Goal: Task Accomplishment & Management: Complete application form

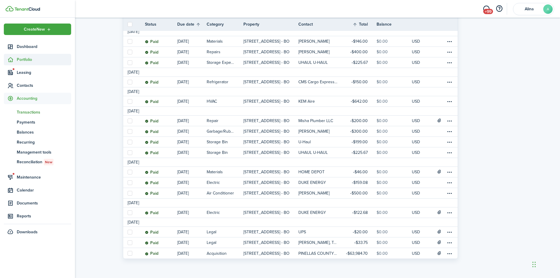
click at [20, 59] on span "Portfolio" at bounding box center [44, 59] width 54 height 6
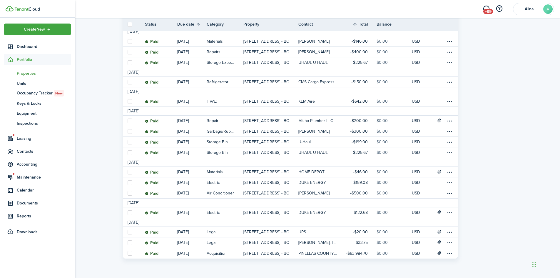
click at [37, 74] on span "Properties" at bounding box center [44, 73] width 54 height 6
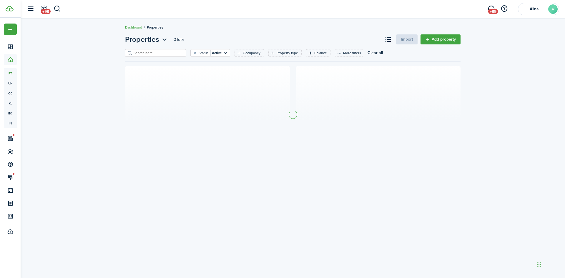
click at [151, 54] on input "search" at bounding box center [158, 53] width 52 height 6
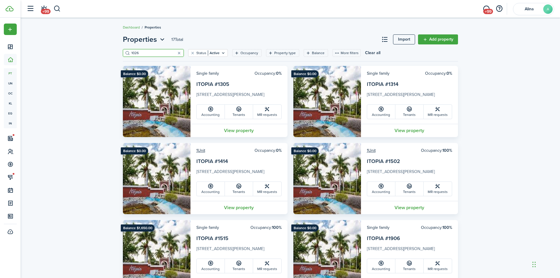
drag, startPoint x: 142, startPoint y: 54, endPoint x: 118, endPoint y: 54, distance: 23.5
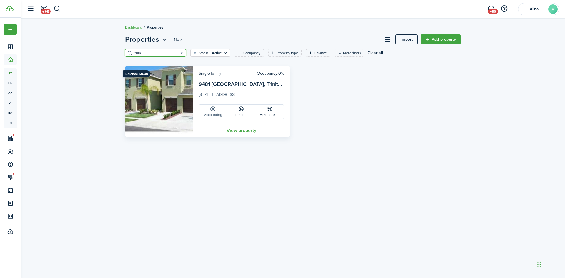
type input "trum"
click at [216, 113] on link "Accounting" at bounding box center [213, 112] width 28 height 14
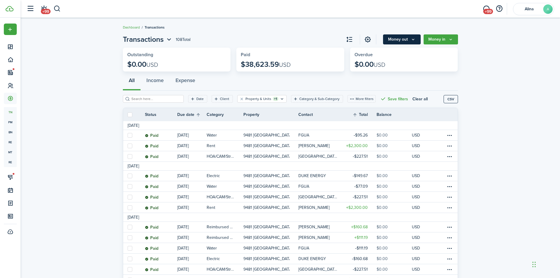
click at [403, 38] on button "Money out" at bounding box center [402, 39] width 38 height 10
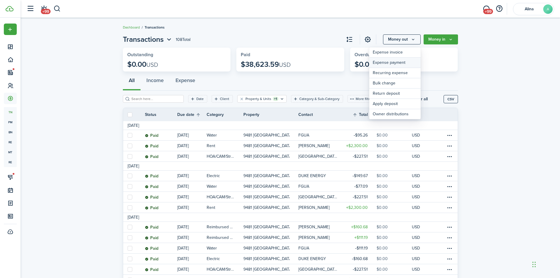
click at [398, 61] on link "Expense payment" at bounding box center [394, 63] width 51 height 10
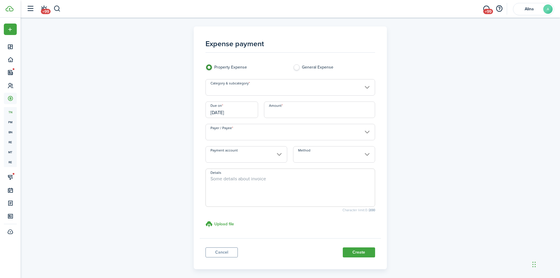
click at [279, 89] on input "Category & subcategory" at bounding box center [291, 87] width 170 height 16
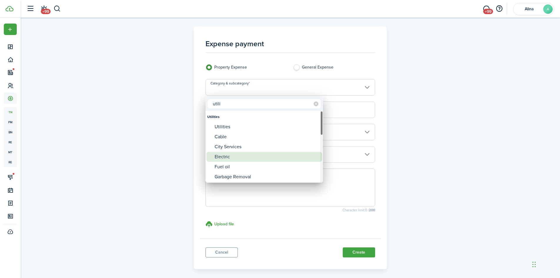
type input "utili"
click at [234, 159] on div "Electric" at bounding box center [267, 157] width 104 height 10
type input "Utilities / Electric"
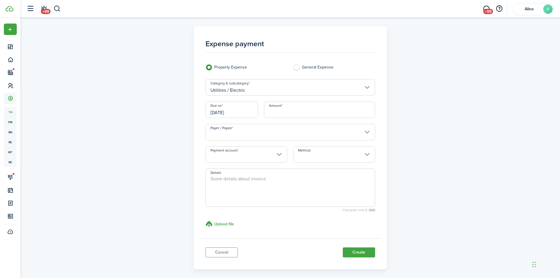
click at [227, 110] on input "[DATE]" at bounding box center [232, 109] width 53 height 16
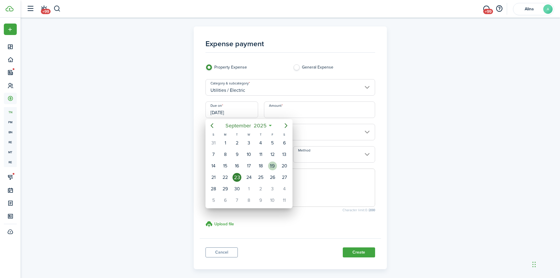
click at [269, 167] on div "19" at bounding box center [272, 166] width 9 height 9
type input "[DATE]"
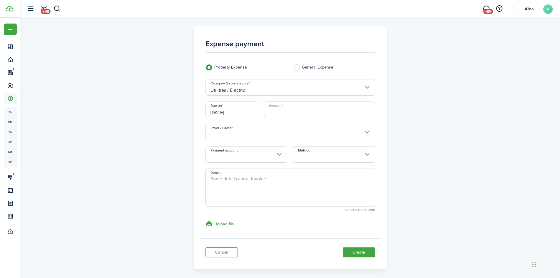
click at [296, 110] on input "Amount" at bounding box center [319, 109] width 111 height 16
click at [277, 132] on input "Payer / Payee" at bounding box center [291, 132] width 170 height 16
type input "$150.40"
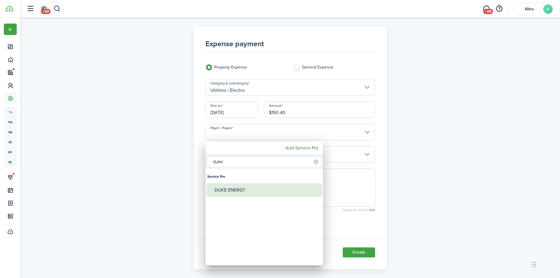
type input "duke"
click at [221, 189] on div "DUKE ENERGY" at bounding box center [267, 190] width 104 height 14
type input "DUKE ENERGY"
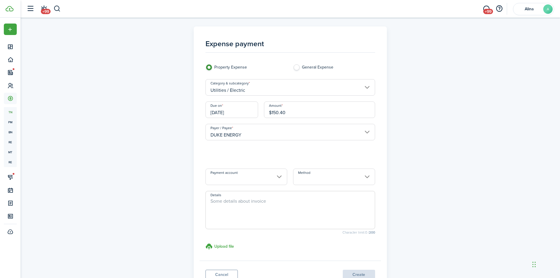
click at [243, 154] on loading-skeleton at bounding box center [291, 154] width 170 height 16
click at [242, 155] on input "Property" at bounding box center [291, 154] width 170 height 16
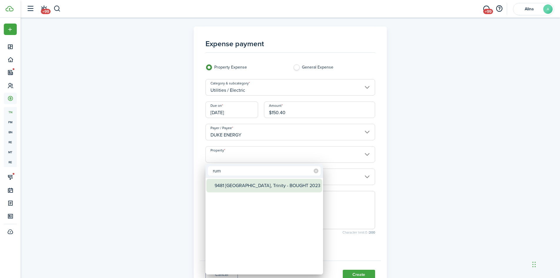
type input "rum"
click at [252, 189] on div "9481 [GEOGRAPHIC_DATA], Trinity - BOUGHT 2023" at bounding box center [267, 186] width 104 height 14
type input "9481 [GEOGRAPHIC_DATA], Trinity - BOUGHT 2023"
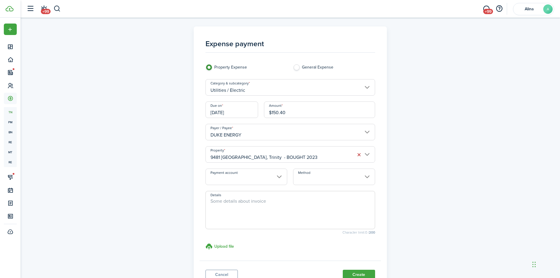
click at [318, 183] on input "Method" at bounding box center [334, 177] width 82 height 16
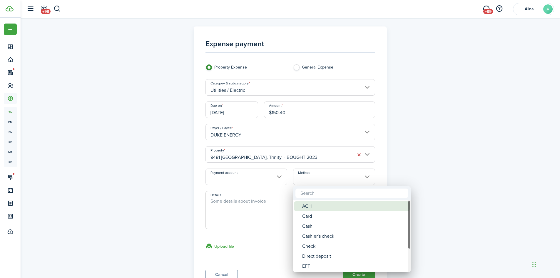
click at [321, 207] on div "ACH" at bounding box center [354, 206] width 104 height 10
type input "ACH"
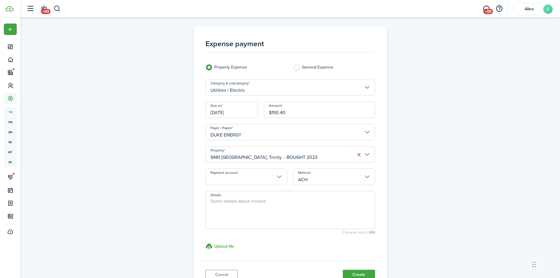
click at [245, 202] on textarea "Details" at bounding box center [290, 212] width 169 height 28
type textarea "August Bill"
click at [230, 245] on h3 "Upload file" at bounding box center [224, 246] width 20 height 6
click at [206, 243] on input "Upload file store documents and templates Choose file" at bounding box center [206, 243] width 0 height 0
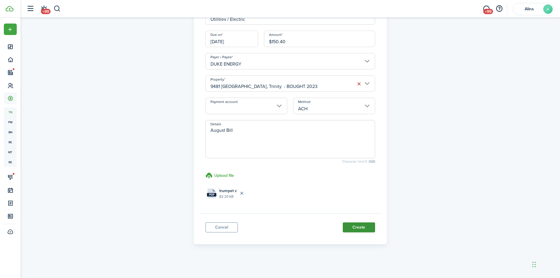
click at [354, 225] on button "Create" at bounding box center [359, 227] width 32 height 10
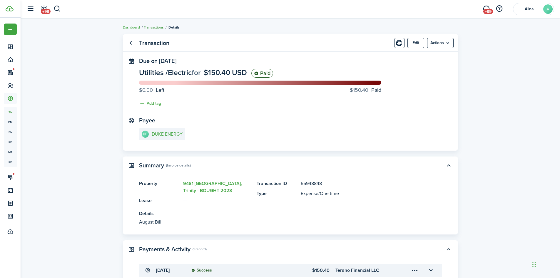
click at [154, 28] on link "Transactions" at bounding box center [154, 27] width 20 height 5
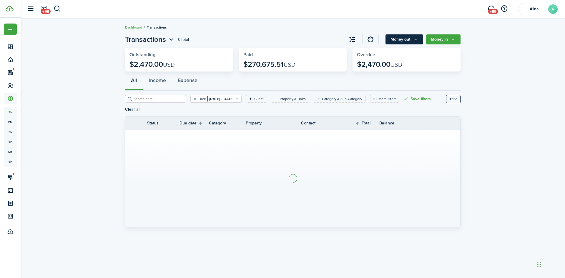
click at [411, 37] on button "Money out" at bounding box center [404, 39] width 38 height 10
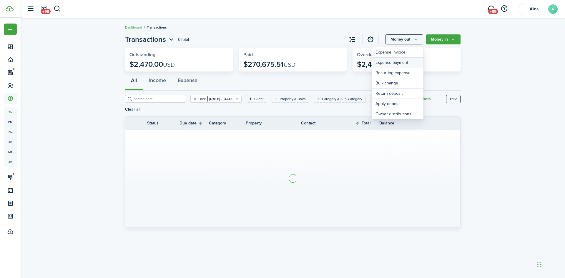
click at [397, 64] on link "Expense payment" at bounding box center [397, 63] width 51 height 10
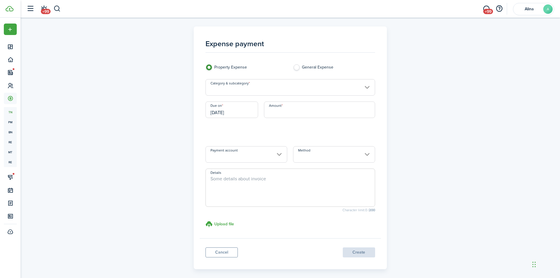
click at [311, 91] on input "Category & subcategory" at bounding box center [291, 87] width 170 height 16
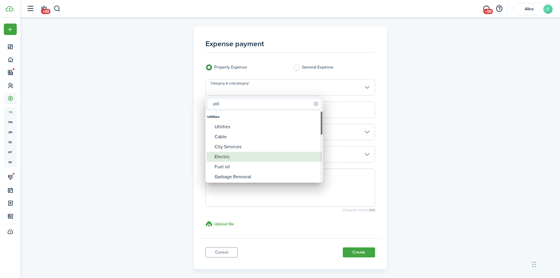
type input "util"
click at [233, 155] on div "Electric" at bounding box center [267, 157] width 104 height 10
type input "Utilities / Electric"
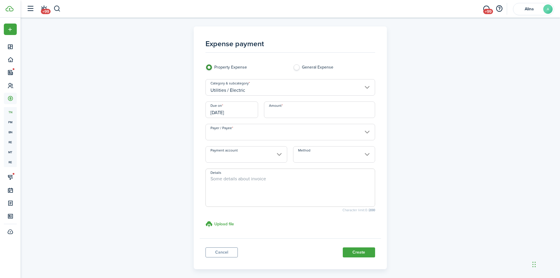
click at [236, 111] on input "[DATE]" at bounding box center [232, 109] width 53 height 16
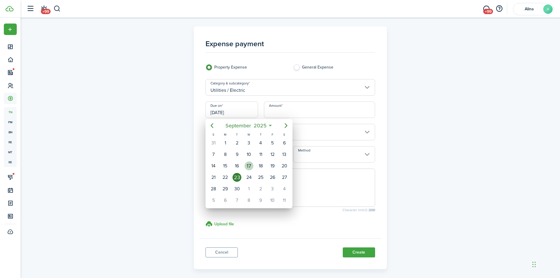
click at [248, 166] on div "17" at bounding box center [249, 166] width 9 height 9
type input "[DATE]"
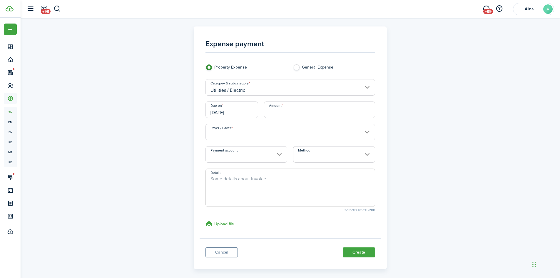
click at [292, 109] on input "Amount" at bounding box center [319, 109] width 111 height 16
click at [279, 131] on input "Payer / Payee" at bounding box center [291, 132] width 170 height 16
type input "$174.40"
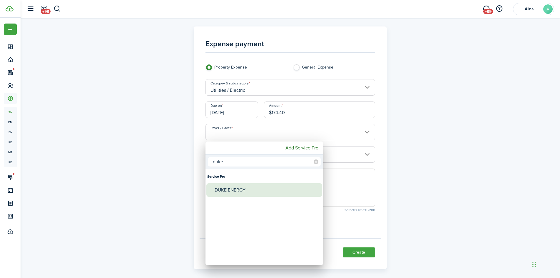
type input "duke"
click at [243, 188] on div "DUKE ENERGY" at bounding box center [267, 190] width 104 height 14
type input "DUKE ENERGY"
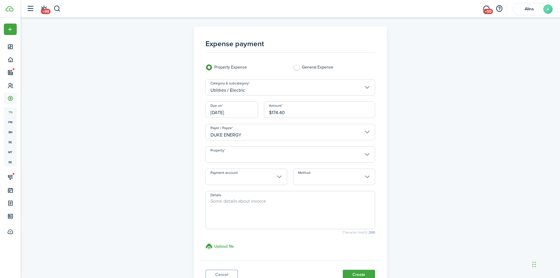
click at [264, 154] on input "Property" at bounding box center [291, 154] width 170 height 16
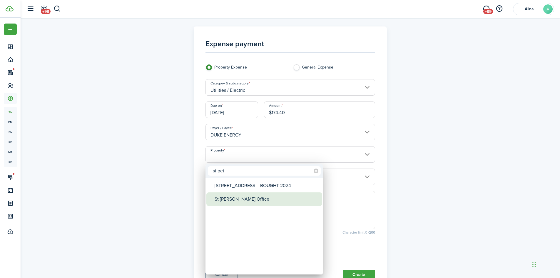
type input "st pet"
drag, startPoint x: 244, startPoint y: 196, endPoint x: 243, endPoint y: 192, distance: 3.6
click at [244, 196] on div "St [PERSON_NAME] Office" at bounding box center [267, 199] width 104 height 14
type input "St [PERSON_NAME] Office"
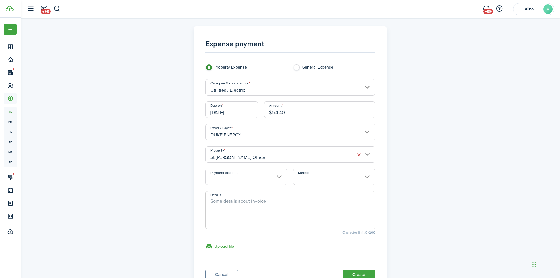
click at [316, 177] on input "Method" at bounding box center [334, 177] width 82 height 16
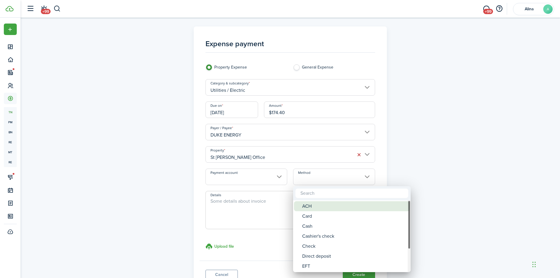
click at [317, 206] on div "ACH" at bounding box center [354, 206] width 104 height 10
type input "ACH"
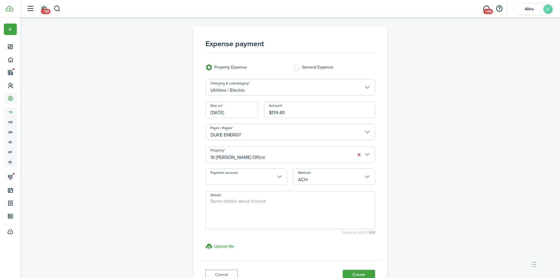
click at [252, 197] on span at bounding box center [291, 210] width 170 height 38
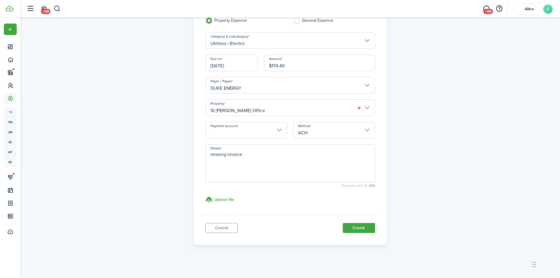
scroll to position [47, 0]
type textarea "missing invoice"
click at [361, 229] on button "Create" at bounding box center [359, 227] width 32 height 10
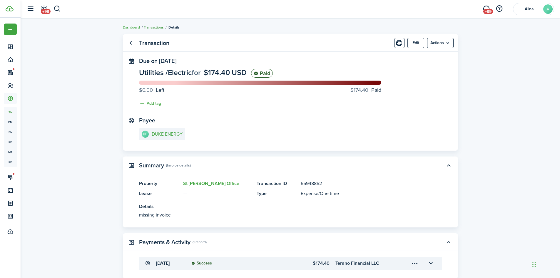
click at [154, 26] on link "Transactions" at bounding box center [154, 27] width 20 height 5
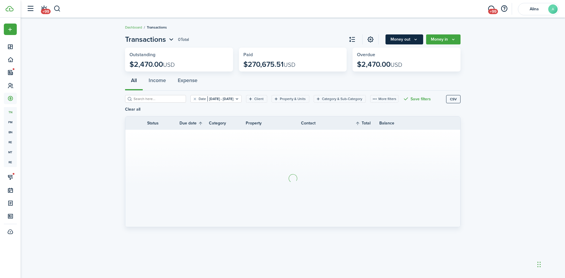
click at [408, 41] on button "Money out" at bounding box center [404, 39] width 38 height 10
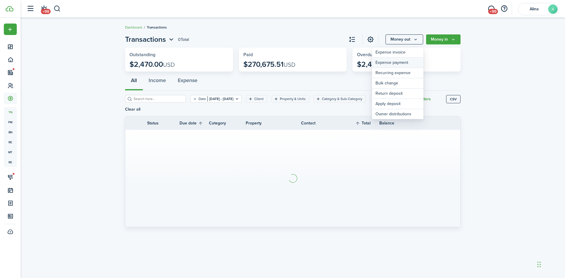
click at [408, 64] on link "Expense payment" at bounding box center [397, 63] width 51 height 10
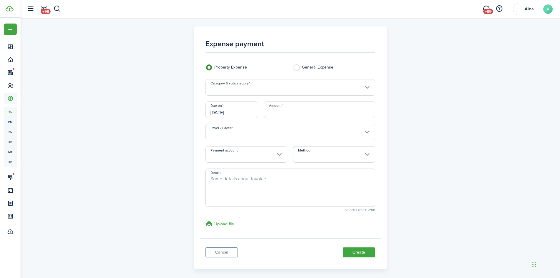
click at [290, 85] on input "Category & subcategory" at bounding box center [291, 87] width 170 height 16
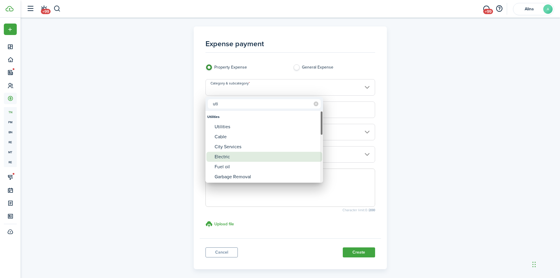
type input "uti"
click at [233, 157] on div "Electric" at bounding box center [267, 157] width 104 height 10
type input "Utilities / Electric"
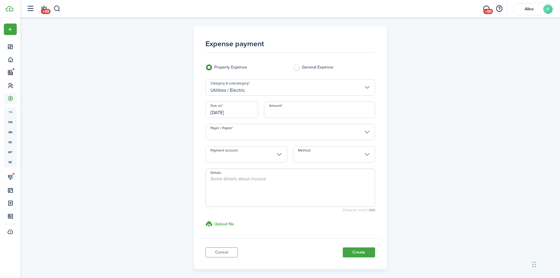
click at [242, 111] on input "[DATE]" at bounding box center [232, 109] width 53 height 16
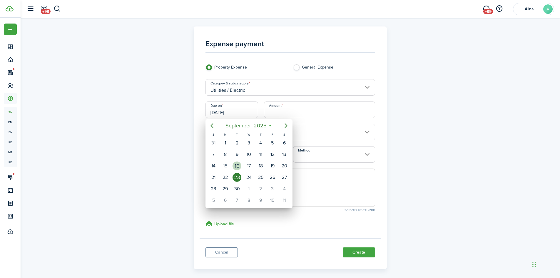
drag, startPoint x: 236, startPoint y: 165, endPoint x: 238, endPoint y: 162, distance: 3.4
click at [237, 165] on div "16" at bounding box center [237, 166] width 9 height 9
type input "[DATE]"
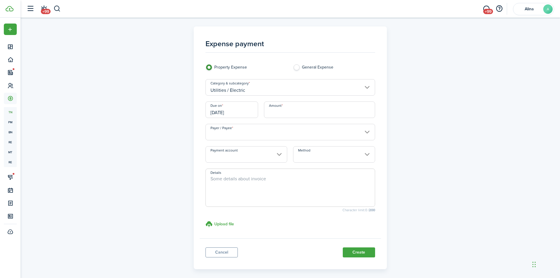
click at [292, 111] on input "Amount" at bounding box center [319, 109] width 111 height 16
click at [255, 138] on input "Payer / Payee" at bounding box center [291, 132] width 170 height 16
type input "$172.51"
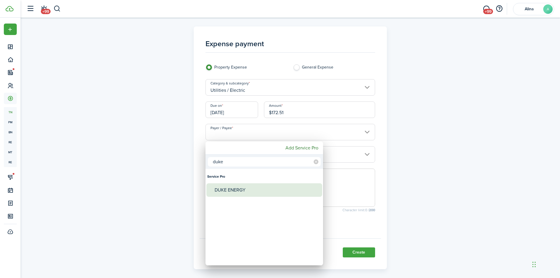
type input "duke"
click at [239, 187] on div "DUKE ENERGY" at bounding box center [267, 190] width 104 height 14
type input "DUKE ENERGY"
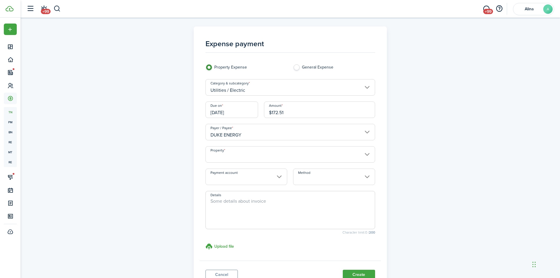
click at [253, 158] on input "Property" at bounding box center [291, 154] width 170 height 16
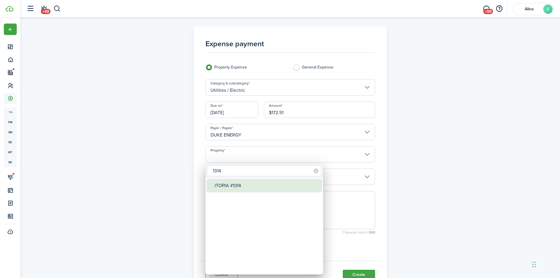
type input "1314"
click at [245, 186] on div "ITOPIA #1314" at bounding box center [267, 186] width 104 height 14
type input "ITOPIA #1314"
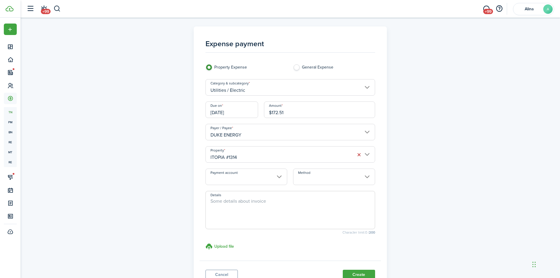
click at [314, 180] on input "Method" at bounding box center [334, 177] width 82 height 16
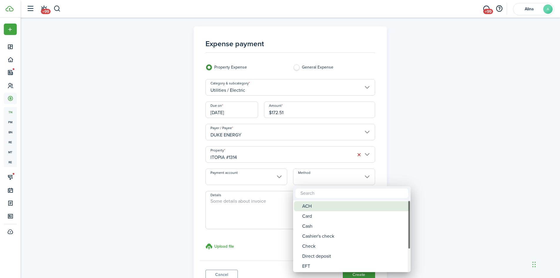
click at [312, 204] on div "ACH" at bounding box center [354, 206] width 104 height 10
type input "ACH"
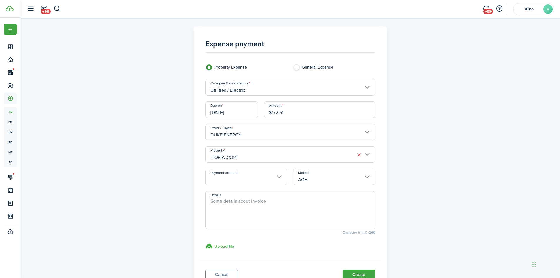
click at [266, 204] on textarea "Details" at bounding box center [290, 212] width 169 height 28
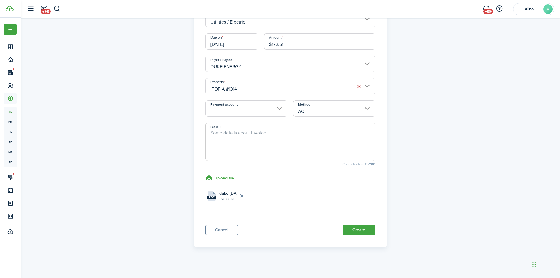
scroll to position [71, 0]
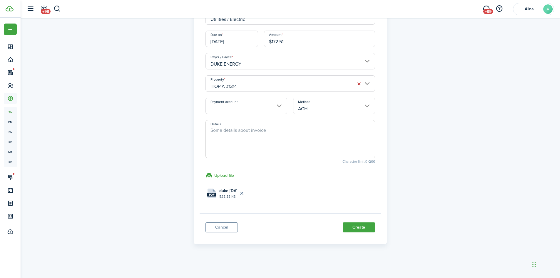
click at [358, 227] on button "Create" at bounding box center [359, 227] width 32 height 10
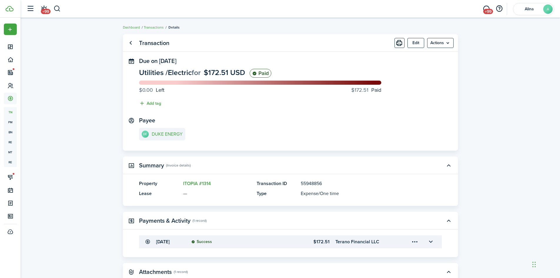
drag, startPoint x: 89, startPoint y: 136, endPoint x: 88, endPoint y: 131, distance: 5.1
click at [89, 134] on transaction-view "Transaction Edit Actions Due on [DATE] Utilities / Electric for $172.51 USD Pai…" at bounding box center [291, 178] width 540 height 295
click at [156, 26] on link "Transactions" at bounding box center [154, 27] width 20 height 5
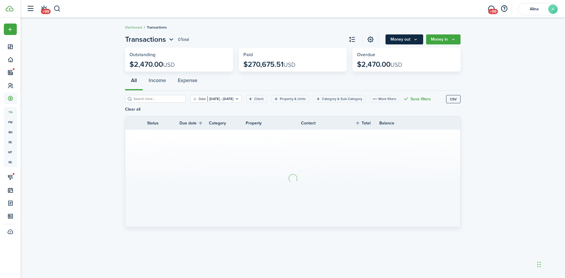
click at [403, 42] on button "Money out" at bounding box center [404, 39] width 38 height 10
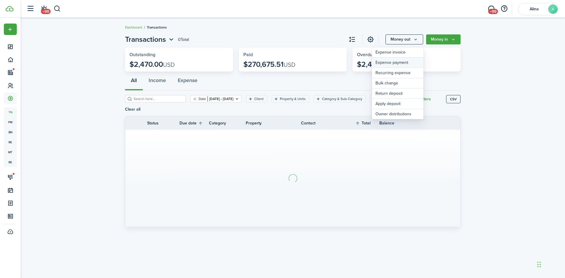
click at [400, 63] on link "Expense payment" at bounding box center [397, 63] width 51 height 10
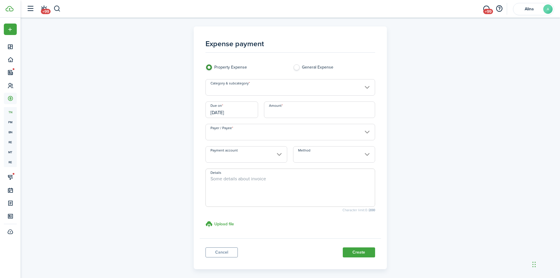
click at [267, 86] on input "Category & subcategory" at bounding box center [291, 87] width 170 height 16
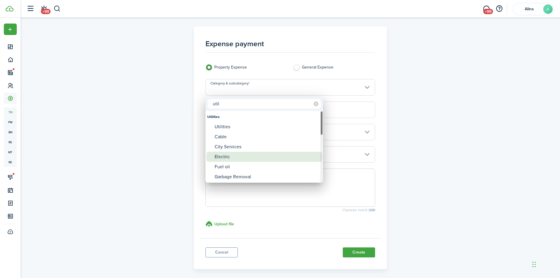
type input "util"
click at [235, 159] on div "Electric" at bounding box center [267, 157] width 104 height 10
type input "Utilities / Electric"
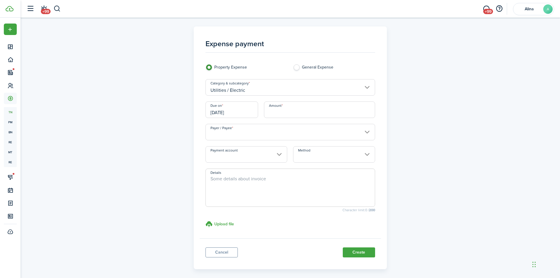
click at [237, 111] on input "[DATE]" at bounding box center [232, 109] width 53 height 16
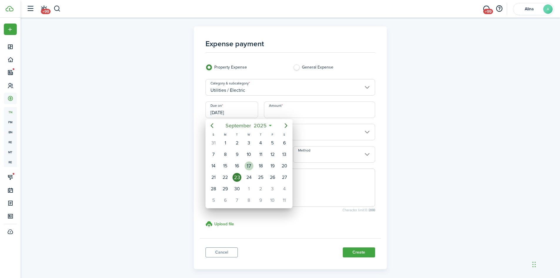
click at [249, 167] on div "17" at bounding box center [249, 166] width 9 height 9
type input "[DATE]"
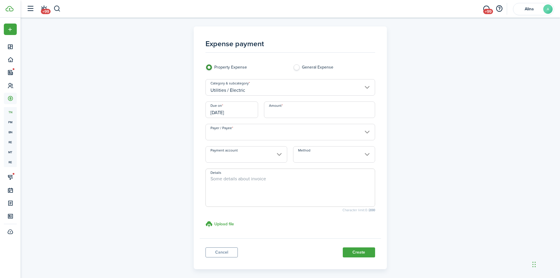
click at [300, 108] on input "Amount" at bounding box center [319, 109] width 111 height 16
click at [241, 136] on input "Payer / Payee" at bounding box center [291, 132] width 170 height 16
type input "$55.72"
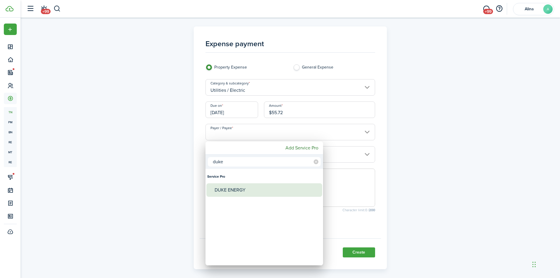
type input "duke"
click at [246, 189] on div "DUKE ENERGY" at bounding box center [267, 190] width 104 height 14
type input "DUKE ENERGY"
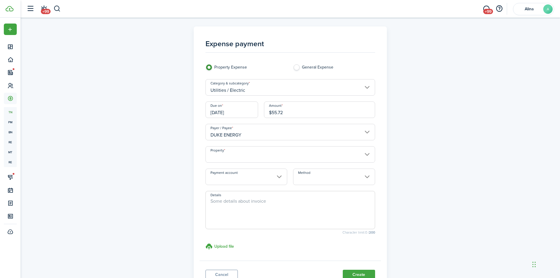
click at [256, 154] on input "Property" at bounding box center [291, 154] width 170 height 16
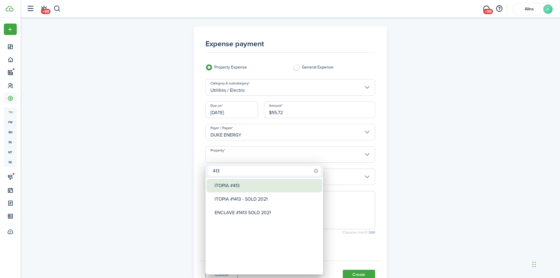
type input "413"
click at [243, 188] on div "ITOPIA #413" at bounding box center [267, 186] width 104 height 14
type input "ITOPIA #413"
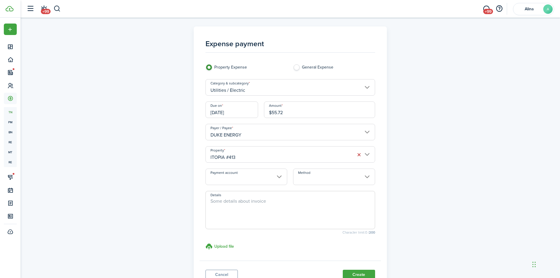
click at [318, 183] on input "Method" at bounding box center [334, 177] width 82 height 16
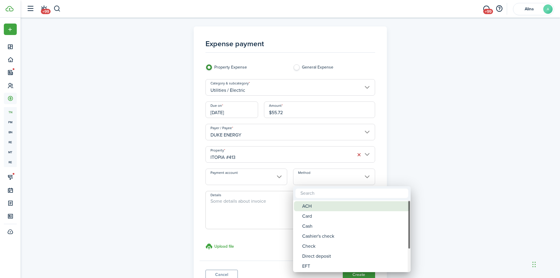
click at [317, 207] on div "ACH" at bounding box center [354, 206] width 104 height 10
type input "ACH"
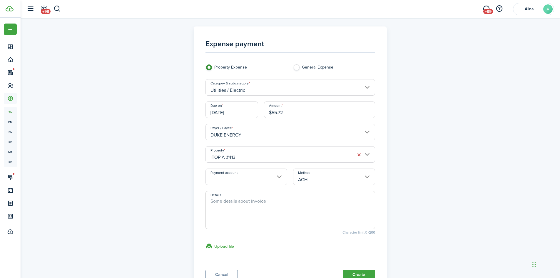
click at [264, 199] on textarea "Details" at bounding box center [290, 212] width 169 height 28
click at [224, 244] on h3 "Upload file" at bounding box center [224, 246] width 20 height 6
click at [206, 243] on input "Upload file store documents and templates Choose file" at bounding box center [206, 243] width 0 height 0
click at [71, 29] on div "Expense payment Property Expense General Expense Category & subcategory Utiliti…" at bounding box center [291, 177] width 540 height 318
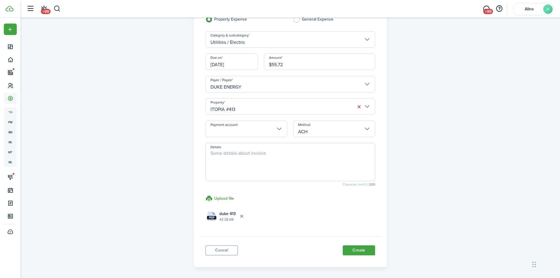
scroll to position [71, 0]
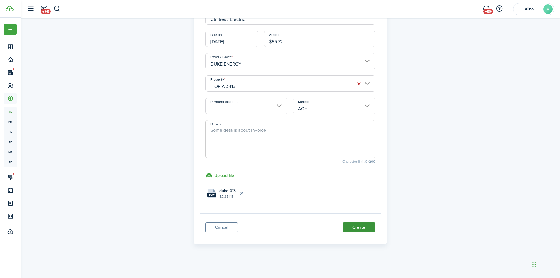
click at [360, 225] on button "Create" at bounding box center [359, 227] width 32 height 10
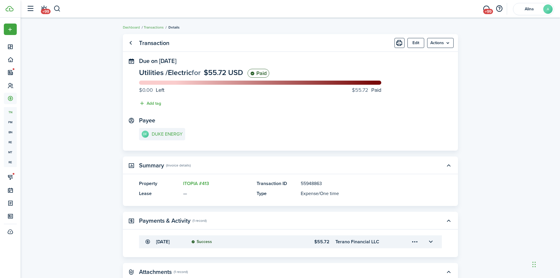
click at [155, 29] on link "Transactions" at bounding box center [154, 27] width 20 height 5
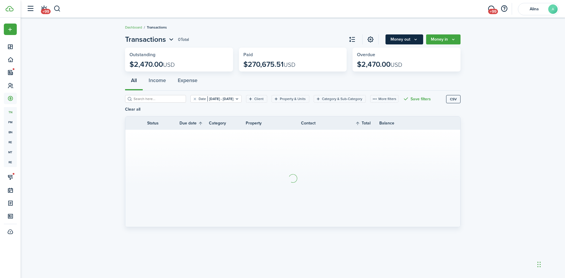
click at [403, 38] on button "Money out" at bounding box center [404, 39] width 38 height 10
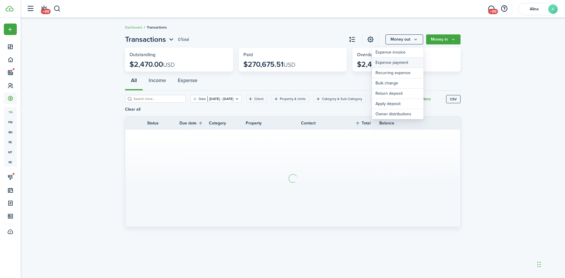
click at [404, 66] on link "Expense payment" at bounding box center [397, 63] width 51 height 10
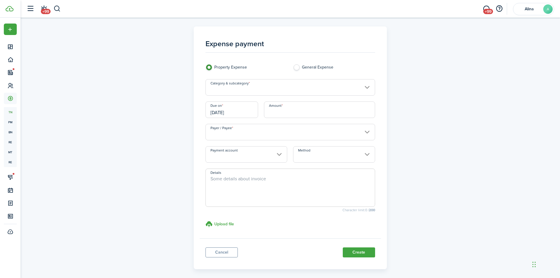
click at [249, 88] on input "Category & subcategory" at bounding box center [291, 87] width 170 height 16
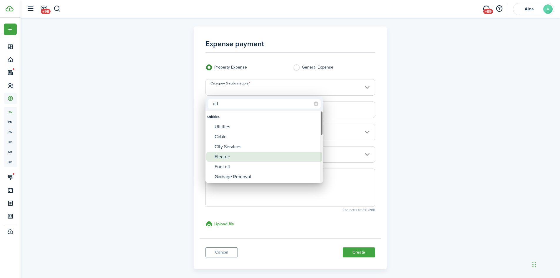
type input "uti"
click at [230, 158] on div "Electric" at bounding box center [267, 157] width 104 height 10
type input "Utilities / Electric"
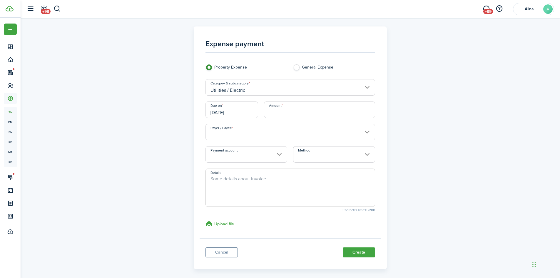
click at [229, 109] on input "[DATE]" at bounding box center [232, 109] width 53 height 16
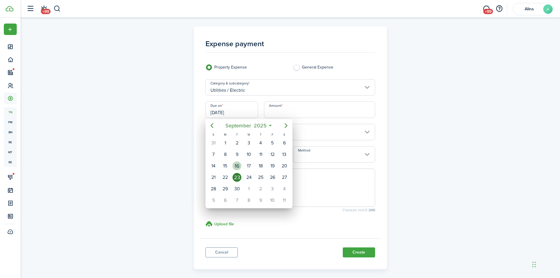
click at [240, 163] on div "16" at bounding box center [237, 166] width 9 height 9
type input "[DATE]"
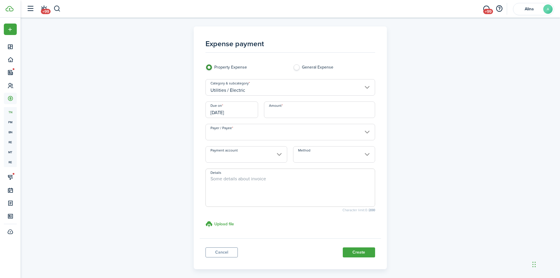
click at [302, 111] on input "Amount" at bounding box center [319, 109] width 111 height 16
click at [262, 130] on input "Payer / Payee" at bounding box center [291, 132] width 170 height 16
type input "$102.60"
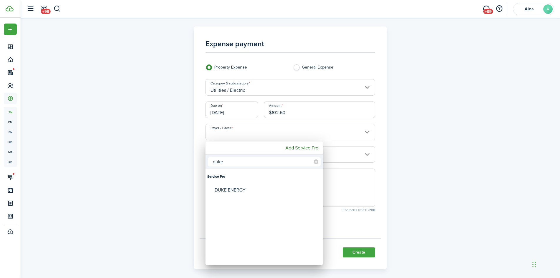
type input "duke"
click at [229, 189] on div "DUKE ENERGY" at bounding box center [267, 190] width 104 height 14
type input "DUKE ENERGY"
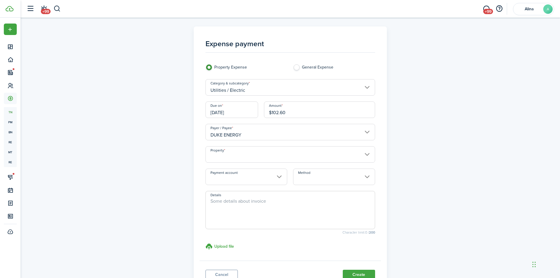
click at [247, 154] on input "Property" at bounding box center [291, 154] width 170 height 16
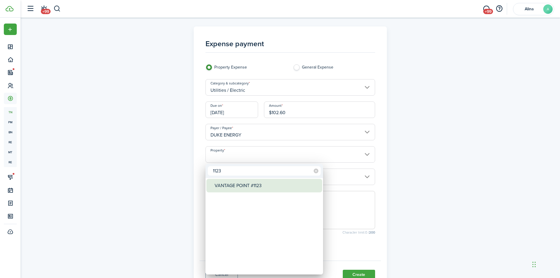
type input "1123"
click at [251, 185] on div "VANTAGE POINT #1123" at bounding box center [267, 186] width 104 height 14
type input "VANTAGE POINT #1123"
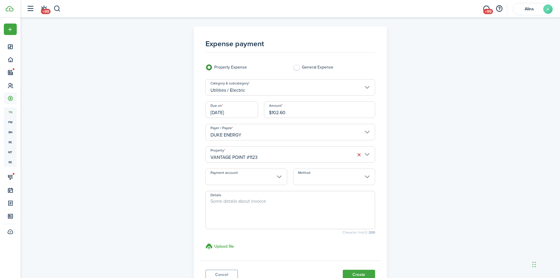
click at [339, 178] on input "Method" at bounding box center [334, 177] width 82 height 16
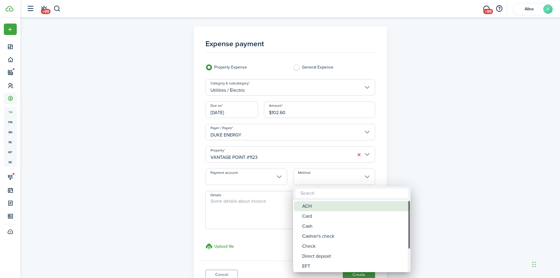
click at [318, 204] on div "ACH" at bounding box center [354, 206] width 104 height 10
type input "ACH"
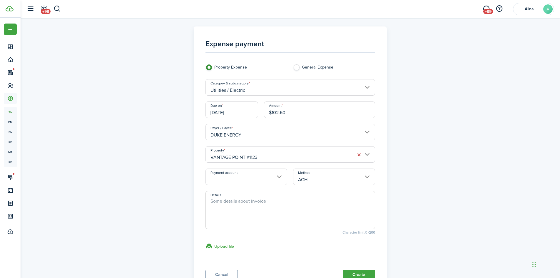
click at [270, 199] on textarea "Details" at bounding box center [290, 212] width 169 height 28
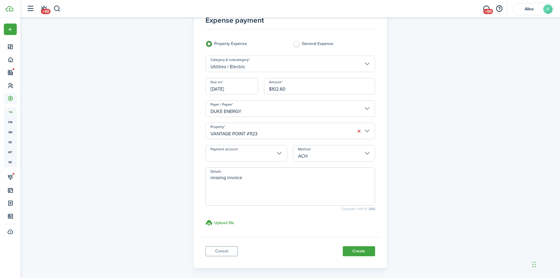
scroll to position [47, 0]
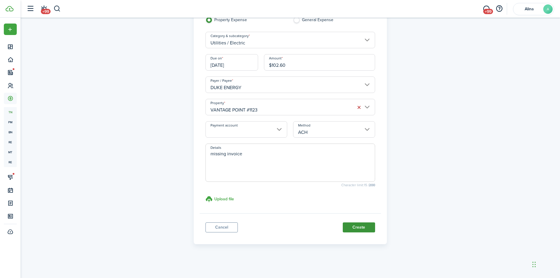
type textarea "missing invoice"
click at [360, 227] on button "Create" at bounding box center [359, 227] width 32 height 10
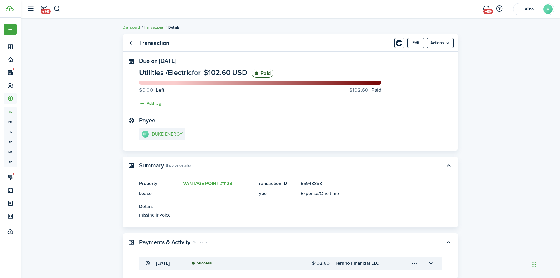
click at [158, 26] on link "Transactions" at bounding box center [154, 27] width 20 height 5
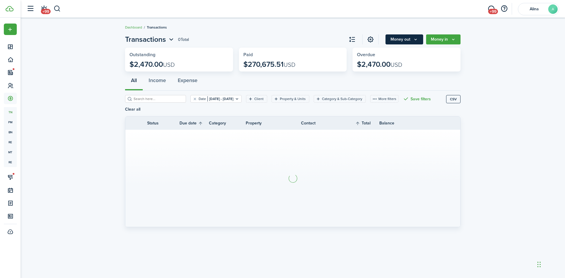
click at [404, 40] on button "Money out" at bounding box center [404, 39] width 38 height 10
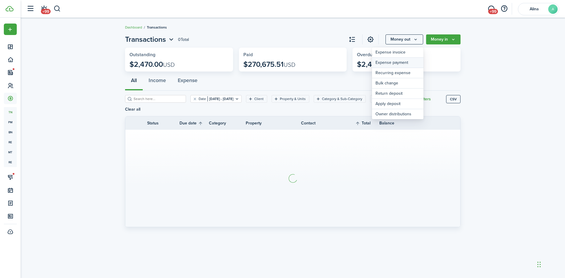
click at [398, 60] on link "Expense payment" at bounding box center [397, 63] width 51 height 10
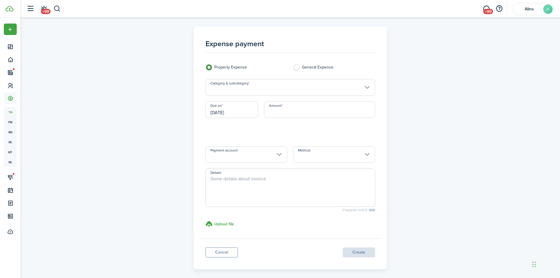
click at [254, 89] on input "Category & subcategory" at bounding box center [291, 87] width 170 height 16
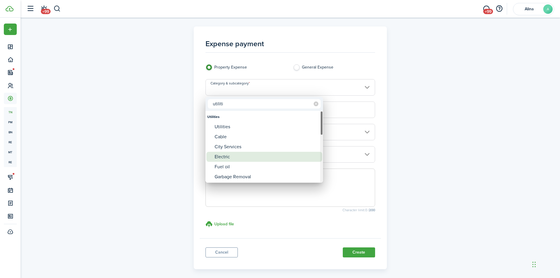
type input "utiliti"
click at [239, 155] on div "Electric" at bounding box center [267, 157] width 104 height 10
type input "Utilities / Electric"
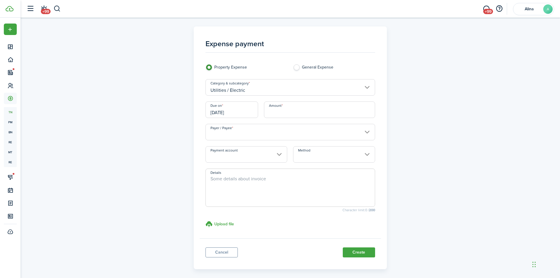
click at [234, 111] on input "[DATE]" at bounding box center [232, 109] width 53 height 16
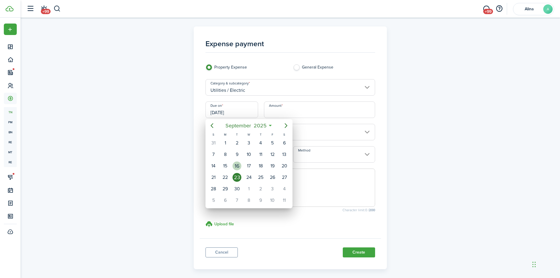
drag, startPoint x: 239, startPoint y: 166, endPoint x: 287, endPoint y: 131, distance: 59.8
click at [239, 165] on div "16" at bounding box center [237, 166] width 9 height 9
type input "[DATE]"
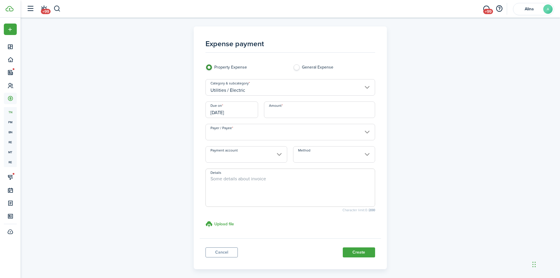
click at [306, 109] on input "Amount" at bounding box center [319, 109] width 111 height 16
click at [244, 131] on input "Payer / Payee" at bounding box center [291, 132] width 170 height 16
type input "$60.13"
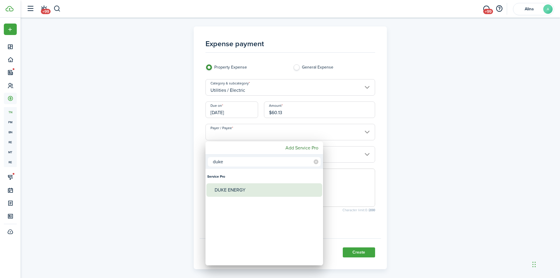
type input "duke"
drag, startPoint x: 236, startPoint y: 192, endPoint x: 232, endPoint y: 189, distance: 5.5
click at [236, 191] on div "DUKE ENERGY" at bounding box center [267, 190] width 104 height 14
type input "DUKE ENERGY"
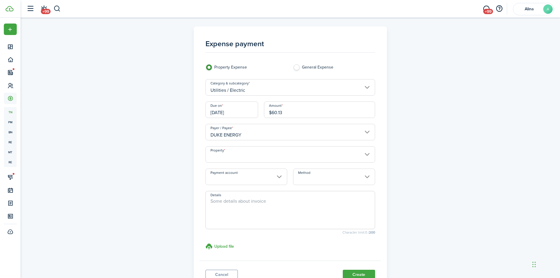
click at [248, 157] on input "Property" at bounding box center [291, 154] width 170 height 16
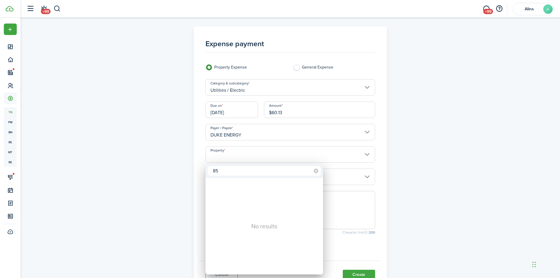
type input "8"
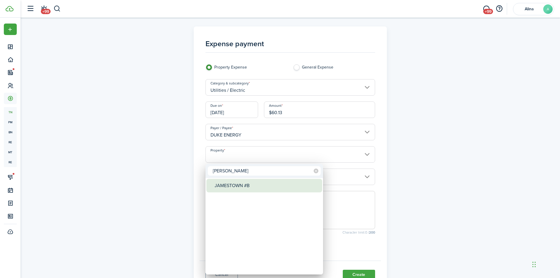
type input "[PERSON_NAME]"
click at [238, 188] on div "JAMESTOWN #B" at bounding box center [267, 186] width 104 height 14
type input "JAMESTOWN #B"
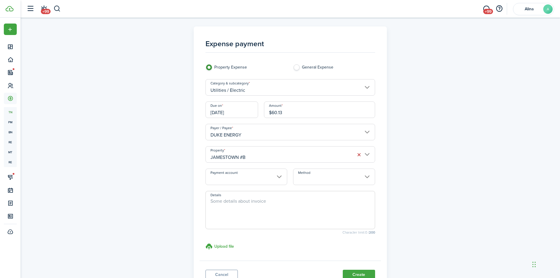
click at [328, 180] on input "Method" at bounding box center [334, 177] width 82 height 16
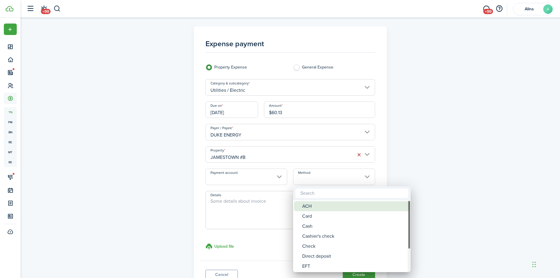
click at [324, 208] on div "ACH" at bounding box center [354, 206] width 104 height 10
type input "ACH"
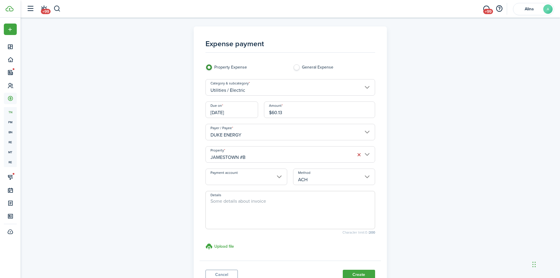
click at [286, 207] on textarea "Details" at bounding box center [290, 212] width 169 height 28
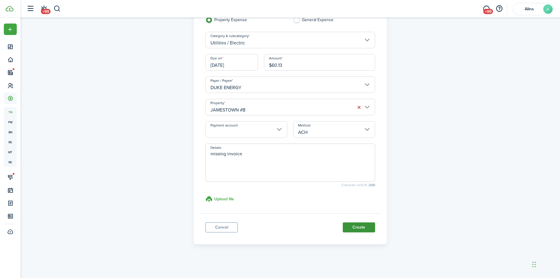
type textarea "missing invoice"
click at [362, 228] on button "Create" at bounding box center [359, 227] width 32 height 10
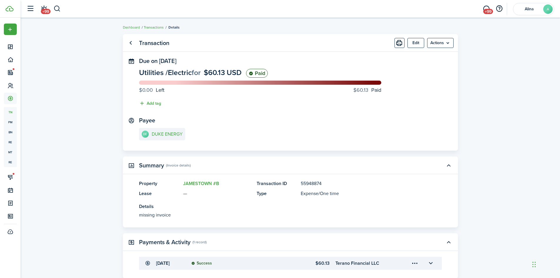
click at [153, 28] on link "Transactions" at bounding box center [154, 27] width 20 height 5
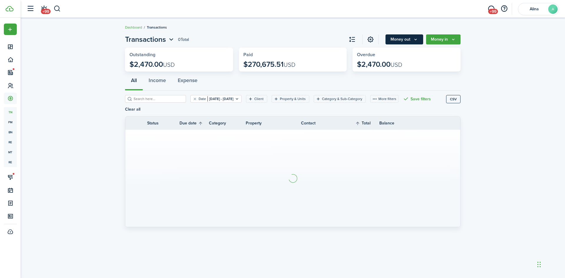
click at [403, 41] on button "Money out" at bounding box center [404, 39] width 38 height 10
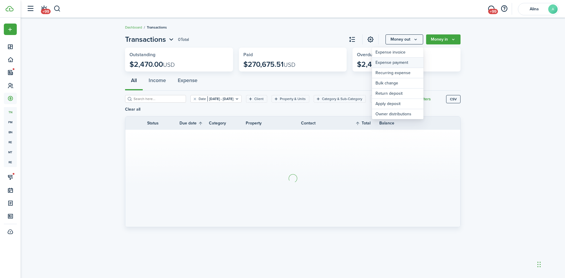
click at [389, 62] on link "Expense payment" at bounding box center [397, 63] width 51 height 10
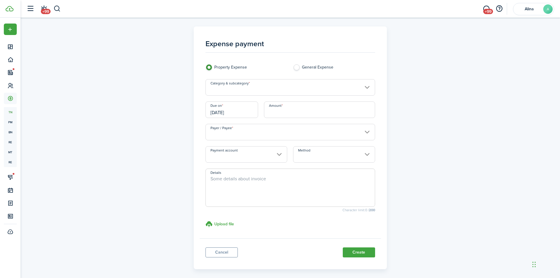
click at [249, 133] on input "Payer / Payee" at bounding box center [291, 132] width 170 height 16
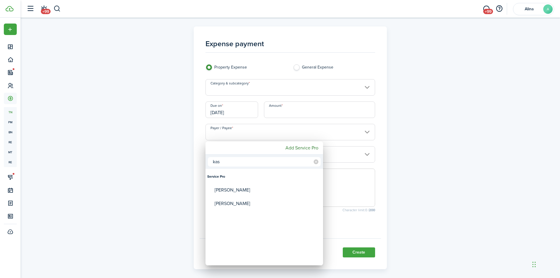
type input "kas"
click at [240, 187] on div "[PERSON_NAME]" at bounding box center [267, 190] width 104 height 14
type input "[PERSON_NAME]"
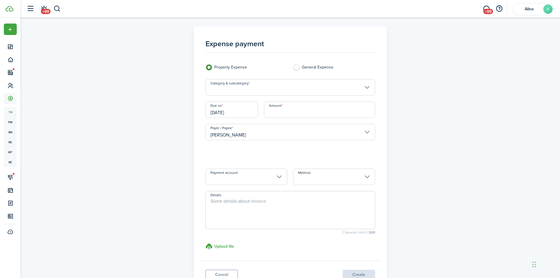
click at [289, 111] on input "Amount" at bounding box center [319, 109] width 111 height 16
click at [268, 159] on input "Property" at bounding box center [291, 154] width 170 height 16
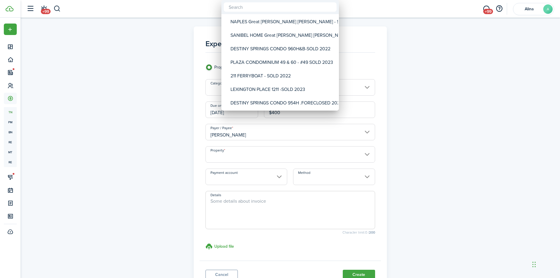
type input "$400.00"
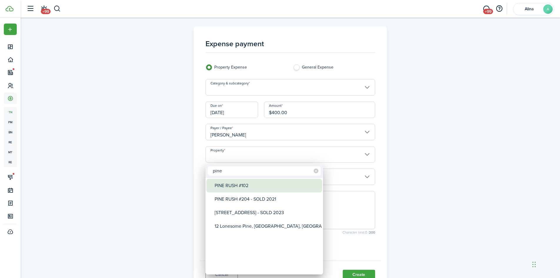
type input "pine"
click at [261, 184] on div "PINE RUSH #102" at bounding box center [267, 186] width 104 height 14
type input "PINE RUSH #102"
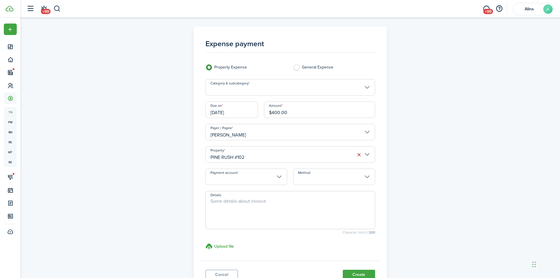
click at [242, 110] on input "[DATE]" at bounding box center [232, 109] width 53 height 16
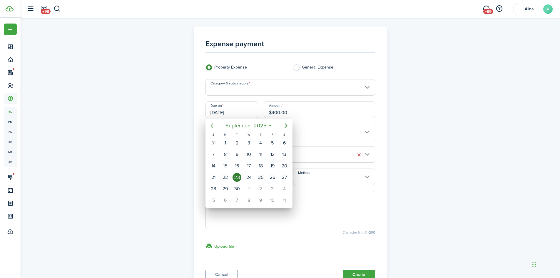
click at [215, 124] on icon "Previous page" at bounding box center [212, 125] width 7 height 7
click at [225, 189] on div "29" at bounding box center [225, 188] width 9 height 9
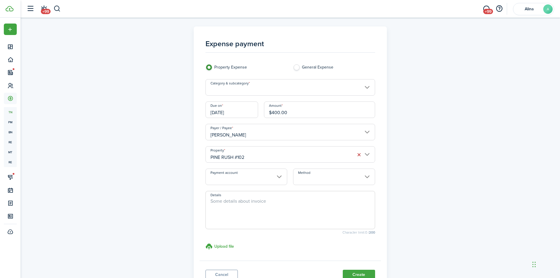
click at [238, 113] on input "[DATE]" at bounding box center [232, 109] width 53 height 16
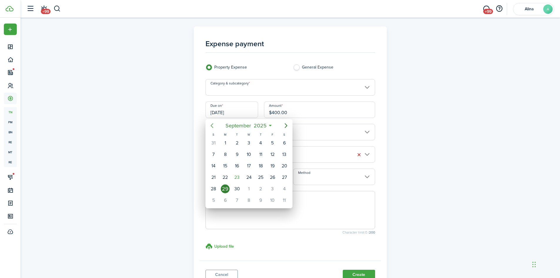
click at [214, 124] on icon "Previous page" at bounding box center [212, 125] width 7 height 7
click at [274, 189] on div "29" at bounding box center [272, 188] width 9 height 9
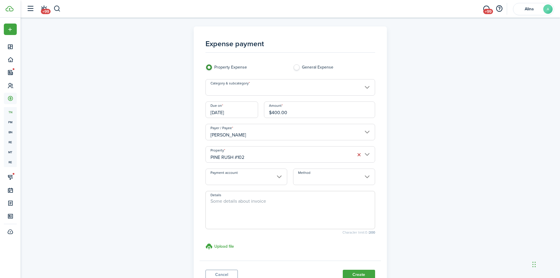
type input "[DATE]"
click at [317, 179] on input "Method" at bounding box center [334, 177] width 82 height 16
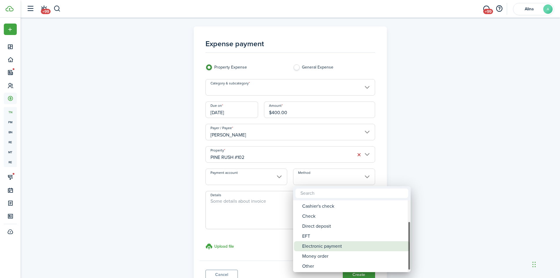
click at [325, 248] on div "Electronic payment" at bounding box center [354, 246] width 104 height 10
type input "Electronic payment"
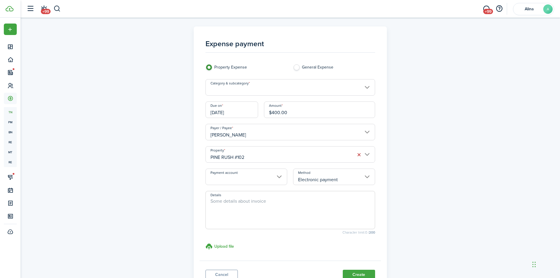
click at [256, 212] on textarea "Details" at bounding box center [290, 212] width 169 height 28
type textarea "Zelled from Chase 2561 to [PERSON_NAME]"
click at [223, 244] on h3 "Upload file" at bounding box center [224, 246] width 20 height 6
click at [206, 243] on input "Upload file store documents and templates Choose file" at bounding box center [206, 243] width 0 height 0
click at [262, 92] on input "Category & subcategory" at bounding box center [291, 87] width 170 height 16
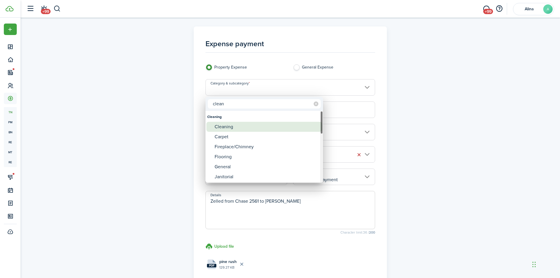
type input "clean"
click at [241, 126] on div "Cleaning" at bounding box center [267, 127] width 104 height 10
type input "Cleaning"
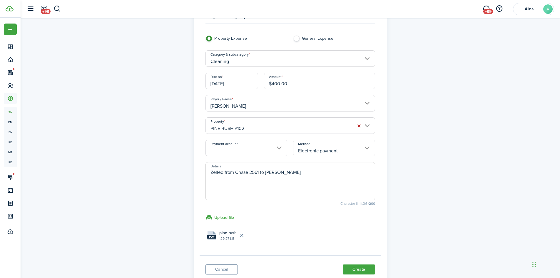
scroll to position [71, 0]
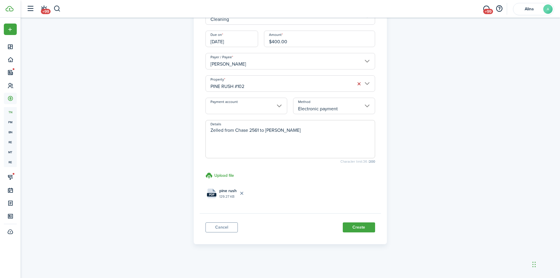
click at [362, 227] on button "Create" at bounding box center [359, 227] width 32 height 10
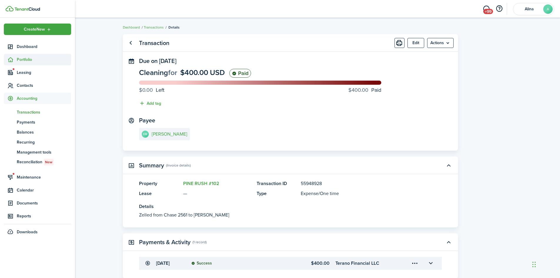
click at [19, 61] on span "Portfolio" at bounding box center [44, 59] width 54 height 6
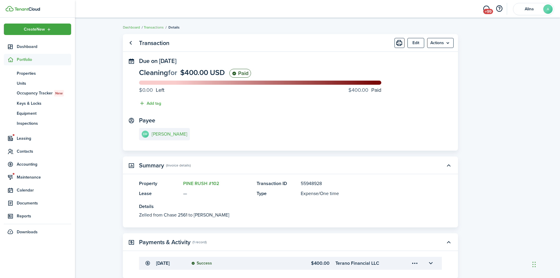
drag, startPoint x: 23, startPoint y: 74, endPoint x: 50, endPoint y: 67, distance: 28.1
click at [23, 74] on span "Properties" at bounding box center [44, 73] width 54 height 6
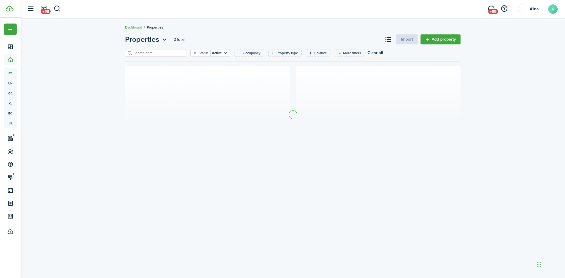
click at [163, 52] on input "search" at bounding box center [158, 53] width 52 height 6
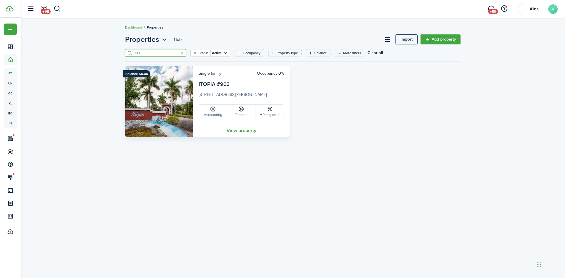
type input "903"
click at [220, 116] on link "Accounting" at bounding box center [213, 112] width 28 height 14
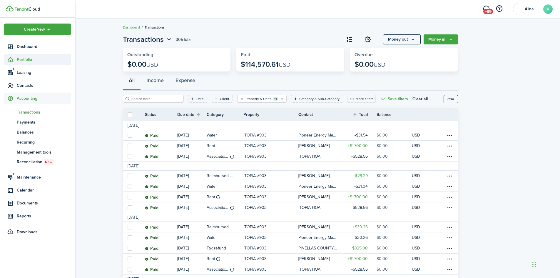
click at [18, 61] on span "Portfolio" at bounding box center [44, 59] width 54 height 6
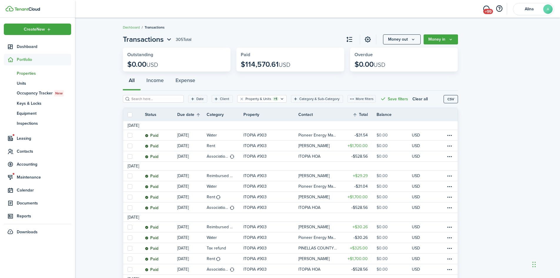
click at [33, 73] on span "Properties" at bounding box center [44, 73] width 54 height 6
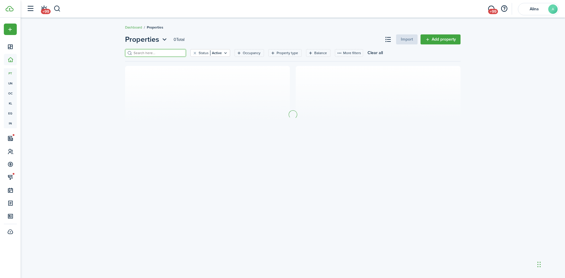
click at [145, 54] on input "search" at bounding box center [158, 53] width 52 height 6
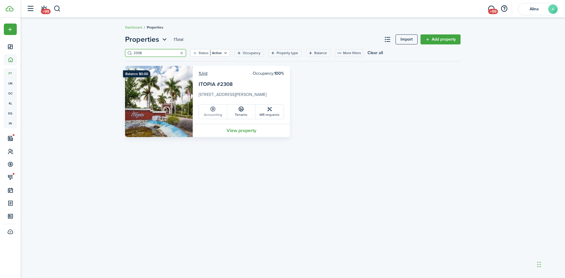
type input "2308"
click at [217, 112] on link "Accounting" at bounding box center [213, 112] width 28 height 14
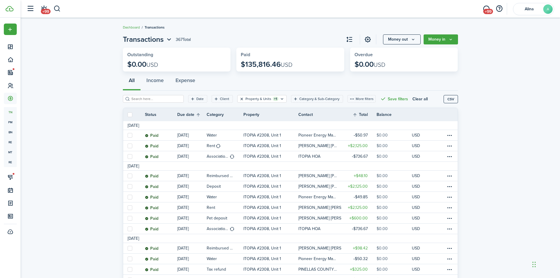
click at [239, 98] on button "Clear filter" at bounding box center [241, 98] width 5 height 5
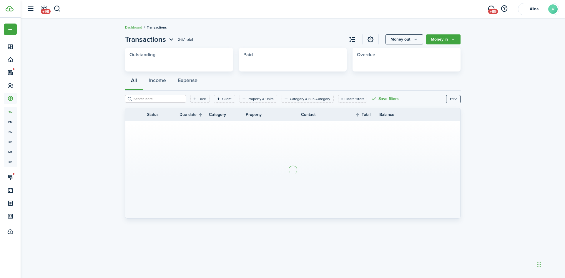
click at [166, 102] on filter-search at bounding box center [155, 99] width 61 height 8
click at [167, 100] on input "search" at bounding box center [158, 99] width 52 height 6
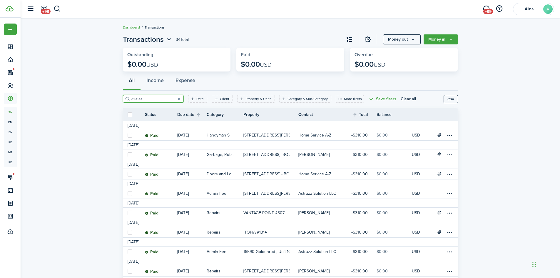
click at [149, 99] on input "310.00" at bounding box center [156, 99] width 52 height 6
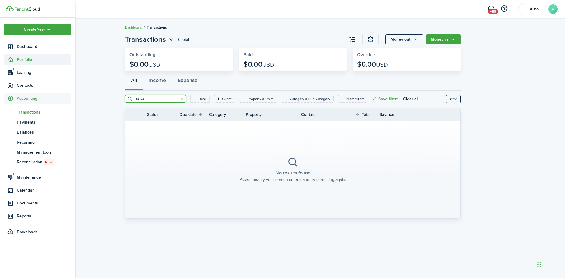
type input "310.50"
click at [19, 58] on span "Portfolio" at bounding box center [44, 59] width 54 height 6
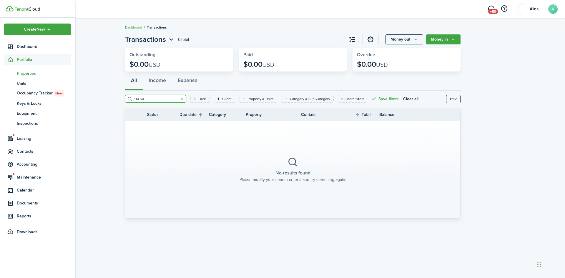
click at [25, 74] on span "Properties" at bounding box center [44, 73] width 54 height 6
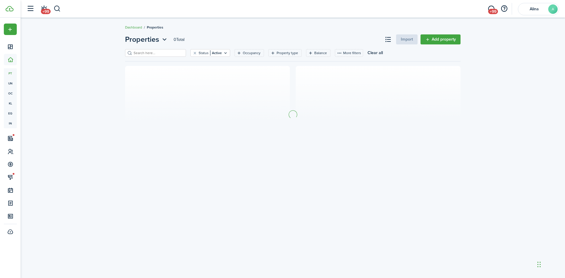
click at [162, 54] on input "search" at bounding box center [158, 53] width 52 height 6
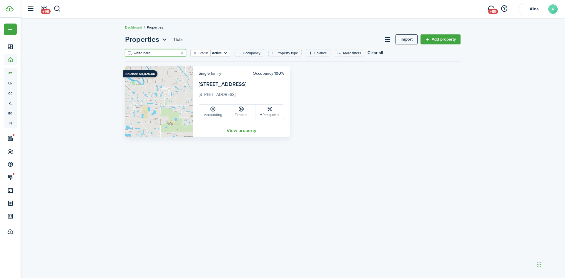
type input "white barn"
click at [221, 112] on link "Accounting" at bounding box center [213, 112] width 28 height 14
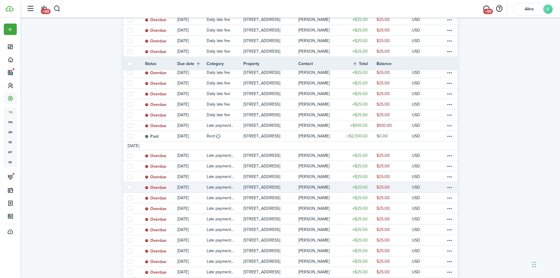
scroll to position [439, 0]
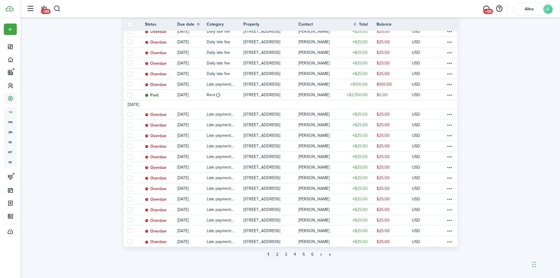
click at [278, 254] on link "2" at bounding box center [277, 254] width 9 height 9
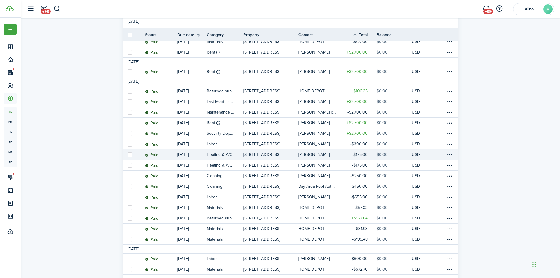
scroll to position [382, 0]
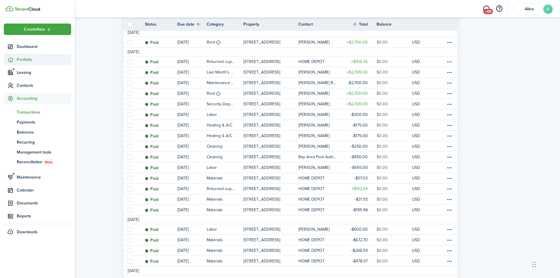
click at [13, 57] on icon at bounding box center [10, 60] width 6 height 6
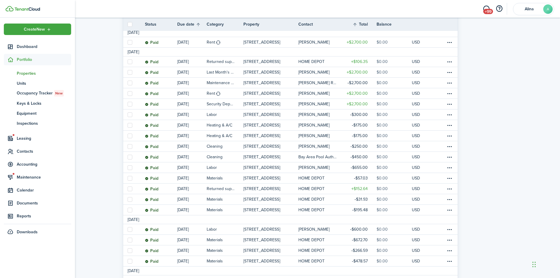
click at [23, 74] on span "Properties" at bounding box center [44, 73] width 54 height 6
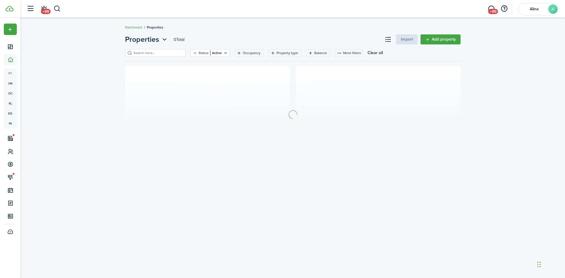
click at [139, 54] on input "search" at bounding box center [158, 53] width 52 height 6
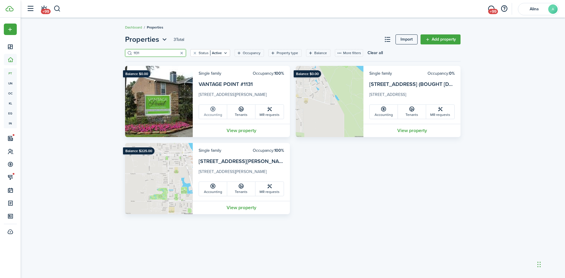
type input "1131"
click at [216, 115] on link "Accounting" at bounding box center [213, 112] width 28 height 14
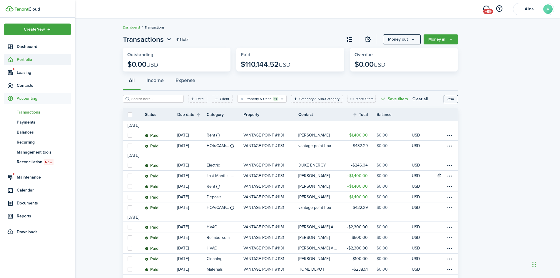
click at [23, 57] on span "Portfolio" at bounding box center [44, 59] width 54 height 6
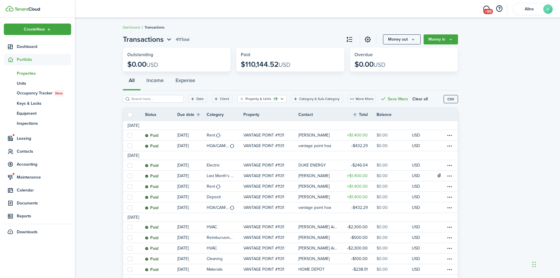
click at [26, 74] on span "Properties" at bounding box center [44, 73] width 54 height 6
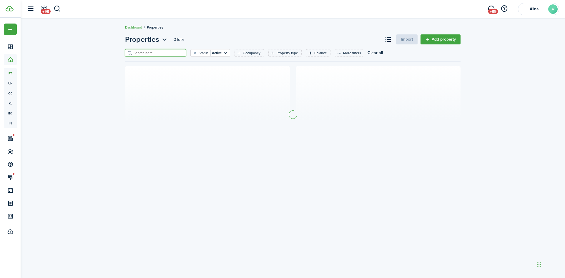
click at [141, 53] on input "search" at bounding box center [158, 53] width 52 height 6
drag, startPoint x: 138, startPoint y: 53, endPoint x: 125, endPoint y: 53, distance: 13.2
click at [125, 53] on filter-search "st office" at bounding box center [155, 53] width 61 height 8
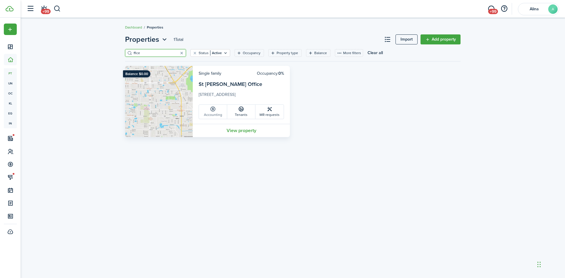
type input "ffice"
click at [218, 114] on link "Accounting" at bounding box center [213, 112] width 28 height 14
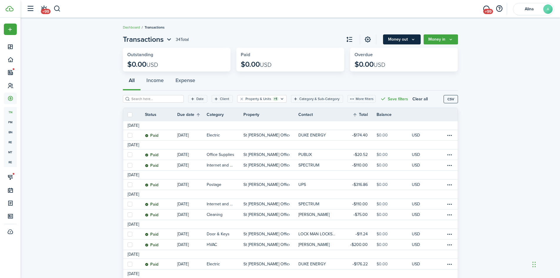
click at [404, 36] on button "Money out" at bounding box center [402, 39] width 38 height 10
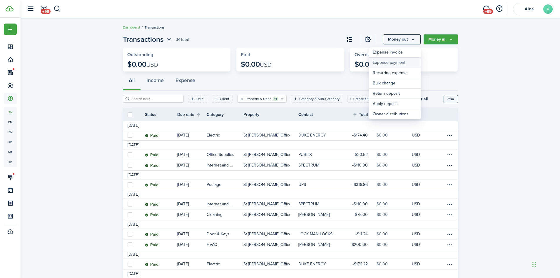
click at [399, 62] on link "Expense payment" at bounding box center [394, 63] width 51 height 10
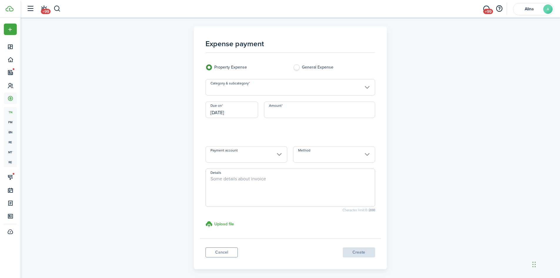
click at [291, 85] on input "Category & subcategory" at bounding box center [291, 87] width 170 height 16
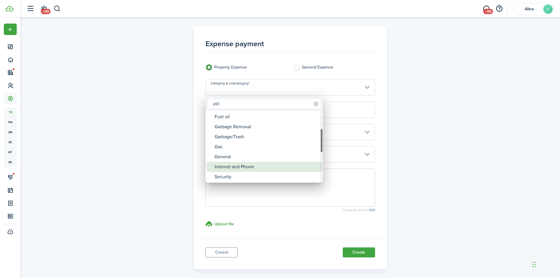
type input "util"
click at [239, 165] on div "Internet and Phone" at bounding box center [267, 167] width 104 height 10
type input "Utilities / Internet and Phone"
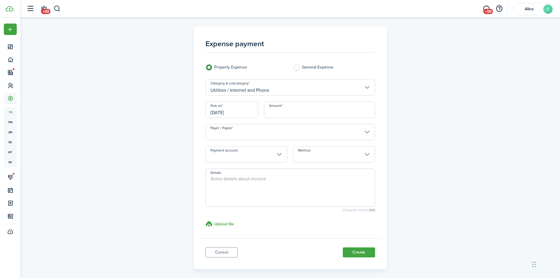
click at [227, 116] on input "[DATE]" at bounding box center [232, 109] width 53 height 16
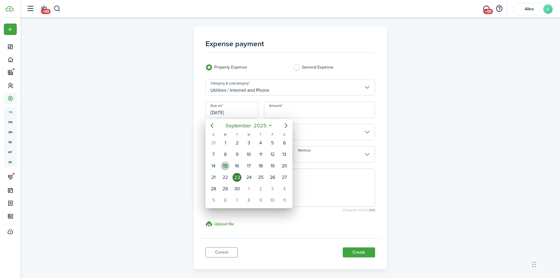
click at [224, 165] on div "15" at bounding box center [225, 166] width 9 height 9
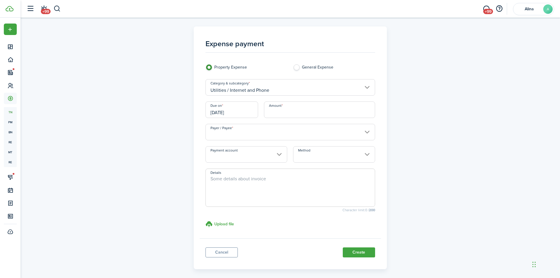
click at [245, 108] on input "[DATE]" at bounding box center [232, 109] width 53 height 16
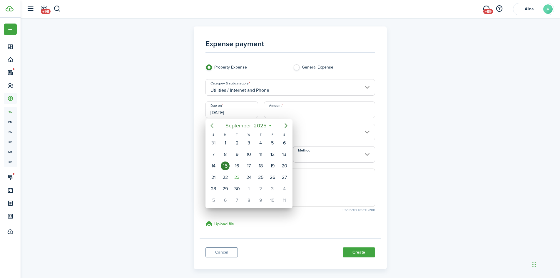
click at [213, 126] on icon "Previous page" at bounding box center [212, 125] width 7 height 7
click at [276, 164] on div "15" at bounding box center [272, 166] width 9 height 9
type input "[DATE]"
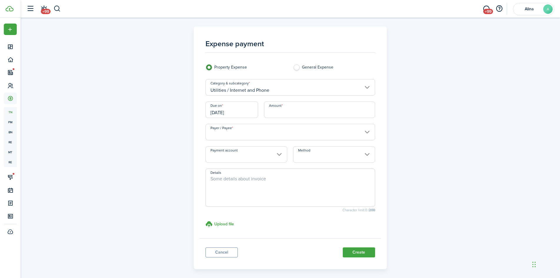
click at [293, 109] on input "Amount" at bounding box center [319, 109] width 111 height 16
click at [234, 128] on input "Payer / Payee" at bounding box center [291, 132] width 170 height 16
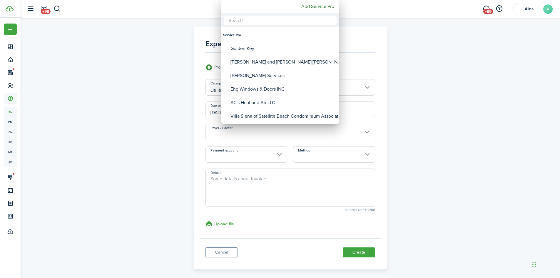
type input "$110.00"
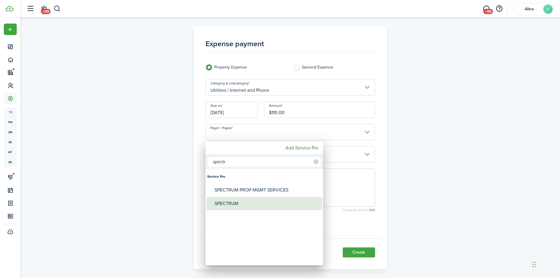
type input "spectr"
click at [238, 204] on div "SPECTRUM" at bounding box center [267, 204] width 104 height 14
type input "SPECTRUM"
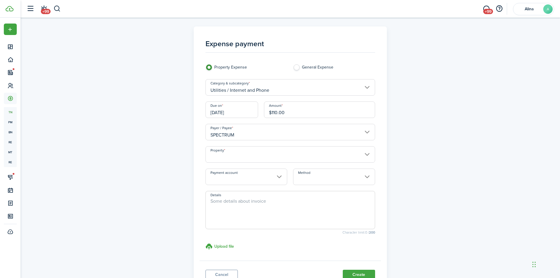
click at [313, 179] on input "Method" at bounding box center [334, 177] width 82 height 16
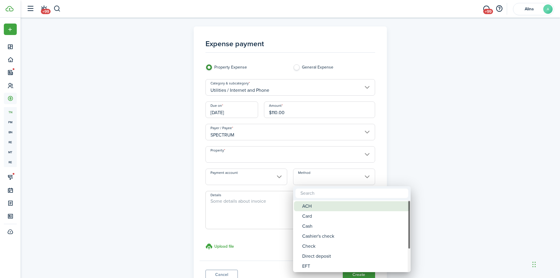
click at [312, 209] on div "ACH" at bounding box center [354, 206] width 104 height 10
type input "ACH"
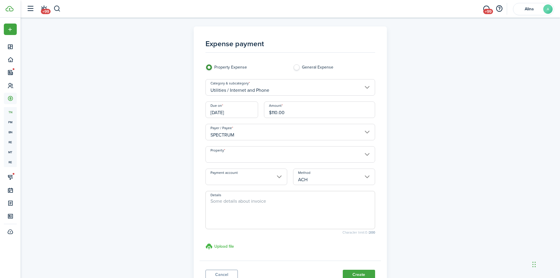
click at [228, 247] on h3 "Upload file" at bounding box center [224, 246] width 20 height 6
click at [206, 243] on input "Upload file store documents and templates Choose file" at bounding box center [206, 243] width 0 height 0
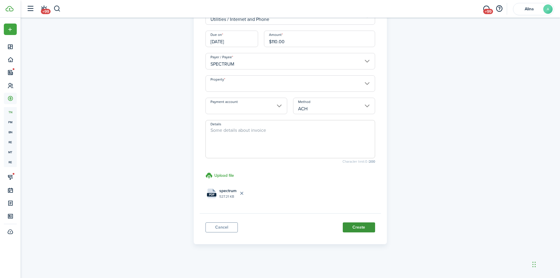
click at [351, 228] on button "Create" at bounding box center [359, 227] width 32 height 10
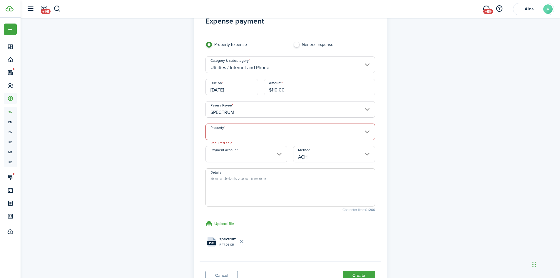
scroll to position [15, 0]
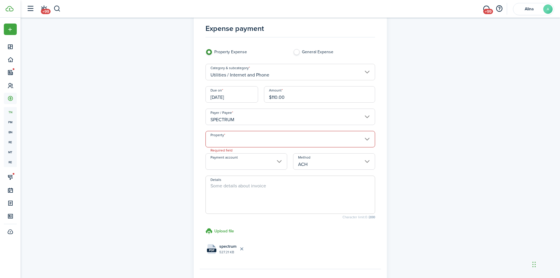
click at [305, 136] on input "Property" at bounding box center [291, 139] width 170 height 16
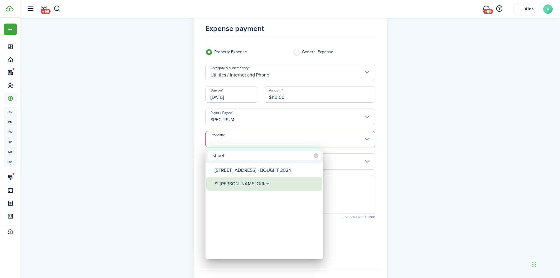
type input "st pet"
click at [231, 184] on div "St [PERSON_NAME] Office" at bounding box center [267, 184] width 104 height 14
type input "St [PERSON_NAME] Office"
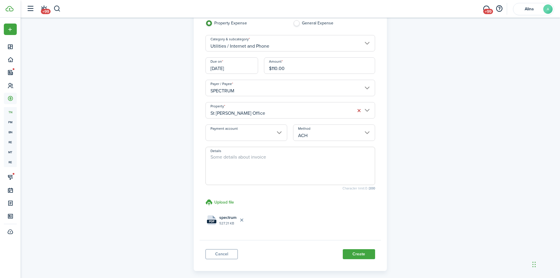
scroll to position [71, 0]
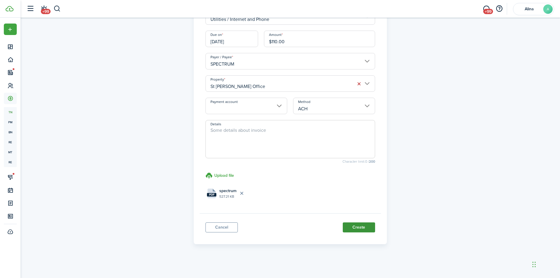
click at [355, 227] on button "Create" at bounding box center [359, 227] width 32 height 10
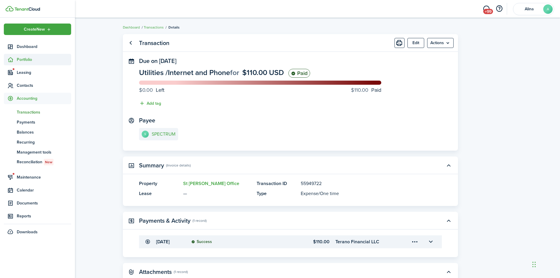
click at [21, 59] on span "Portfolio" at bounding box center [44, 59] width 54 height 6
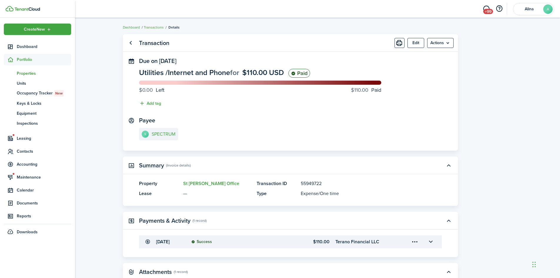
click at [25, 74] on span "Properties" at bounding box center [44, 73] width 54 height 6
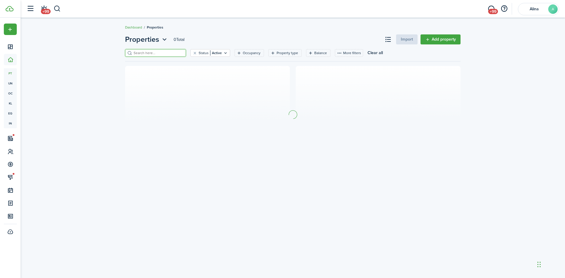
click at [141, 51] on input "search" at bounding box center [158, 53] width 52 height 6
type input "1907"
click at [430, 38] on link "Add property" at bounding box center [440, 39] width 40 height 10
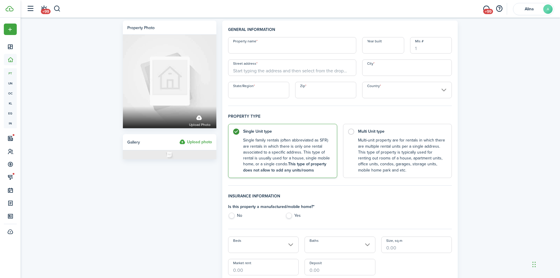
click at [269, 47] on input "Property name" at bounding box center [292, 45] width 128 height 16
type input "1907 Dartford Ct"
click at [268, 70] on input "Street address" at bounding box center [292, 67] width 128 height 16
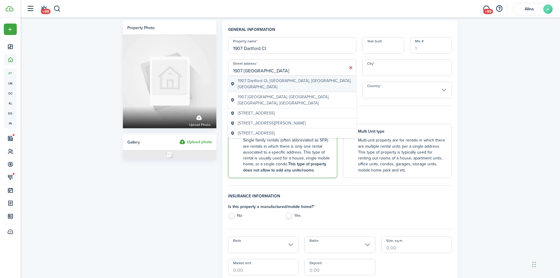
click at [275, 81] on span "1907 Dartford Ct, [GEOGRAPHIC_DATA], [GEOGRAPHIC_DATA], [GEOGRAPHIC_DATA]" at bounding box center [296, 84] width 116 height 12
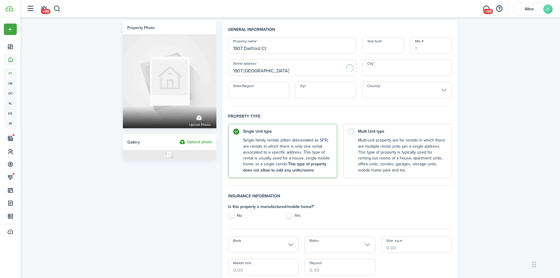
type input "1907 Dartford Ct"
type input "Valrico"
type input "FL"
type input "33594"
type input "[GEOGRAPHIC_DATA]"
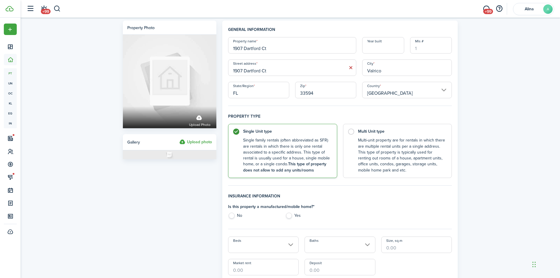
click at [230, 217] on label "No" at bounding box center [253, 217] width 51 height 9
radio input "true"
click at [289, 49] on input "1907 Dartford Ct" at bounding box center [292, 45] width 128 height 16
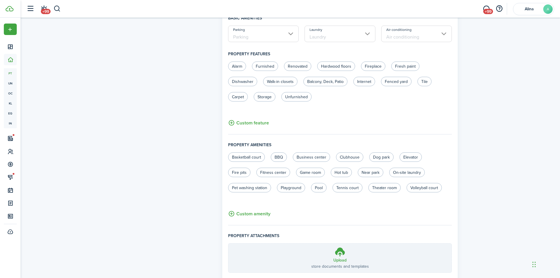
scroll to position [305, 0]
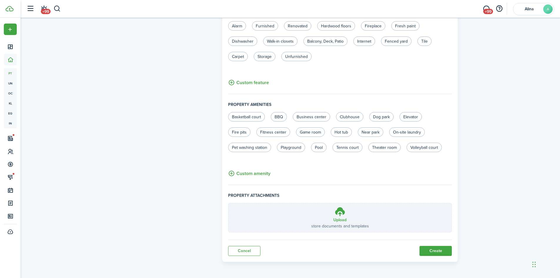
type input "1907 Dartford Ct - BOUGHT 2025"
click at [341, 220] on h3 "Upload" at bounding box center [340, 220] width 13 height 6
click at [229, 203] on input "Upload store documents and templates Choose file" at bounding box center [229, 203] width 0 height 0
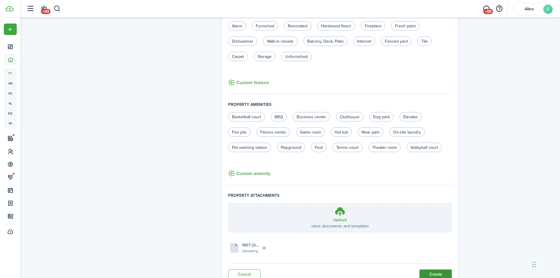
click at [441, 273] on button "Create" at bounding box center [436, 274] width 32 height 10
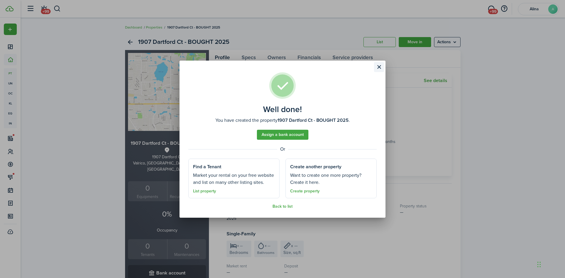
click at [381, 67] on button "Close modal" at bounding box center [379, 67] width 10 height 10
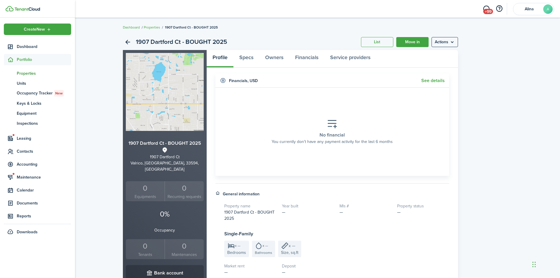
click at [26, 74] on span "Properties" at bounding box center [44, 73] width 54 height 6
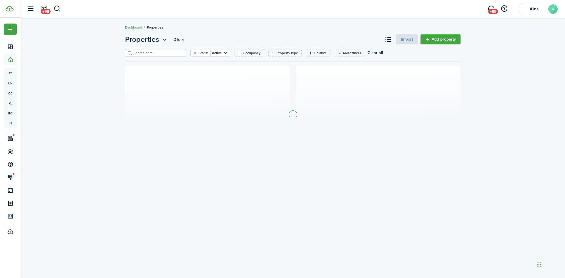
click at [143, 54] on input "search" at bounding box center [158, 53] width 52 height 6
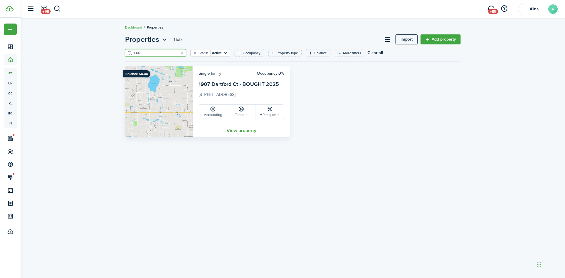
type input "1907"
click at [214, 115] on link "Accounting" at bounding box center [213, 112] width 28 height 14
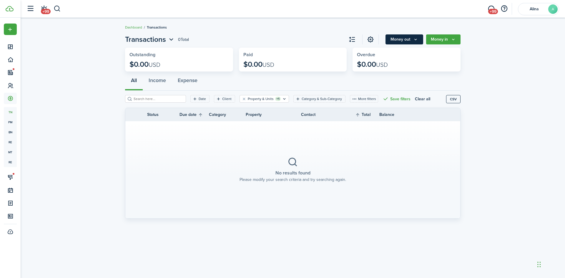
click at [403, 39] on button "Money out" at bounding box center [404, 39] width 38 height 10
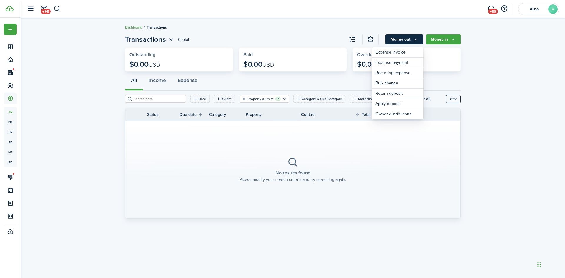
click at [404, 39] on button "Money out" at bounding box center [404, 39] width 38 height 10
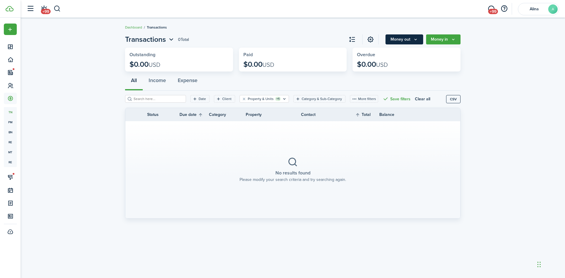
click at [393, 39] on button "Money out" at bounding box center [404, 39] width 38 height 10
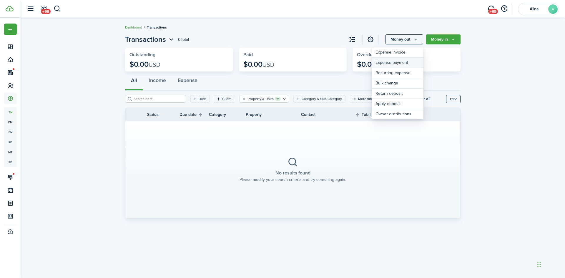
click at [398, 64] on link "Expense payment" at bounding box center [397, 63] width 51 height 10
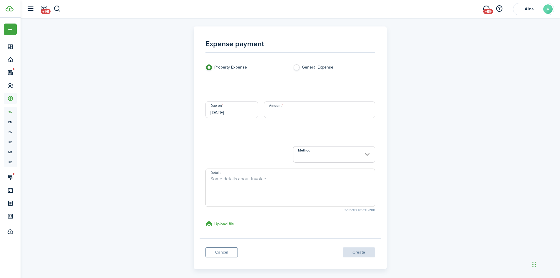
click at [268, 88] on loading-skeleton at bounding box center [291, 87] width 170 height 16
click at [270, 90] on input "Category & subcategory" at bounding box center [291, 87] width 170 height 16
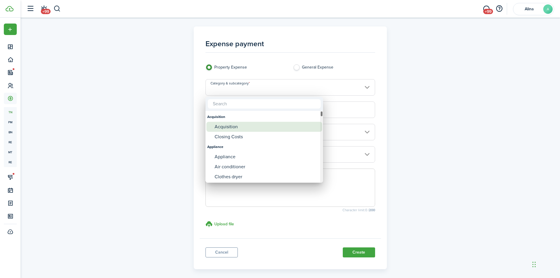
click at [241, 124] on div "Acquisition" at bounding box center [267, 127] width 104 height 10
type input "Acquisition"
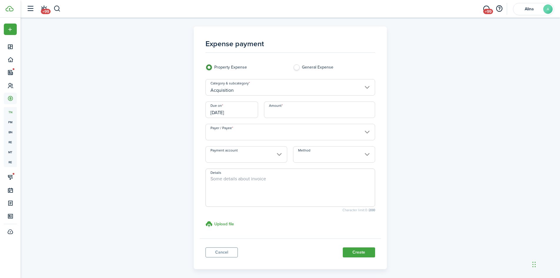
click at [237, 114] on input "[DATE]" at bounding box center [232, 109] width 53 height 16
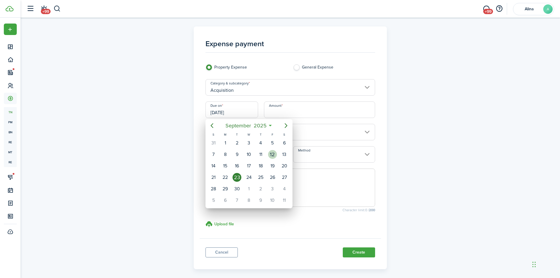
click at [273, 156] on div "12" at bounding box center [272, 154] width 9 height 9
type input "[DATE]"
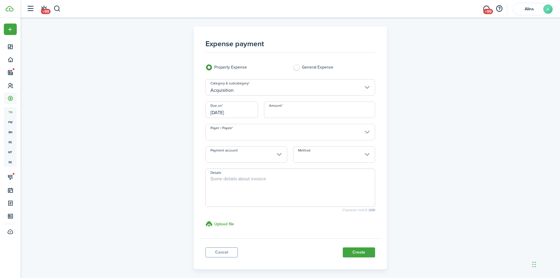
click at [308, 110] on input "Amount" at bounding box center [319, 109] width 111 height 16
click at [279, 134] on input "Payer / Payee" at bounding box center [291, 132] width 170 height 16
type input "$40,200.00"
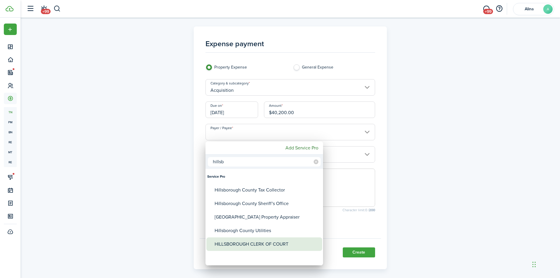
type input "hillsb"
click at [257, 243] on div "HILLSBOROUGH CLERK OF COURT" at bounding box center [267, 244] width 104 height 14
type input "HILLSBOROUGH CLERK OF COURT"
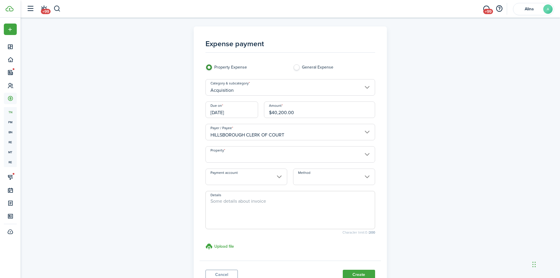
click at [268, 156] on input "Property" at bounding box center [291, 154] width 170 height 16
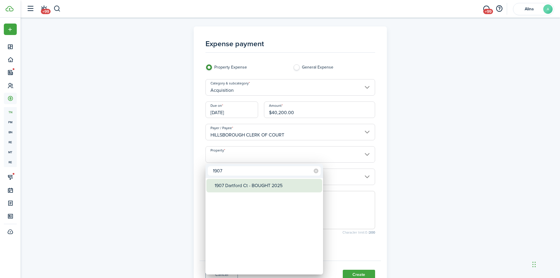
type input "1907"
click at [257, 190] on div "1907 Dartford Ct - BOUGHT 2025" at bounding box center [267, 186] width 104 height 14
type input "1907 Dartford Ct - BOUGHT 2025"
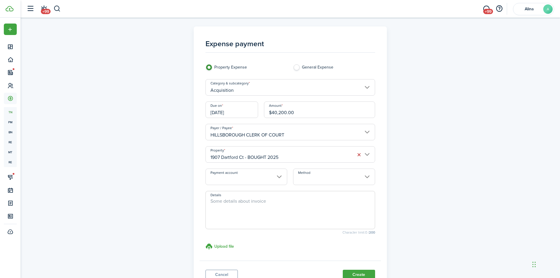
click at [331, 175] on input "Method" at bounding box center [334, 177] width 82 height 16
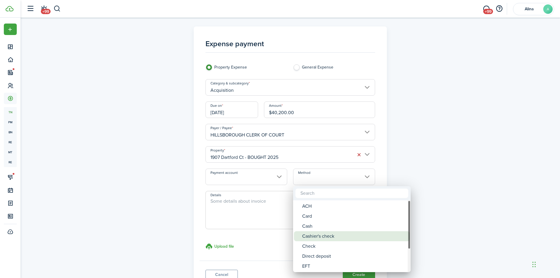
click at [334, 235] on div "Cashier's check" at bounding box center [354, 236] width 104 height 10
type input "Cashier's check"
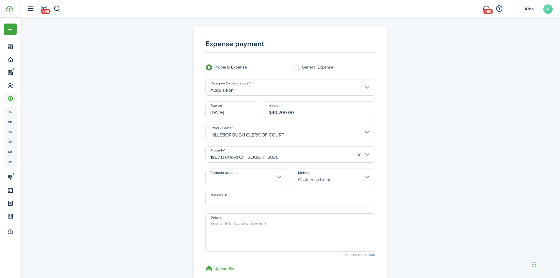
click at [292, 203] on input "Number, #" at bounding box center [291, 199] width 170 height 16
type input "6053403056"
click at [282, 233] on textarea "Details" at bounding box center [290, 234] width 169 height 28
type textarea "Final bid"
click at [226, 267] on h3 "Upload file" at bounding box center [224, 269] width 20 height 6
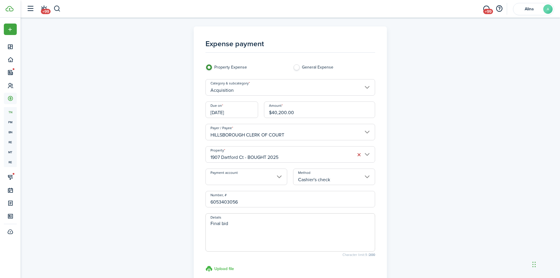
click at [206, 265] on input "Upload file store documents and templates Choose file" at bounding box center [206, 265] width 0 height 0
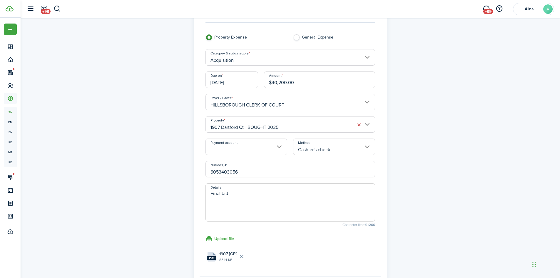
scroll to position [59, 0]
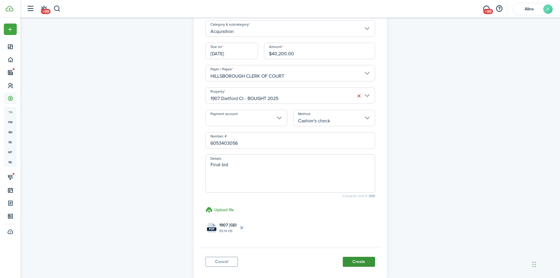
click at [365, 262] on button "Create" at bounding box center [359, 262] width 32 height 10
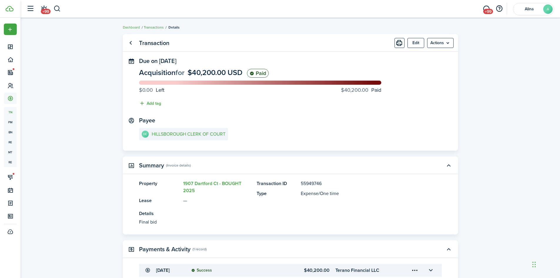
click at [154, 26] on link "Transactions" at bounding box center [154, 27] width 20 height 5
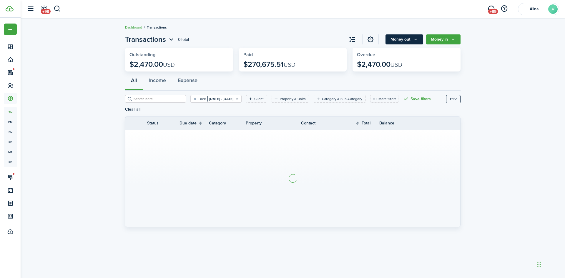
click at [405, 42] on button "Money out" at bounding box center [404, 39] width 38 height 10
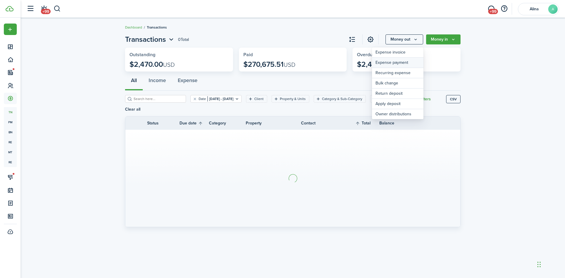
click at [395, 64] on link "Expense payment" at bounding box center [397, 63] width 51 height 10
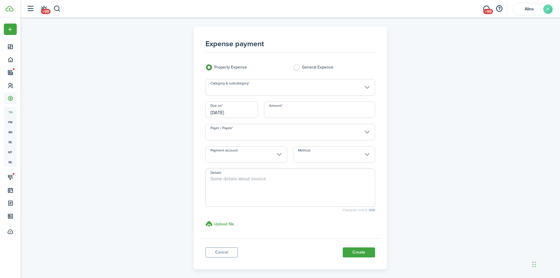
click at [251, 83] on input "Category & subcategory" at bounding box center [291, 87] width 170 height 16
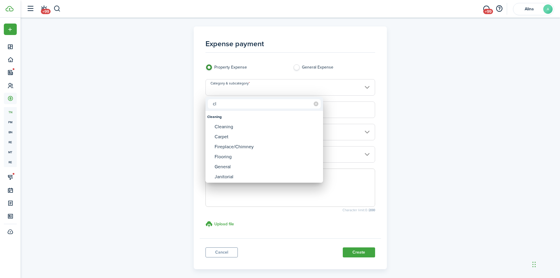
type input "c"
type input "a"
click at [239, 127] on div "Acquisition" at bounding box center [267, 127] width 104 height 10
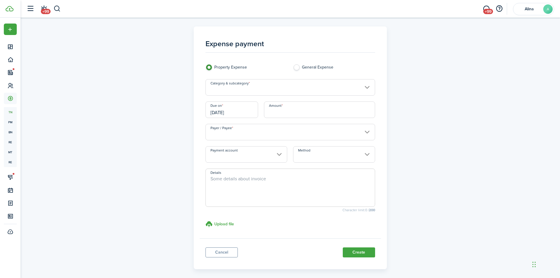
type input "Acquisition"
click at [238, 115] on input "[DATE]" at bounding box center [232, 109] width 53 height 16
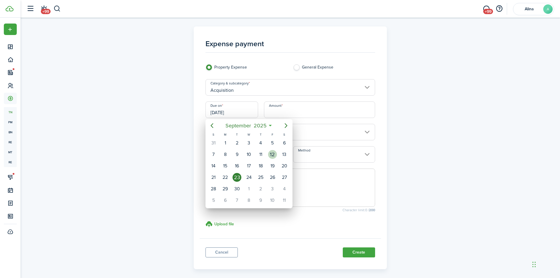
click at [270, 155] on div "12" at bounding box center [272, 154] width 9 height 9
type input "[DATE]"
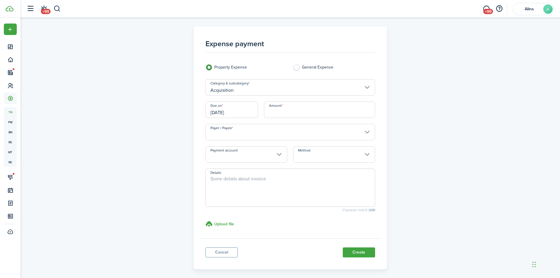
click at [299, 110] on input "Amount" at bounding box center [319, 109] width 111 height 16
click at [287, 130] on input "Payer / Payee" at bounding box center [291, 132] width 170 height 16
type input "$610.50"
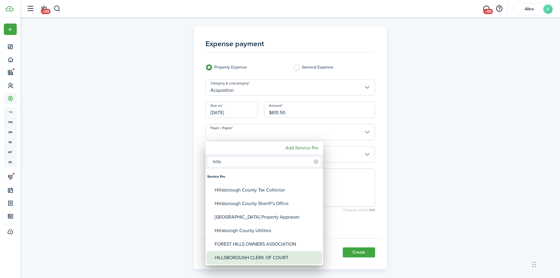
type input "hills"
click at [263, 262] on div "HILLSBOROUGH CLERK OF COURT" at bounding box center [267, 258] width 104 height 14
type input "HILLSBOROUGH CLERK OF COURT"
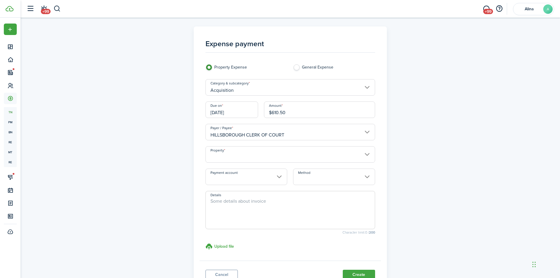
click at [282, 156] on input "Property" at bounding box center [291, 154] width 170 height 16
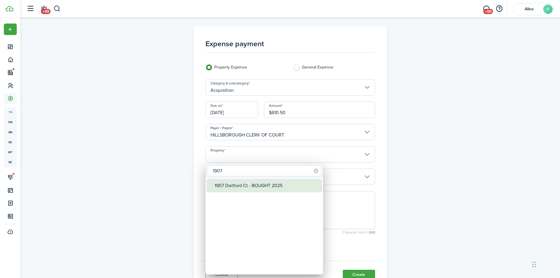
type input "1907"
click at [259, 187] on div "1907 Dartford Ct - BOUGHT 2025" at bounding box center [267, 186] width 104 height 14
type input "1907 Dartford Ct - BOUGHT 2025"
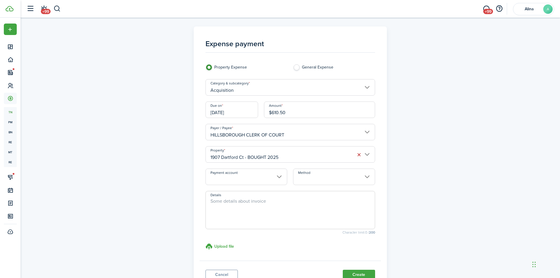
click at [319, 177] on input "Method" at bounding box center [334, 177] width 82 height 16
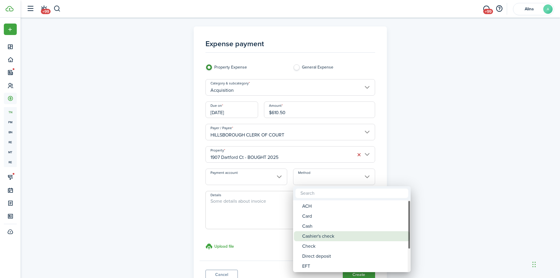
click at [322, 236] on div "Cashier's check" at bounding box center [354, 236] width 104 height 10
type input "Cashier's check"
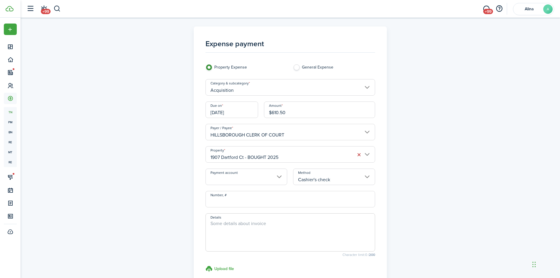
click at [304, 201] on input "Number, #" at bounding box center [291, 199] width 170 height 16
type input "6053403056"
click at [268, 237] on textarea "Details" at bounding box center [290, 234] width 169 height 28
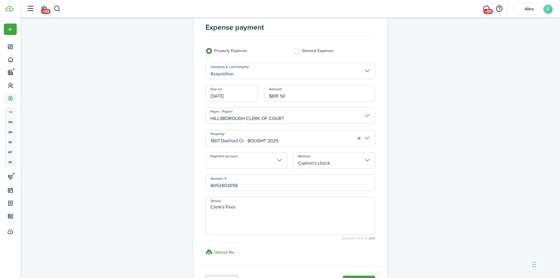
scroll to position [29, 0]
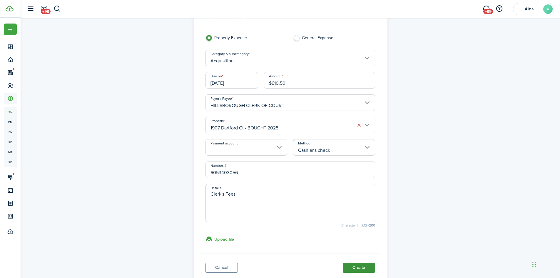
type textarea "Clerk's Fees"
click at [363, 265] on button "Create" at bounding box center [359, 268] width 32 height 10
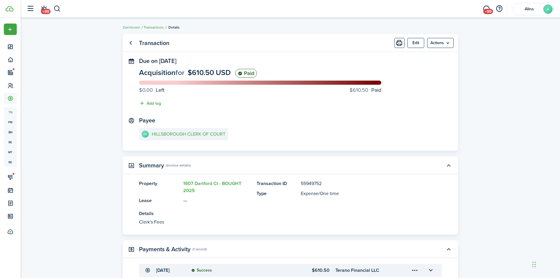
click at [152, 27] on link "Transactions" at bounding box center [154, 27] width 20 height 5
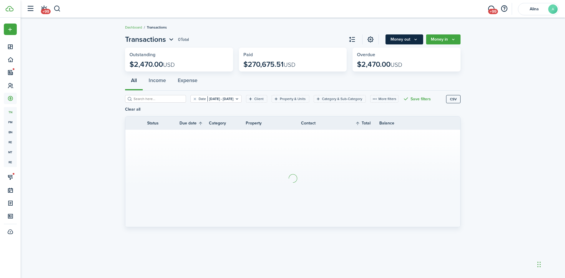
click at [404, 39] on button "Money out" at bounding box center [404, 39] width 38 height 10
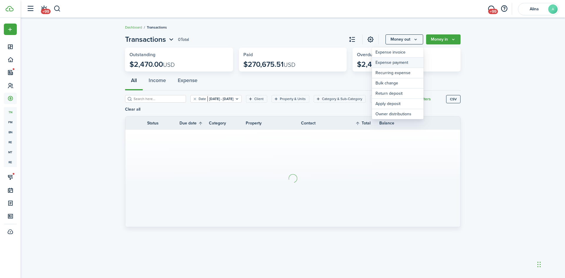
click at [399, 63] on link "Expense payment" at bounding box center [397, 63] width 51 height 10
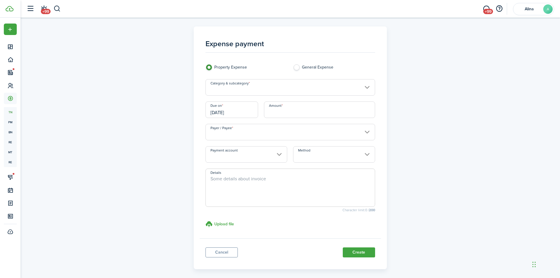
click at [276, 88] on input "Category & subcategory" at bounding box center [291, 87] width 170 height 16
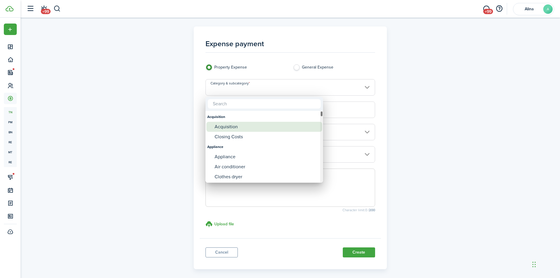
click at [227, 125] on div "Acquisition" at bounding box center [267, 127] width 104 height 10
type input "Acquisition"
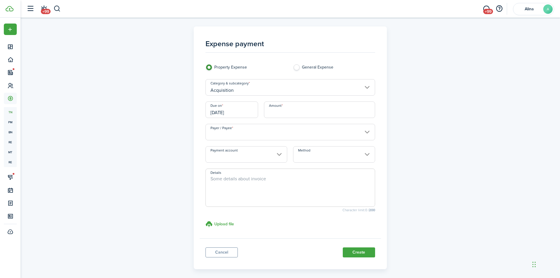
click at [237, 115] on input "[DATE]" at bounding box center [232, 109] width 53 height 16
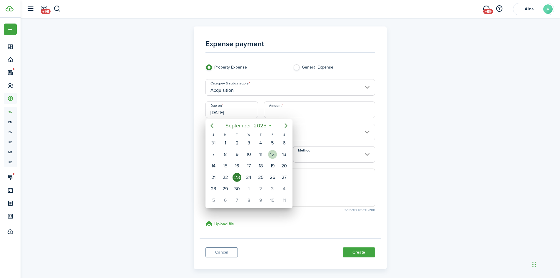
click at [273, 153] on div "12" at bounding box center [272, 154] width 9 height 9
type input "[DATE]"
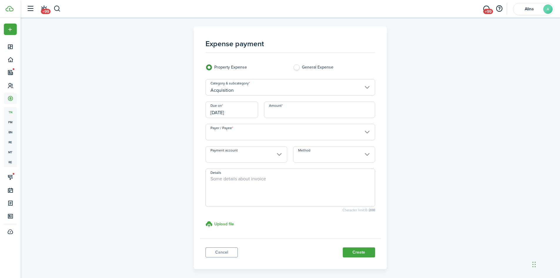
click at [302, 112] on input "Amount" at bounding box center [319, 109] width 111 height 16
click at [294, 132] on input "Payer / Payee" at bounding box center [291, 132] width 170 height 16
type input "$281.40"
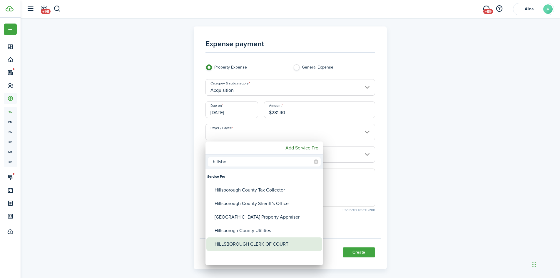
type input "hillsbo"
click at [275, 243] on div "HILLSBOROUGH CLERK OF COURT" at bounding box center [267, 244] width 104 height 14
type input "HILLSBOROUGH CLERK OF COURT"
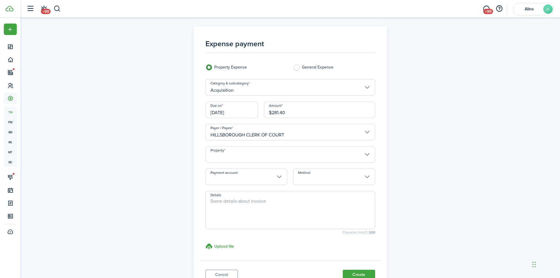
click at [269, 154] on input "Property" at bounding box center [291, 154] width 170 height 16
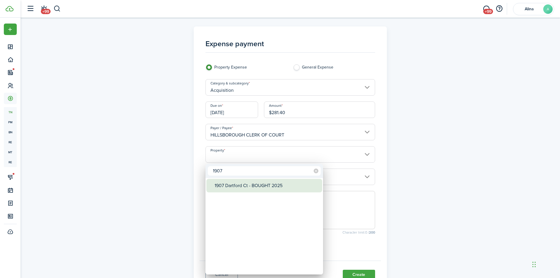
type input "1907"
click at [269, 188] on div "1907 Dartford Ct - BOUGHT 2025" at bounding box center [267, 186] width 104 height 14
type input "1907 Dartford Ct - BOUGHT 2025"
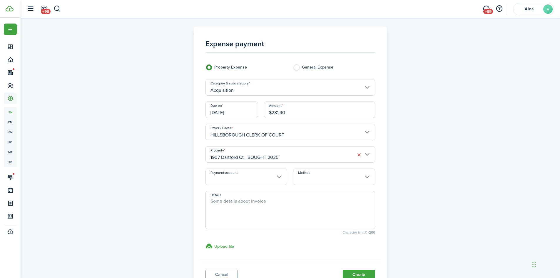
click at [314, 180] on input "Method" at bounding box center [334, 177] width 82 height 16
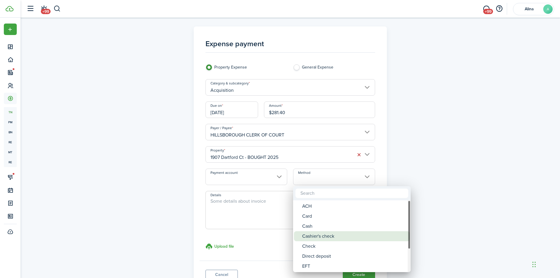
click at [320, 236] on div "Cashier's check" at bounding box center [354, 236] width 104 height 10
type input "Cashier's check"
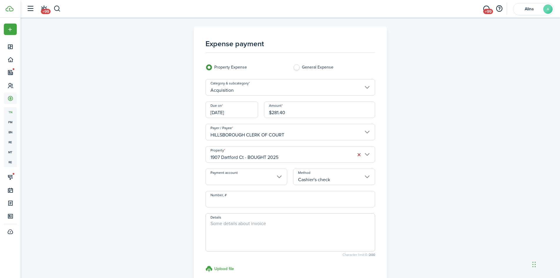
click at [309, 199] on input "Number, #" at bounding box center [291, 199] width 170 height 16
type input "6053402056"
click at [293, 233] on textarea "Details" at bounding box center [290, 234] width 169 height 28
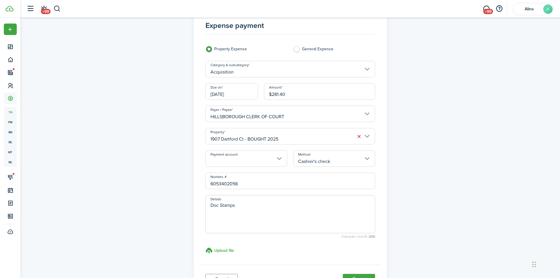
scroll to position [59, 0]
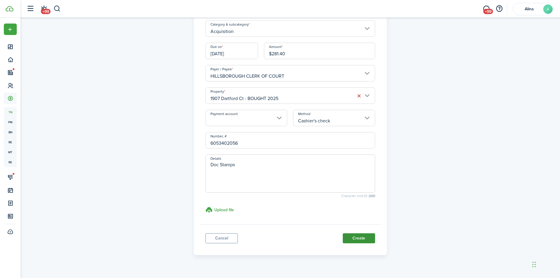
type textarea "Doc Stamps"
click at [357, 237] on button "Create" at bounding box center [359, 238] width 32 height 10
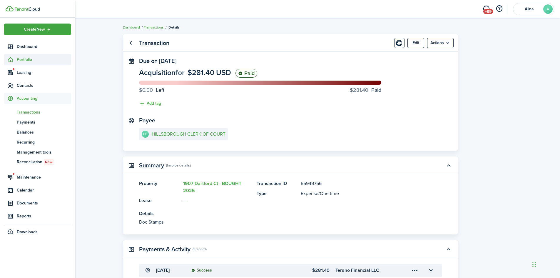
click at [17, 60] on span "Portfolio" at bounding box center [44, 59] width 54 height 6
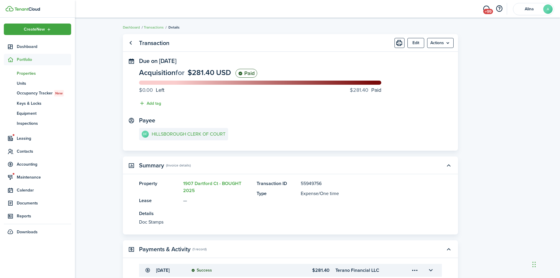
click at [29, 74] on span "Properties" at bounding box center [44, 73] width 54 height 6
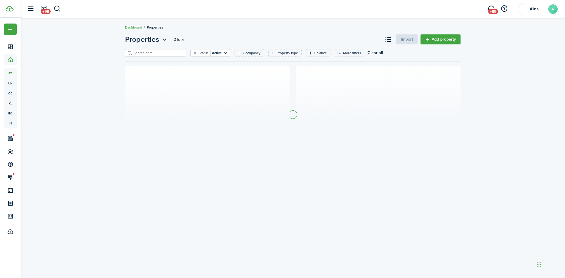
click at [140, 51] on input "search" at bounding box center [158, 53] width 52 height 6
type input "30324"
click at [447, 42] on link "Add property" at bounding box center [440, 39] width 40 height 10
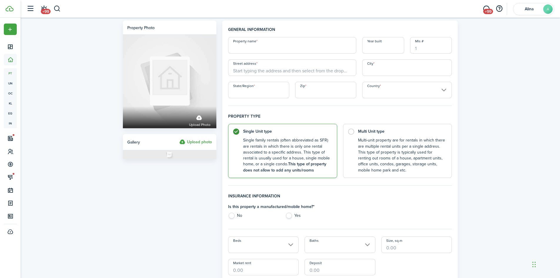
click at [281, 45] on input "Property name" at bounding box center [292, 45] width 128 height 16
type input "[STREET_ADDRESS]"
click at [283, 68] on input "Street address" at bounding box center [292, 67] width 128 height 16
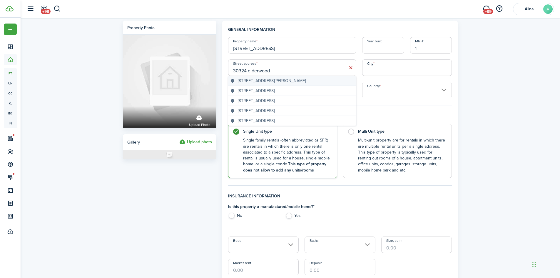
click at [299, 81] on span "[STREET_ADDRESS][PERSON_NAME]" at bounding box center [272, 81] width 68 height 6
type input "[STREET_ADDRESS]"
type input "[PERSON_NAME][DEMOGRAPHIC_DATA]"
type input "FL"
type input "33543"
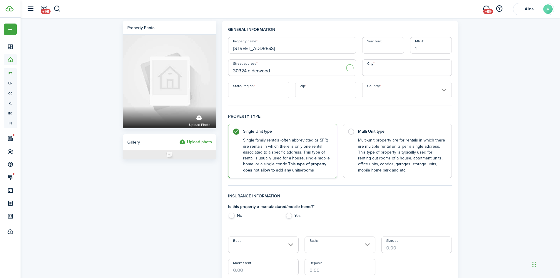
type input "[GEOGRAPHIC_DATA]"
click at [233, 218] on label "No" at bounding box center [253, 217] width 51 height 9
radio input "true"
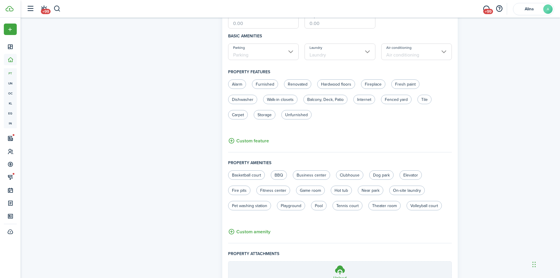
scroll to position [305, 0]
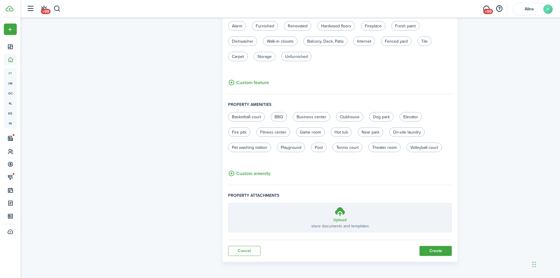
click at [337, 221] on h3 "Upload" at bounding box center [340, 220] width 13 height 6
click at [229, 203] on input "Upload store documents and templates Choose file" at bounding box center [229, 203] width 0 height 0
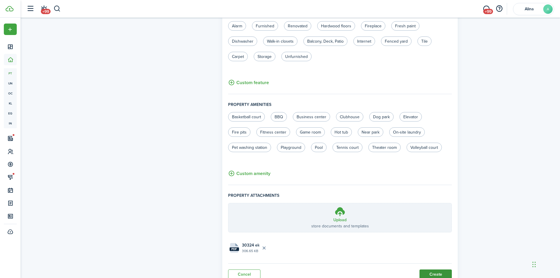
click at [437, 273] on button "Create" at bounding box center [436, 274] width 32 height 10
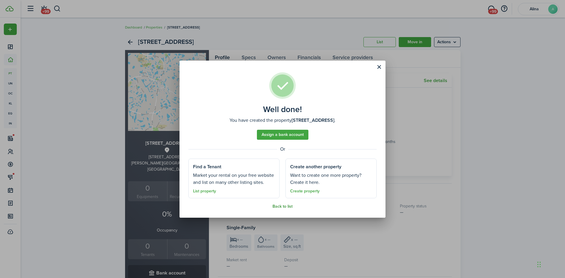
click at [280, 206] on link "Back to list" at bounding box center [282, 206] width 20 height 5
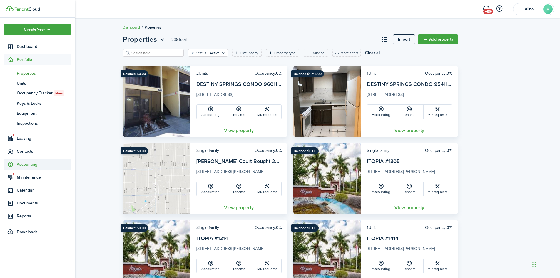
click at [30, 163] on span "Accounting" at bounding box center [44, 164] width 54 height 6
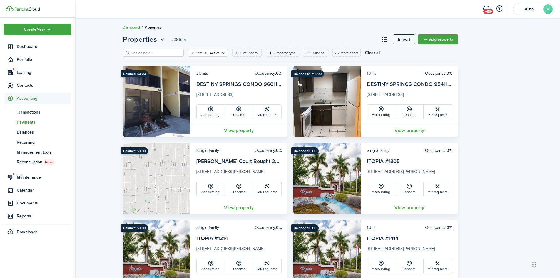
click at [31, 124] on span "Payments" at bounding box center [44, 122] width 54 height 6
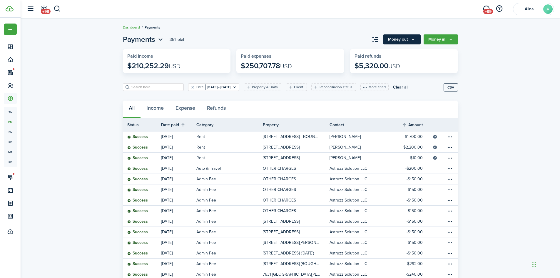
click at [406, 39] on button "Money out" at bounding box center [402, 39] width 38 height 10
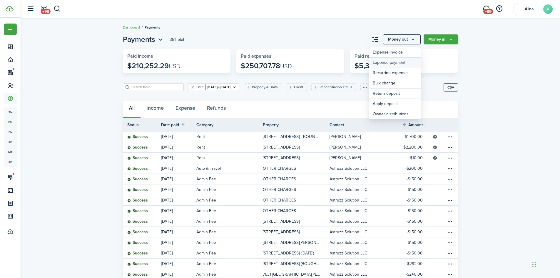
click at [388, 65] on link "Expense payment" at bounding box center [394, 63] width 51 height 10
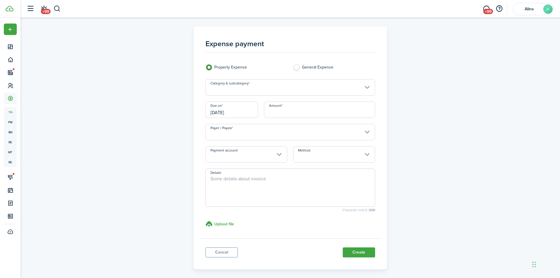
click at [263, 89] on input "Category & subcategory" at bounding box center [291, 87] width 170 height 16
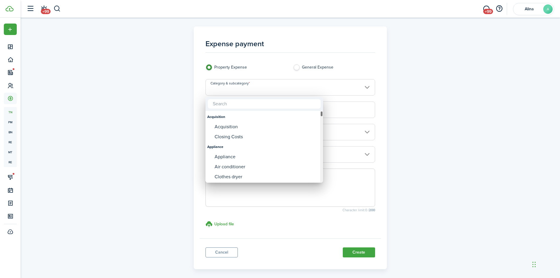
click at [241, 126] on div "Acquisition" at bounding box center [267, 127] width 104 height 10
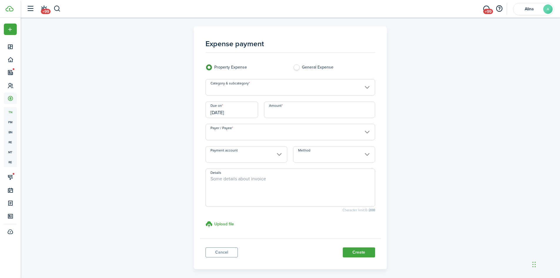
type input "Acquisition"
click at [238, 109] on input "[DATE]" at bounding box center [232, 109] width 53 height 16
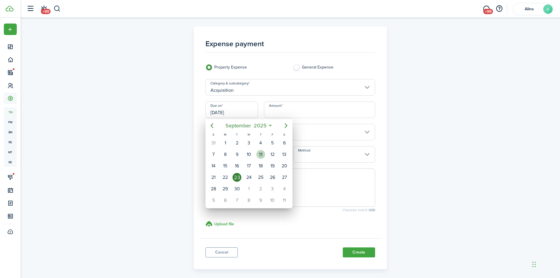
click at [258, 155] on div "11" at bounding box center [261, 154] width 9 height 9
type input "[DATE]"
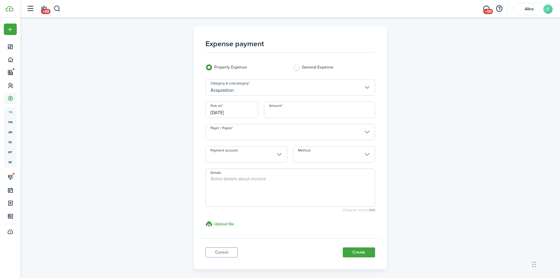
click at [307, 106] on input "Amount" at bounding box center [319, 109] width 111 height 16
click at [255, 136] on input "Payer / Payee" at bounding box center [291, 132] width 170 height 16
type input "$40,000.00"
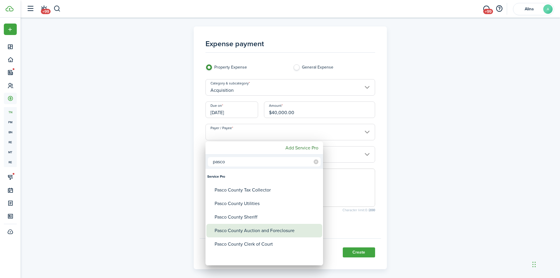
type input "pasco"
click at [274, 229] on div "Pasco County Auction and Foreclosure" at bounding box center [267, 231] width 104 height 14
type input "Pasco County Auction and Foreclosure"
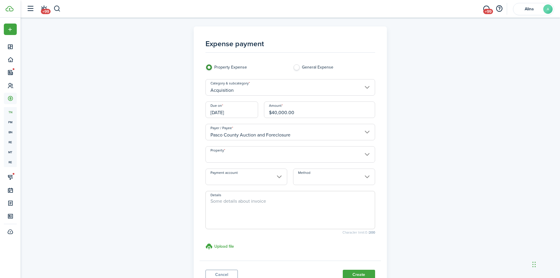
click at [329, 178] on input "Method" at bounding box center [334, 177] width 82 height 16
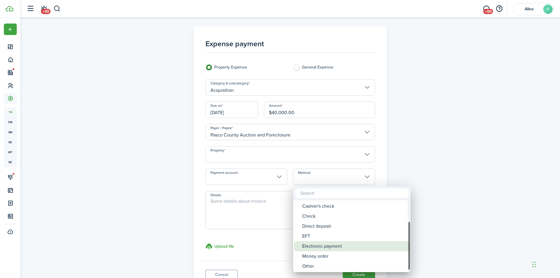
click at [327, 247] on div "Electronic payment" at bounding box center [354, 246] width 104 height 10
type input "Electronic payment"
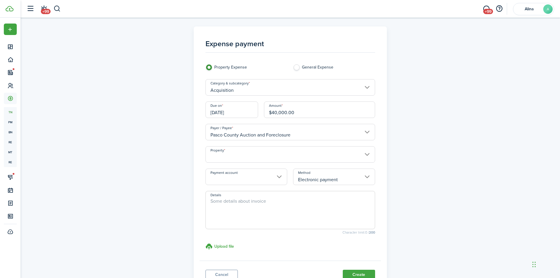
click at [274, 209] on textarea "Details" at bounding box center [290, 212] width 169 height 28
type textarea "Final bid wire from Chase 2561"
click at [224, 246] on h3 "Upload file" at bounding box center [224, 246] width 20 height 6
click at [206, 243] on input "Upload file store documents and templates Choose file" at bounding box center [206, 243] width 0 height 0
click at [292, 152] on input "Property" at bounding box center [291, 154] width 170 height 16
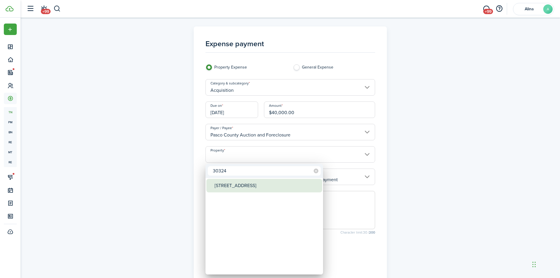
type input "30324"
click at [282, 182] on div "[STREET_ADDRESS]" at bounding box center [267, 186] width 104 height 14
type input "[STREET_ADDRESS]"
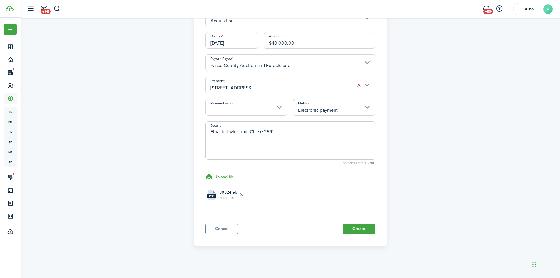
scroll to position [71, 0]
click at [359, 227] on button "Create" at bounding box center [359, 227] width 32 height 10
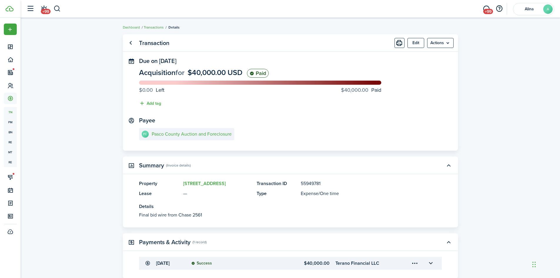
click at [154, 27] on link "Transactions" at bounding box center [154, 27] width 20 height 5
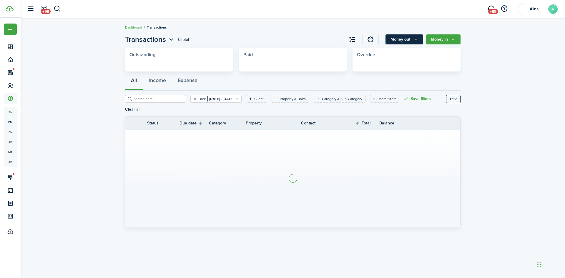
click at [401, 40] on button "Money out" at bounding box center [404, 39] width 38 height 10
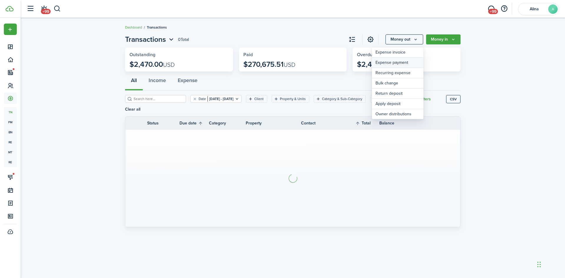
click at [394, 62] on link "Expense payment" at bounding box center [397, 63] width 51 height 10
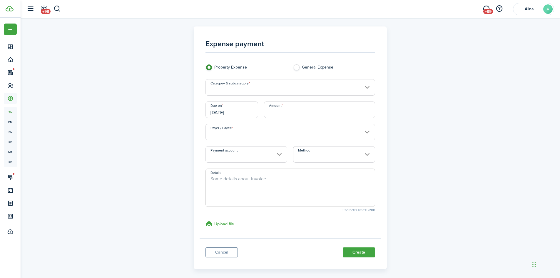
click at [267, 88] on input "Category & subcategory" at bounding box center [291, 87] width 170 height 16
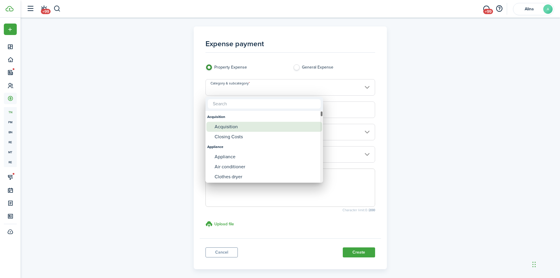
click at [243, 126] on div "Acquisition" at bounding box center [267, 127] width 104 height 10
type input "Acquisition"
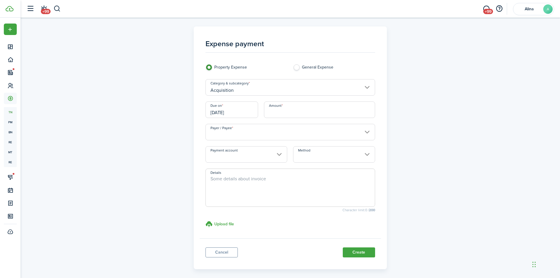
click at [244, 113] on input "[DATE]" at bounding box center [232, 109] width 53 height 16
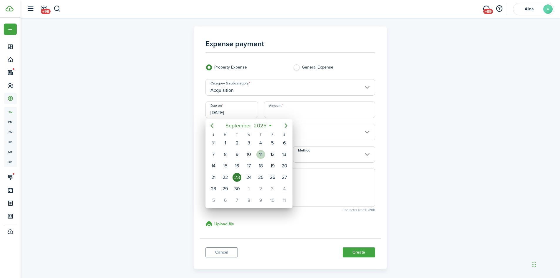
click at [260, 154] on div "11" at bounding box center [261, 154] width 9 height 9
type input "[DATE]"
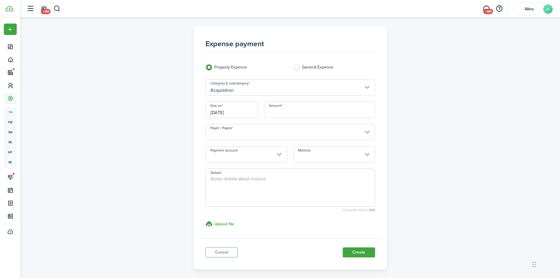
click at [303, 112] on input "Amount" at bounding box center [319, 109] width 111 height 16
click at [282, 133] on input "Payer / Payee" at bounding box center [291, 132] width 170 height 16
type input "$607.50"
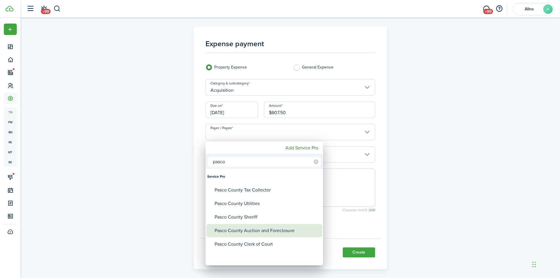
type input "pasco"
click at [275, 232] on div "Pasco County Auction and Foreclosure" at bounding box center [267, 231] width 104 height 14
type input "Pasco County Auction and Foreclosure"
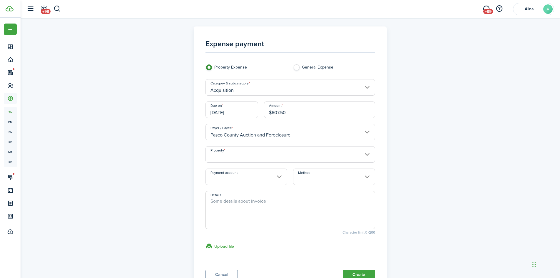
click at [258, 159] on input "Property" at bounding box center [291, 154] width 170 height 16
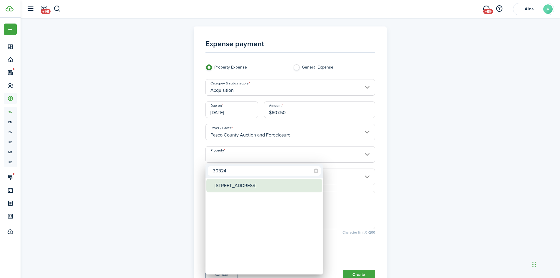
type input "30324"
click at [270, 185] on div "[STREET_ADDRESS]" at bounding box center [267, 186] width 104 height 14
type input "[STREET_ADDRESS]"
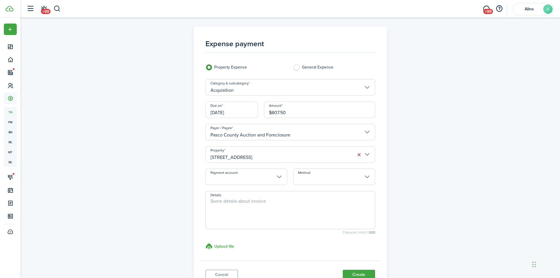
click at [336, 172] on input "Method" at bounding box center [334, 177] width 82 height 16
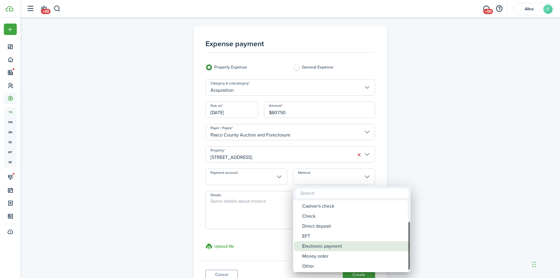
click at [327, 248] on div "Electronic payment" at bounding box center [354, 246] width 104 height 10
type input "Electronic payment"
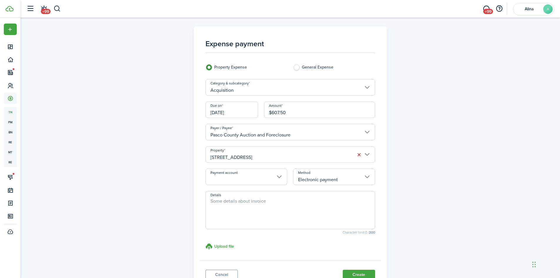
click at [250, 229] on mobiscroll-textarea "Details Character limit: 0 / 200" at bounding box center [291, 212] width 170 height 43
click at [255, 219] on textarea "Details" at bounding box center [290, 212] width 169 height 28
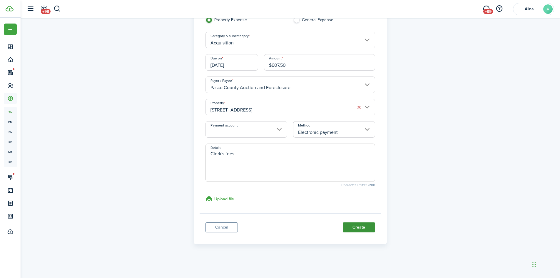
type textarea "Clerk's fees"
click at [364, 231] on button "Create" at bounding box center [359, 227] width 32 height 10
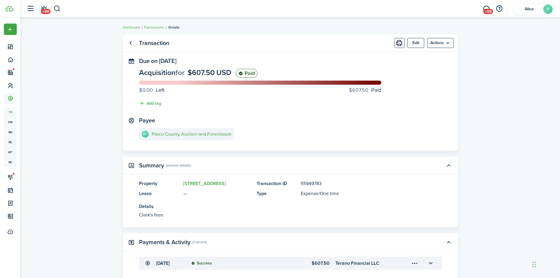
drag, startPoint x: 158, startPoint y: 26, endPoint x: 187, endPoint y: 24, distance: 28.9
click at [158, 26] on link "Transactions" at bounding box center [154, 27] width 20 height 5
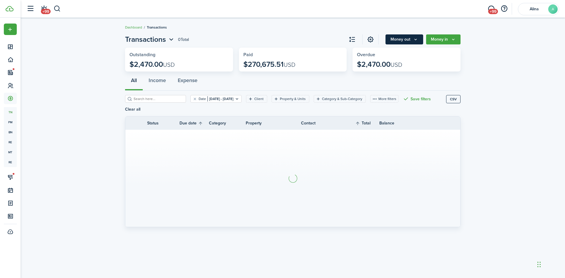
click at [402, 38] on button "Money out" at bounding box center [404, 39] width 38 height 10
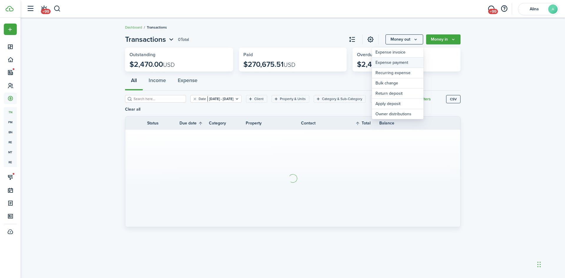
click at [400, 63] on link "Expense payment" at bounding box center [397, 63] width 51 height 10
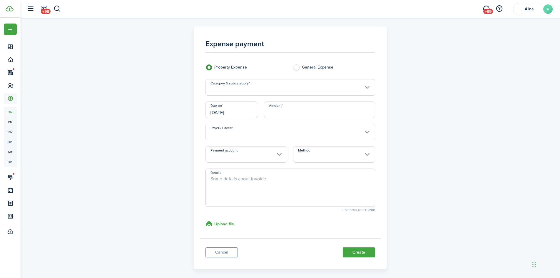
click at [240, 91] on input "Category & subcategory" at bounding box center [291, 87] width 170 height 16
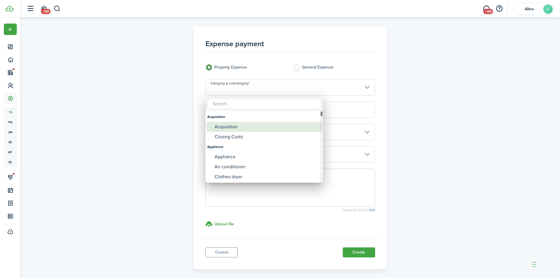
click at [229, 126] on div "Acquisition" at bounding box center [267, 127] width 104 height 10
type input "Acquisition"
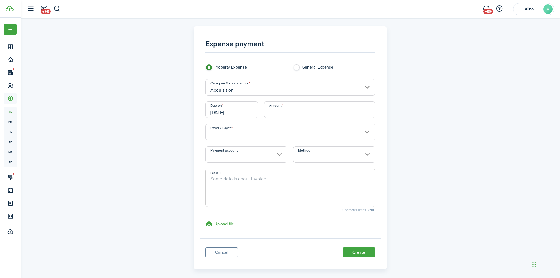
click at [233, 112] on input "[DATE]" at bounding box center [232, 109] width 53 height 16
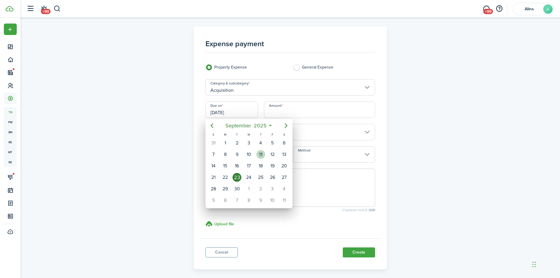
click at [263, 154] on div "11" at bounding box center [261, 154] width 9 height 9
type input "[DATE]"
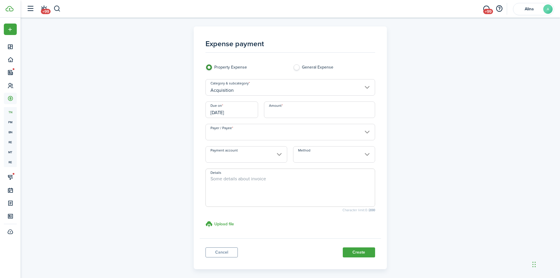
click at [300, 107] on input "Amount" at bounding box center [319, 109] width 111 height 16
click at [289, 131] on input "Payer / Payee" at bounding box center [291, 132] width 170 height 16
type input "$280.00"
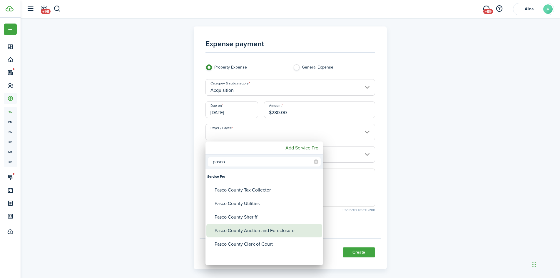
type input "pasco"
click at [274, 229] on div "Pasco County Auction and Foreclosure" at bounding box center [267, 231] width 104 height 14
type input "Pasco County Auction and Foreclosure"
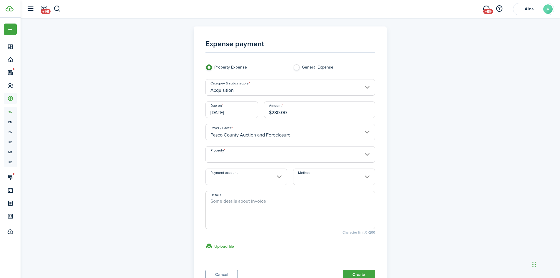
click at [277, 158] on input "Property" at bounding box center [291, 154] width 170 height 16
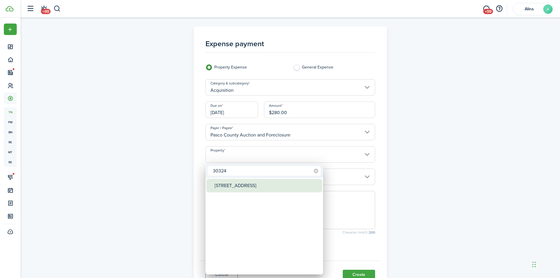
type input "30324"
drag, startPoint x: 277, startPoint y: 187, endPoint x: 274, endPoint y: 184, distance: 3.8
click at [275, 184] on div "[STREET_ADDRESS]" at bounding box center [267, 186] width 104 height 14
click at [274, 184] on div "[STREET_ADDRESS]" at bounding box center [267, 186] width 104 height 14
type input "[STREET_ADDRESS]"
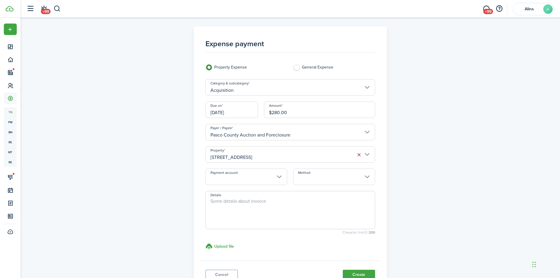
click at [317, 176] on input "Method" at bounding box center [334, 177] width 82 height 16
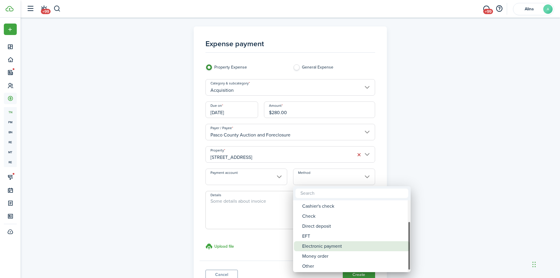
click at [324, 248] on div "Electronic payment" at bounding box center [354, 246] width 104 height 10
type input "Electronic payment"
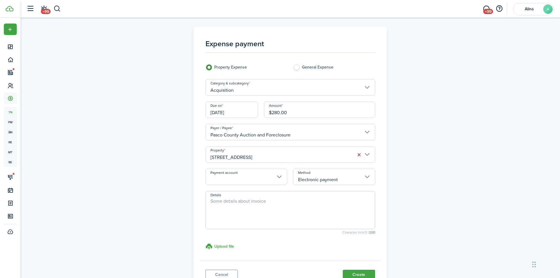
click at [251, 214] on textarea "Details" at bounding box center [290, 212] width 169 height 28
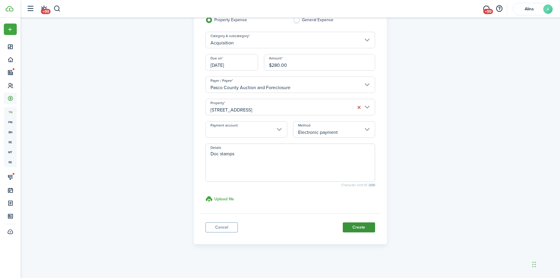
type textarea "Doc stamps"
click at [367, 226] on button "Create" at bounding box center [359, 227] width 32 height 10
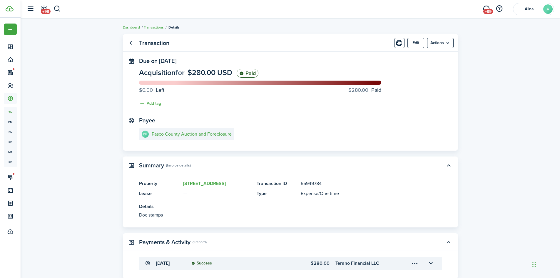
drag, startPoint x: 46, startPoint y: 110, endPoint x: 55, endPoint y: 104, distance: 11.7
click at [49, 109] on transaction-view "Transaction Edit Actions Due on Sep 11, 2025 Acquisition for $280.00 USD Paid $…" at bounding box center [291, 174] width 540 height 286
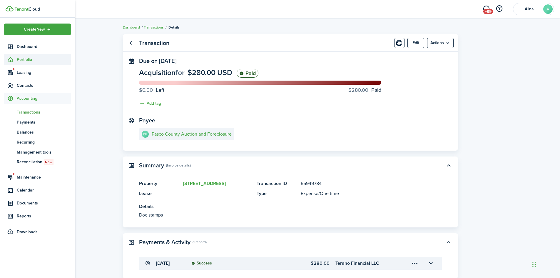
click at [26, 61] on span "Portfolio" at bounding box center [44, 59] width 54 height 6
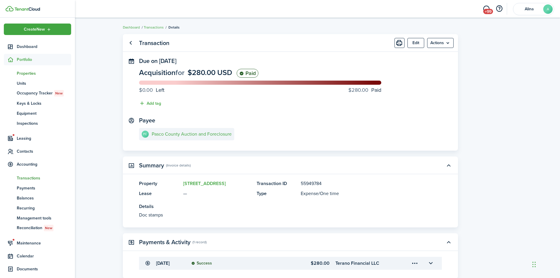
click at [29, 72] on span "Properties" at bounding box center [44, 73] width 54 height 6
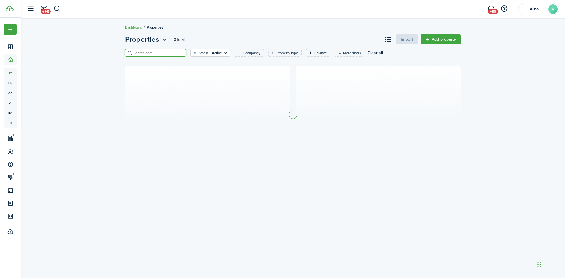
click at [147, 56] on input "search" at bounding box center [158, 53] width 52 height 6
type input "1044"
click at [441, 43] on link "Add property" at bounding box center [440, 39] width 40 height 10
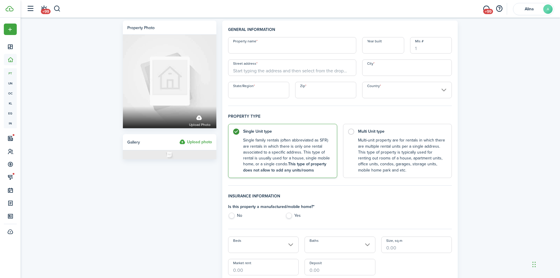
click at [295, 48] on input "Property name" at bounding box center [292, 45] width 128 height 16
type input "1044 Sleepy Oak - BOUGHT 2025"
click at [281, 73] on input "Street address" at bounding box center [292, 67] width 128 height 16
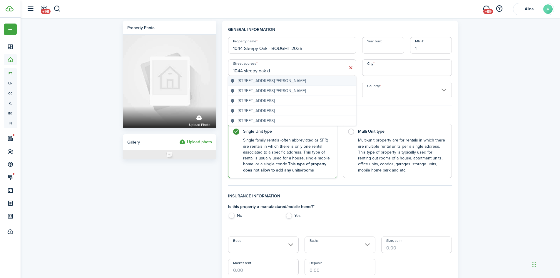
click at [291, 81] on span "1044 Sleepy Oak Drive, Wesley Chapel, FL, USA" at bounding box center [272, 81] width 68 height 6
type input "1044 Sleepy Oak Dr"
type input "[PERSON_NAME][DEMOGRAPHIC_DATA]"
type input "FL"
type input "33543"
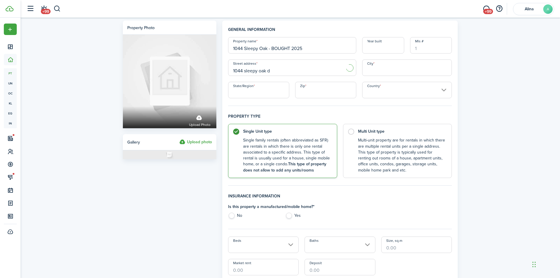
type input "[GEOGRAPHIC_DATA]"
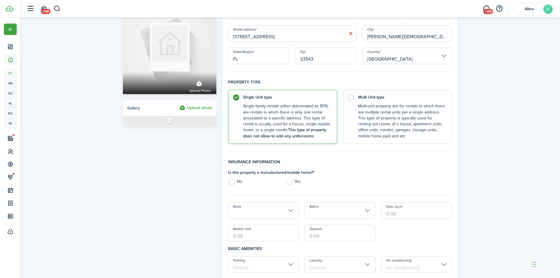
scroll to position [88, 0]
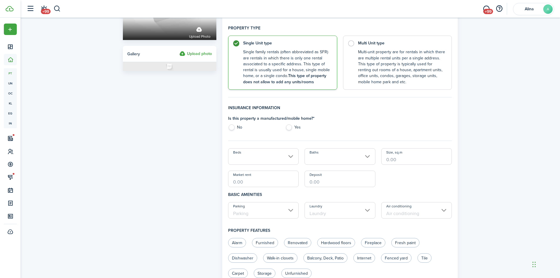
drag, startPoint x: 232, startPoint y: 126, endPoint x: 244, endPoint y: 129, distance: 12.6
click at [232, 126] on label "No" at bounding box center [253, 128] width 51 height 9
radio input "true"
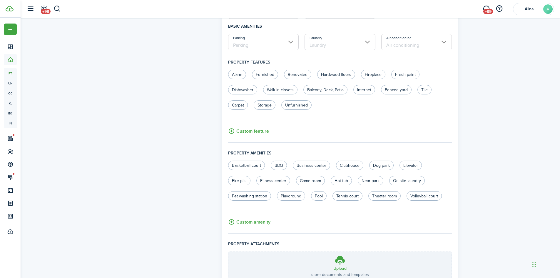
scroll to position [305, 0]
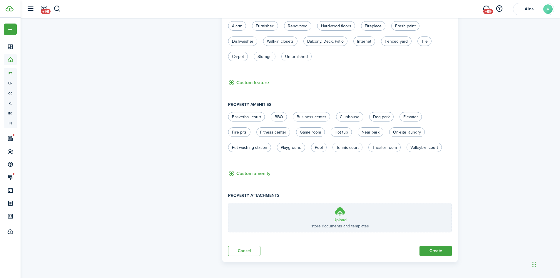
click at [339, 217] on icon at bounding box center [340, 211] width 11 height 11
click at [229, 203] on input "Upload store documents and templates Choose file" at bounding box center [229, 203] width 0 height 0
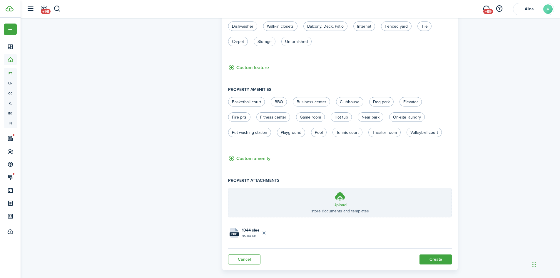
scroll to position [329, 0]
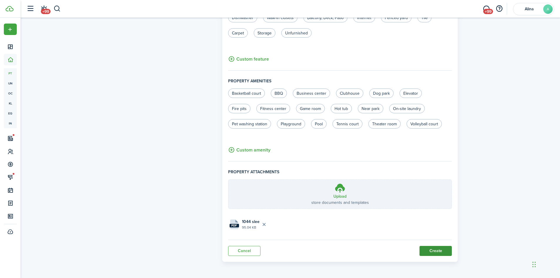
click at [432, 249] on button "Create" at bounding box center [436, 251] width 32 height 10
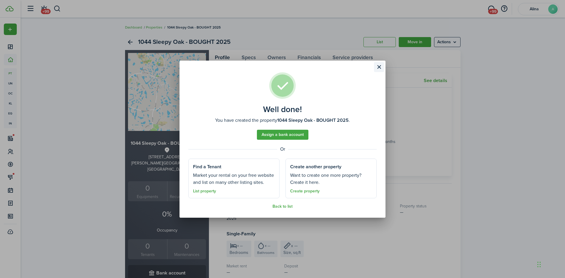
click at [379, 70] on button "Close modal" at bounding box center [379, 67] width 10 height 10
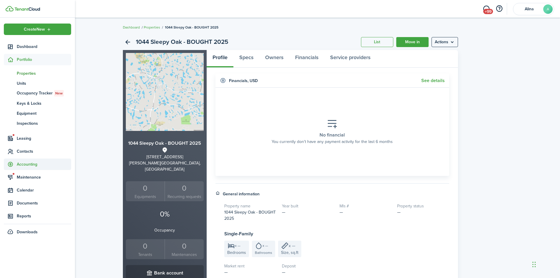
click at [32, 166] on span "Accounting" at bounding box center [44, 164] width 54 height 6
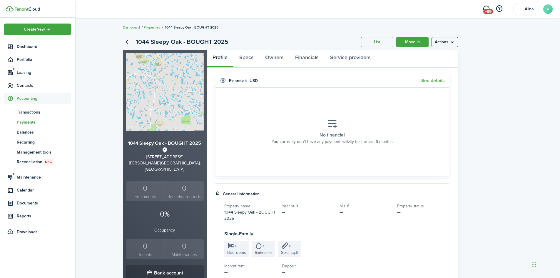
click at [29, 121] on span "Payments" at bounding box center [44, 122] width 54 height 6
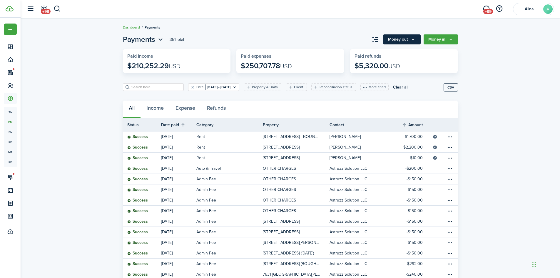
click at [404, 38] on button "Money out" at bounding box center [402, 39] width 38 height 10
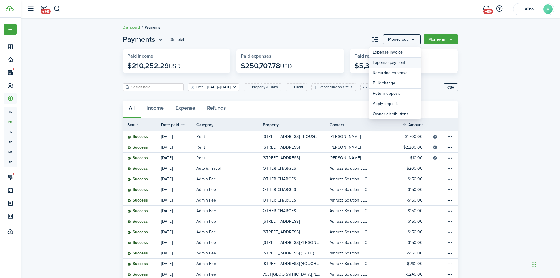
click at [394, 59] on link "Expense payment" at bounding box center [394, 63] width 51 height 10
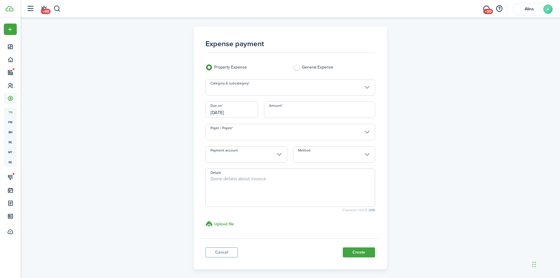
click at [244, 87] on input "Category & subcategory" at bounding box center [291, 87] width 170 height 16
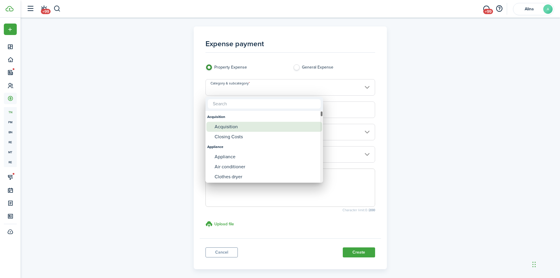
click at [234, 127] on div "Acquisition" at bounding box center [267, 127] width 104 height 10
type input "Acquisition"
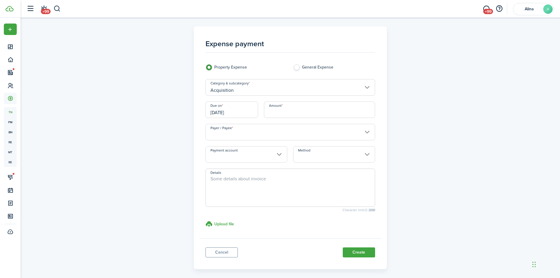
click at [235, 113] on input "[DATE]" at bounding box center [232, 109] width 53 height 16
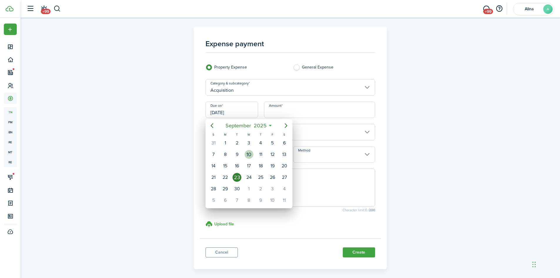
click at [249, 155] on div "10" at bounding box center [249, 154] width 9 height 9
type input "09/10/2025"
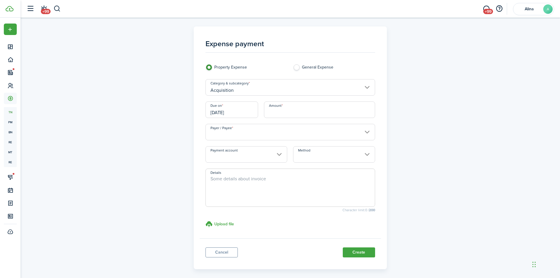
click at [279, 112] on input "Amount" at bounding box center [319, 109] width 111 height 16
click at [255, 132] on input "Payer / Payee" at bounding box center [291, 132] width 170 height 16
type input "$101,000.00"
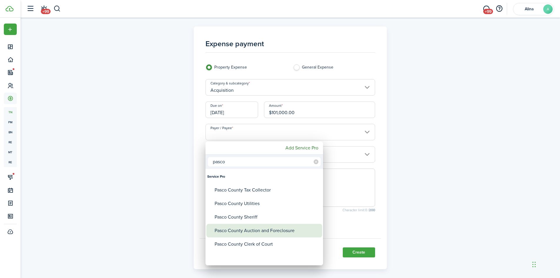
type input "pasco"
click at [267, 229] on div "Pasco County Auction and Foreclosure" at bounding box center [267, 231] width 104 height 14
type input "Pasco County Auction and Foreclosure"
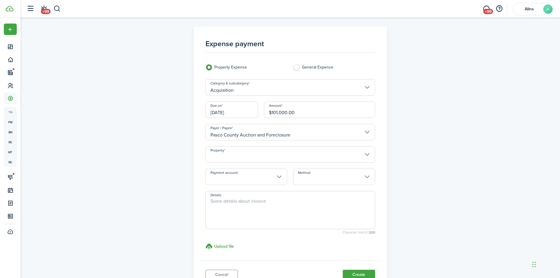
click at [277, 158] on input "Property" at bounding box center [291, 154] width 170 height 16
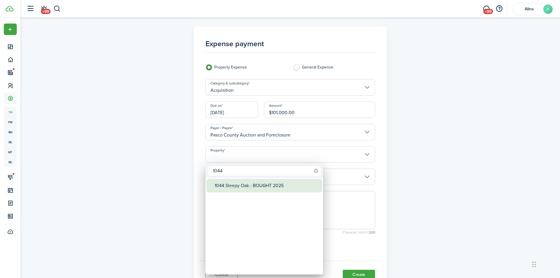
type input "1044"
click at [269, 193] on mbsc-wheel-item "Property" at bounding box center [265, 199] width 116 height 14
click at [271, 187] on div "1044 Sleepy Oak - BOUGHT 2025" at bounding box center [267, 186] width 104 height 14
type input "1044 Sleepy Oak - BOUGHT 2025"
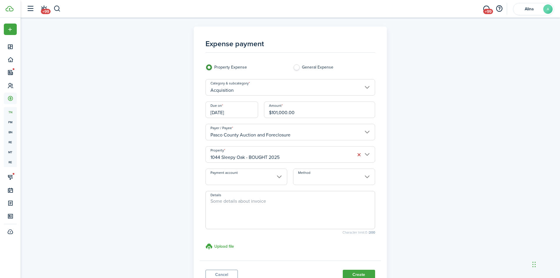
click at [327, 178] on input "Method" at bounding box center [334, 177] width 82 height 16
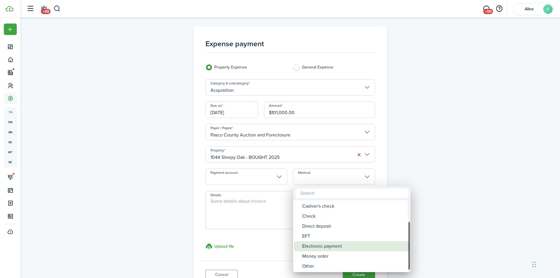
click at [332, 247] on div "Electronic payment" at bounding box center [354, 246] width 104 height 10
type input "Electronic payment"
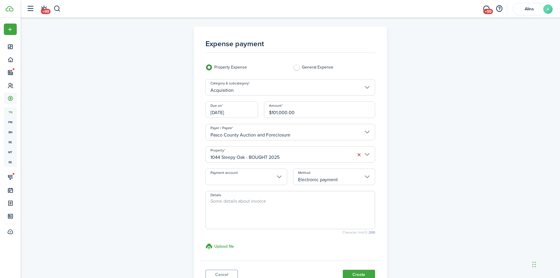
drag, startPoint x: 227, startPoint y: 207, endPoint x: 228, endPoint y: 204, distance: 3.0
click at [228, 207] on textarea "Details" at bounding box center [290, 212] width 169 height 28
click at [210, 200] on textarea "Wire transfer from Chase 2561" at bounding box center [290, 212] width 169 height 28
type textarea "Final bid Wire transfer from Chase 2561"
click at [225, 248] on h3 "Upload file" at bounding box center [224, 246] width 20 height 6
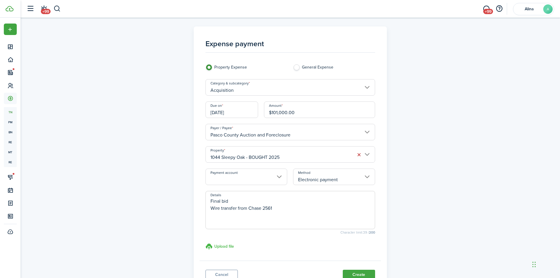
click at [206, 243] on input "Upload file store documents and templates Choose file" at bounding box center [206, 243] width 0 height 0
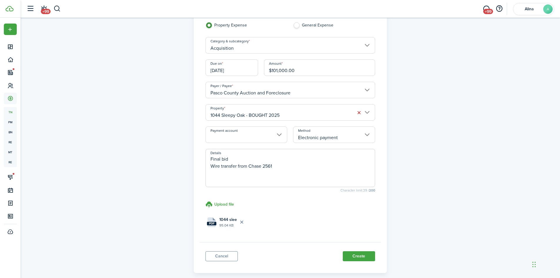
scroll to position [71, 0]
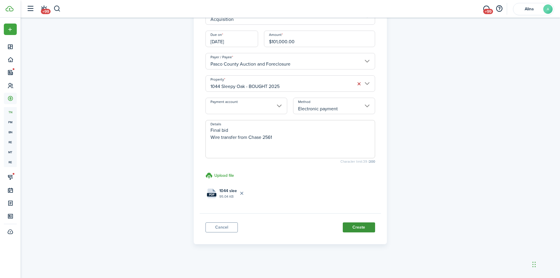
click at [365, 227] on button "Create" at bounding box center [359, 227] width 32 height 10
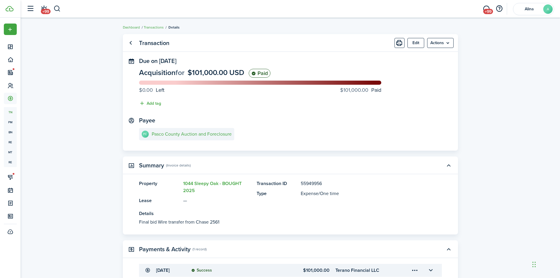
click at [153, 24] on ul "Dashboard Transactions Details" at bounding box center [151, 28] width 57 height 8
click at [155, 29] on link "Transactions" at bounding box center [154, 27] width 20 height 5
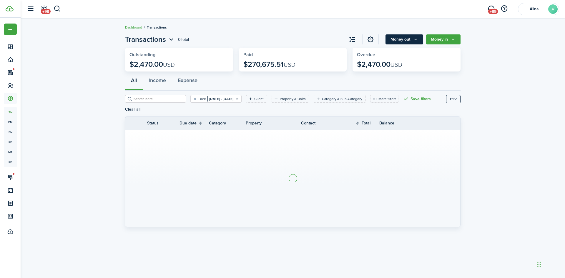
click at [402, 41] on button "Money out" at bounding box center [404, 39] width 38 height 10
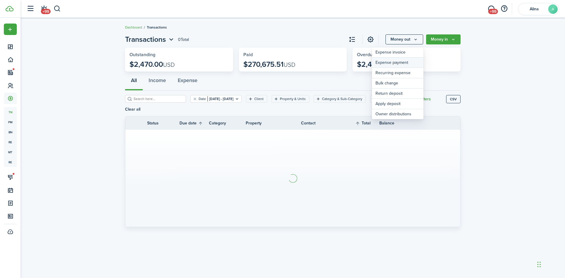
click at [400, 63] on link "Expense payment" at bounding box center [397, 63] width 51 height 10
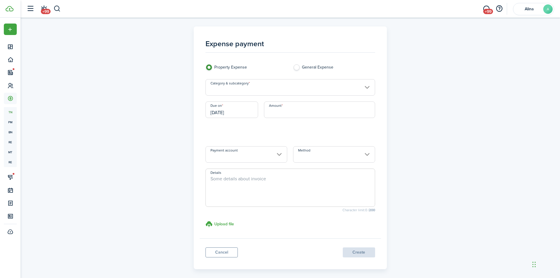
click at [306, 91] on input "Category & subcategory" at bounding box center [291, 87] width 170 height 16
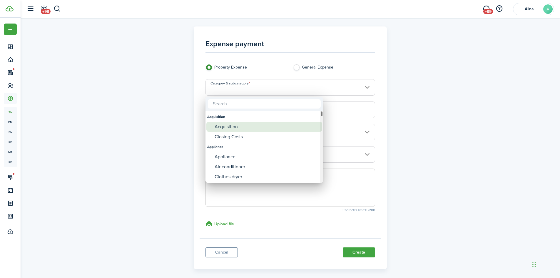
click at [233, 126] on div "Acquisition" at bounding box center [267, 127] width 104 height 10
type input "Acquisition"
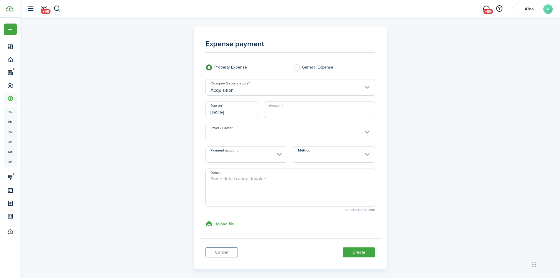
click at [244, 114] on input "[DATE]" at bounding box center [232, 109] width 53 height 16
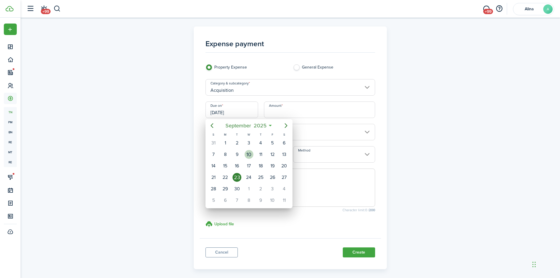
click at [248, 154] on div "10" at bounding box center [249, 154] width 9 height 9
type input "09/10/2025"
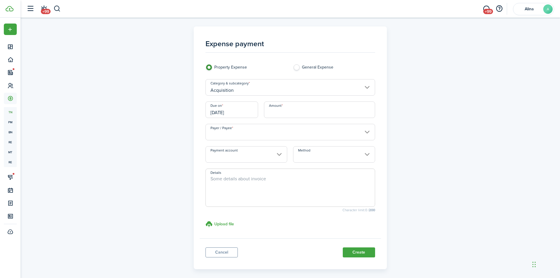
click at [297, 106] on input "Amount" at bounding box center [319, 109] width 111 height 16
click at [304, 126] on input "Payer / Payee" at bounding box center [291, 132] width 170 height 16
type input "$159.00"
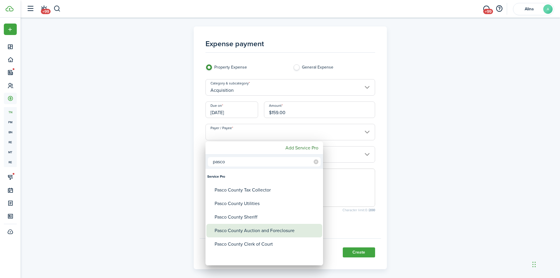
type input "pasco"
click at [249, 232] on div "Pasco County Auction and Foreclosure" at bounding box center [267, 231] width 104 height 14
type input "Pasco County Auction and Foreclosure"
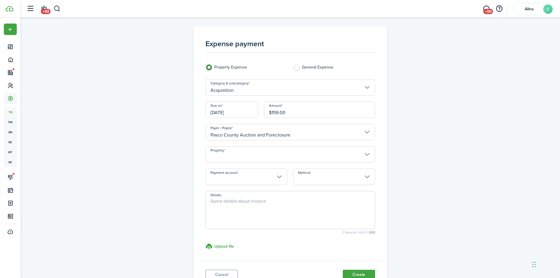
click at [245, 158] on input "Property" at bounding box center [291, 154] width 170 height 16
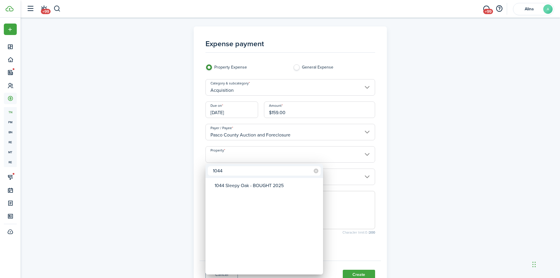
type input "1044"
click at [255, 184] on div "1044 Sleepy Oak - BOUGHT 2025" at bounding box center [267, 186] width 104 height 14
type input "1044 Sleepy Oak - BOUGHT 2025"
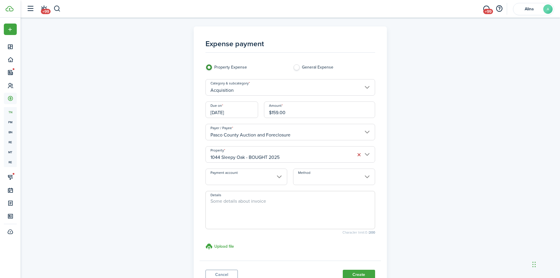
click at [312, 182] on input "Method" at bounding box center [334, 177] width 82 height 16
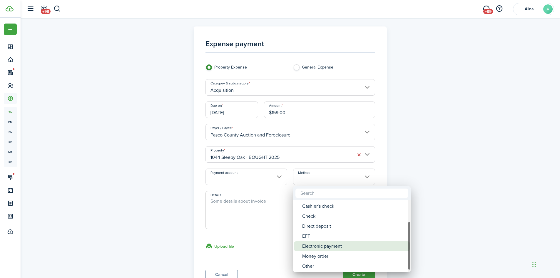
click at [322, 247] on div "Electronic payment" at bounding box center [354, 246] width 104 height 10
type input "Electronic payment"
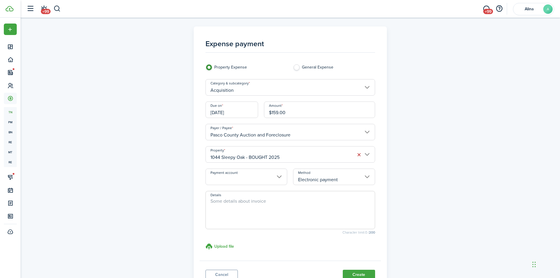
click at [255, 208] on textarea "Details" at bounding box center [290, 212] width 169 height 28
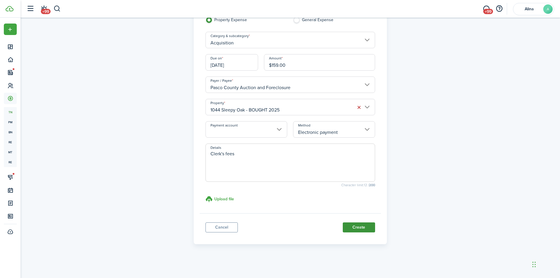
type textarea "Clerk's fees"
click at [365, 229] on button "Create" at bounding box center [359, 227] width 32 height 10
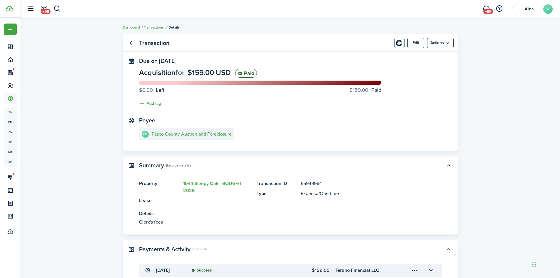
click at [154, 27] on link "Transactions" at bounding box center [154, 27] width 20 height 5
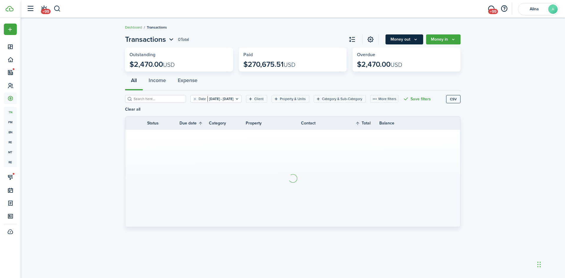
click at [393, 39] on button "Money out" at bounding box center [404, 39] width 38 height 10
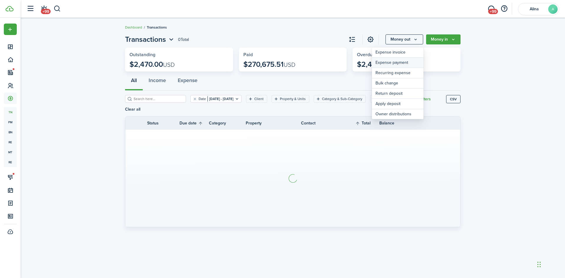
click at [395, 64] on link "Expense payment" at bounding box center [397, 63] width 51 height 10
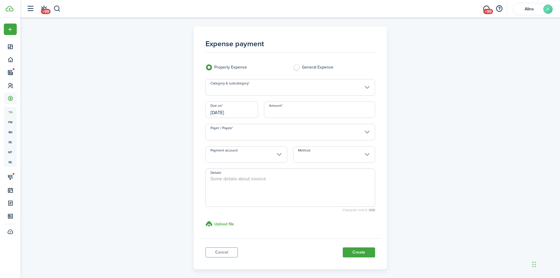
click at [243, 88] on input "Category & subcategory" at bounding box center [291, 87] width 170 height 16
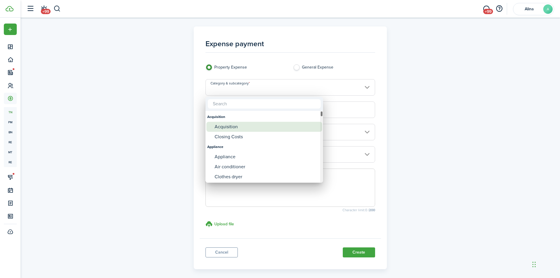
click at [238, 127] on div "Acquisition" at bounding box center [267, 127] width 104 height 10
type input "Acquisition"
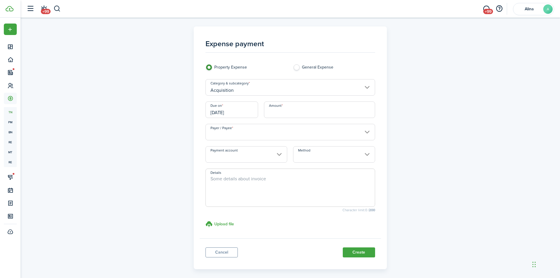
click at [240, 116] on input "[DATE]" at bounding box center [232, 109] width 53 height 16
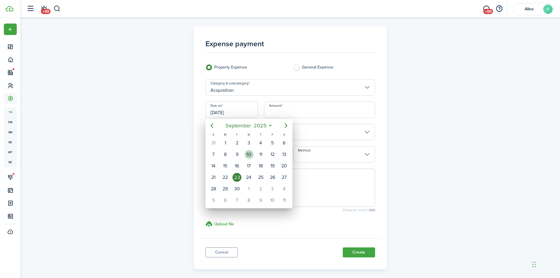
drag, startPoint x: 250, startPoint y: 154, endPoint x: 262, endPoint y: 140, distance: 17.9
click at [252, 154] on div "10" at bounding box center [249, 154] width 9 height 9
type input "09/10/2025"
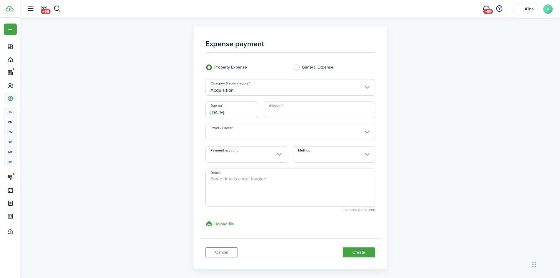
drag, startPoint x: 297, startPoint y: 114, endPoint x: 296, endPoint y: 109, distance: 5.5
click at [297, 114] on input "Amount" at bounding box center [319, 109] width 111 height 16
type input "$70.00"
drag, startPoint x: 242, startPoint y: 197, endPoint x: 237, endPoint y: 190, distance: 8.9
click at [243, 196] on textarea "Details" at bounding box center [290, 189] width 169 height 28
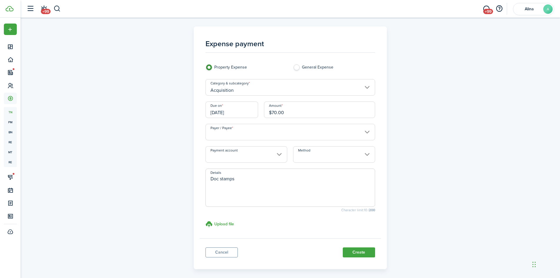
click at [319, 159] on input "Method" at bounding box center [334, 154] width 82 height 16
type textarea "Doc stamps"
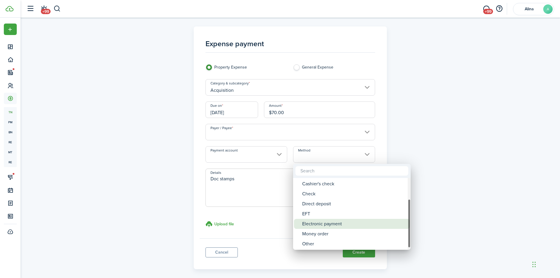
click at [318, 223] on div "Electronic payment" at bounding box center [354, 224] width 104 height 10
type input "Electronic payment"
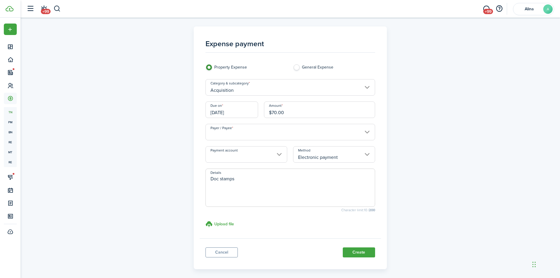
click at [273, 135] on input "Payer / Payee" at bounding box center [291, 132] width 170 height 16
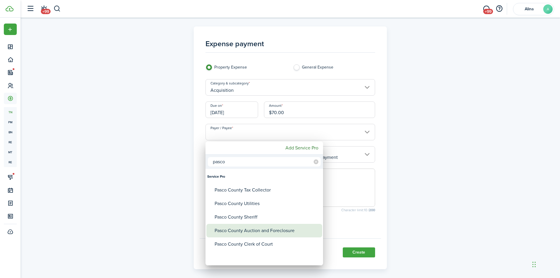
type input "pasco"
click at [268, 232] on div "Pasco County Auction and Foreclosure" at bounding box center [267, 231] width 104 height 14
type input "Pasco County Auction and Foreclosure"
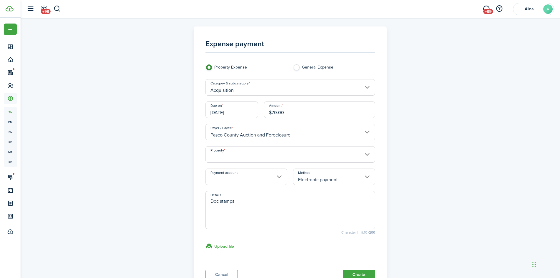
click at [263, 155] on input "Property" at bounding box center [291, 154] width 170 height 16
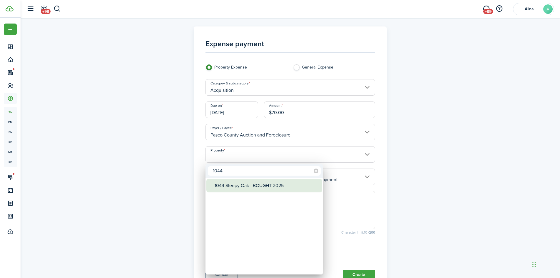
type input "1044"
click at [265, 185] on div "1044 Sleepy Oak - BOUGHT 2025" at bounding box center [267, 186] width 104 height 14
type input "1044 Sleepy Oak - BOUGHT 2025"
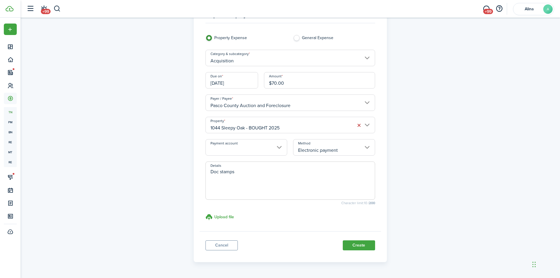
scroll to position [47, 0]
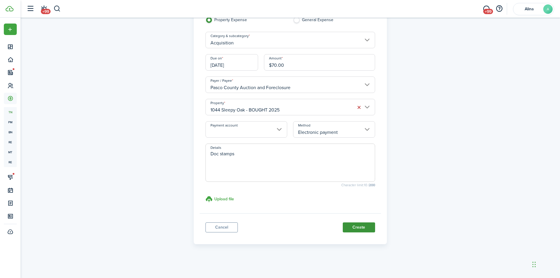
click at [357, 227] on button "Create" at bounding box center [359, 227] width 32 height 10
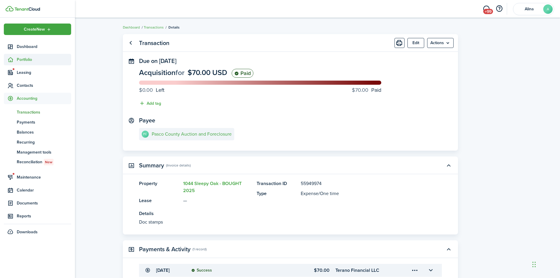
click at [29, 59] on span "Portfolio" at bounding box center [44, 59] width 54 height 6
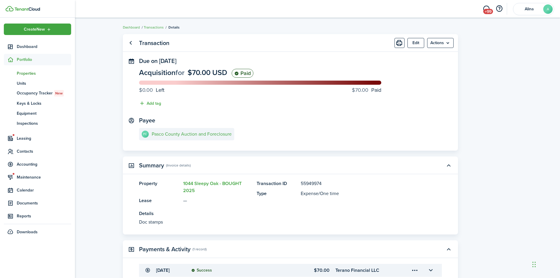
click at [31, 72] on span "Properties" at bounding box center [44, 73] width 54 height 6
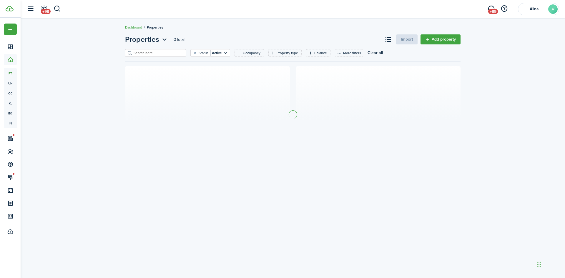
click at [153, 54] on input "search" at bounding box center [158, 53] width 52 height 6
type input "2579"
click at [442, 40] on link "Add property" at bounding box center [440, 39] width 40 height 10
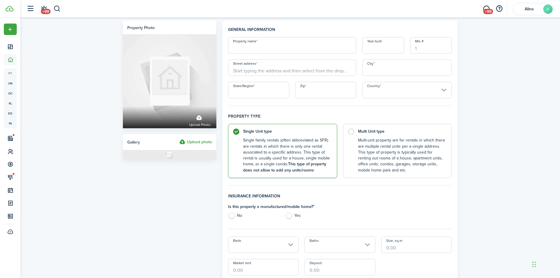
click at [291, 45] on input "Property name" at bounding box center [292, 45] width 128 height 16
type input "2579 Sawgrass"
click at [262, 70] on input "Street address" at bounding box center [292, 67] width 128 height 16
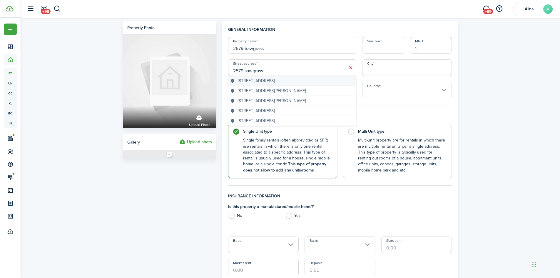
click at [275, 82] on span "2579 Sawgrass Lake Court, Cape Coral, FL, USA" at bounding box center [256, 81] width 37 height 6
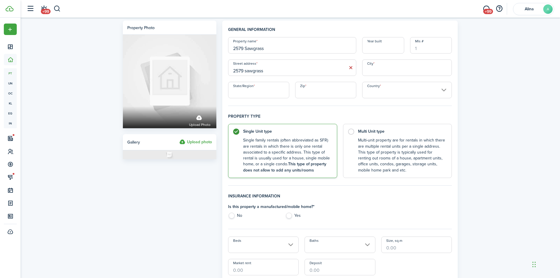
type input "2579 Sawgrass Lake Ct"
type input "Cape Coral"
type input "FL"
type input "33909"
type input "[GEOGRAPHIC_DATA]"
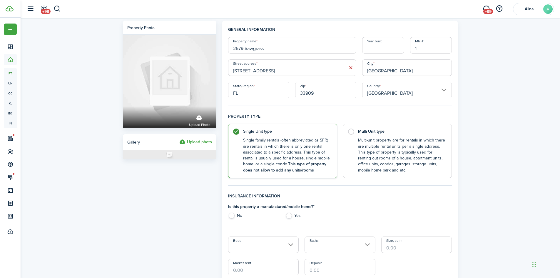
click at [274, 49] on input "2579 Sawgrass" at bounding box center [292, 45] width 128 height 16
type input "2579 Sawgrass - BID"
click at [232, 217] on label "No" at bounding box center [253, 217] width 51 height 9
radio input "true"
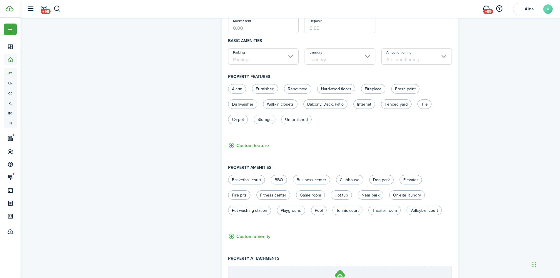
scroll to position [305, 0]
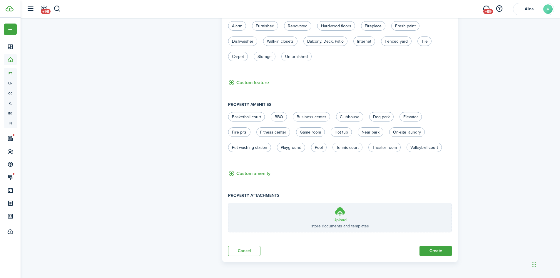
click at [340, 219] on h3 "Upload" at bounding box center [340, 220] width 13 height 6
click at [229, 203] on input "Upload store documents and templates Choose file" at bounding box center [229, 203] width 0 height 0
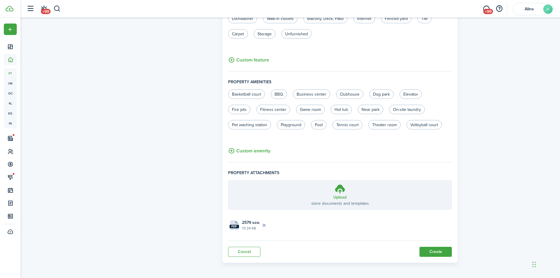
scroll to position [329, 0]
click at [440, 252] on button "Create" at bounding box center [436, 251] width 32 height 10
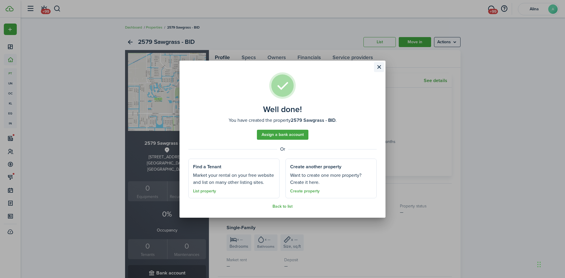
click at [379, 66] on button "Close modal" at bounding box center [379, 67] width 10 height 10
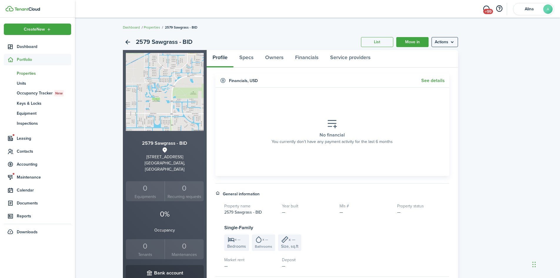
click at [24, 75] on span "Properties" at bounding box center [44, 73] width 54 height 6
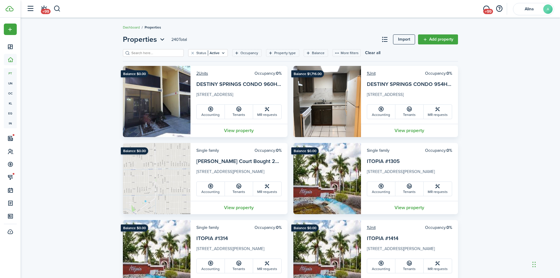
click at [146, 58] on div "Status Active Occupancy Property type Balance More filters Save filters Clear a…" at bounding box center [290, 55] width 335 height 12
click at [148, 55] on input "search" at bounding box center [156, 53] width 52 height 6
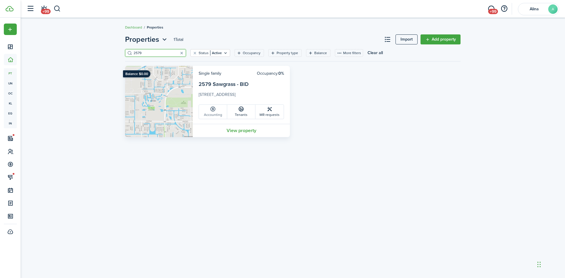
type input "2579"
click at [217, 114] on link "Accounting" at bounding box center [213, 112] width 28 height 14
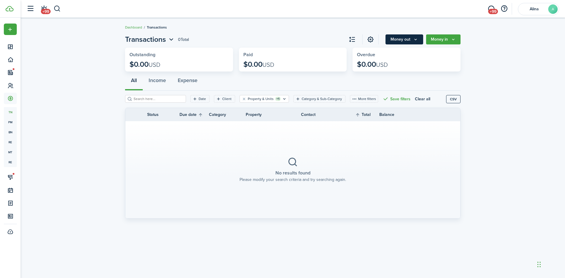
click at [402, 38] on button "Money out" at bounding box center [404, 39] width 38 height 10
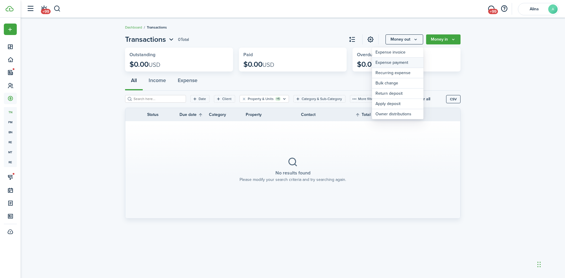
click at [398, 63] on link "Expense payment" at bounding box center [397, 63] width 51 height 10
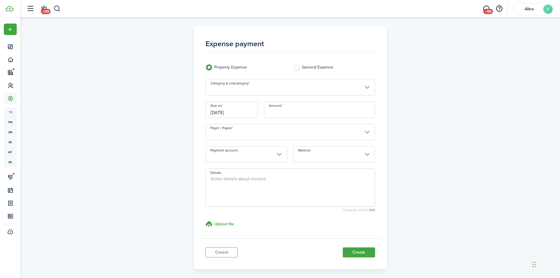
click at [270, 91] on input "Category & subcategory" at bounding box center [291, 87] width 170 height 16
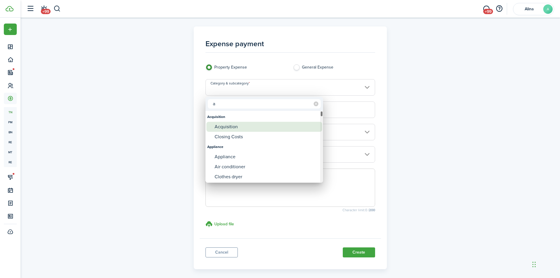
type input "a"
click at [238, 128] on div "Acquisition" at bounding box center [267, 127] width 104 height 10
type input "Acquisition"
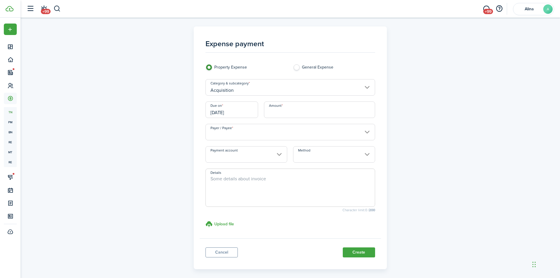
click at [246, 114] on input "[DATE]" at bounding box center [232, 109] width 53 height 16
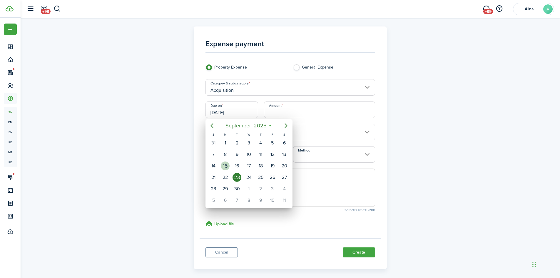
click at [226, 166] on div "15" at bounding box center [225, 166] width 9 height 9
type input "[DATE]"
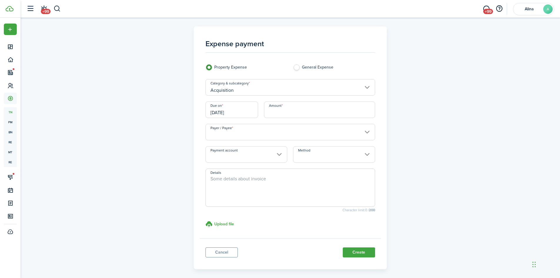
click at [292, 113] on input "Amount" at bounding box center [319, 109] width 111 height 16
click at [256, 135] on input "Payer / Payee" at bounding box center [291, 132] width 170 height 16
type input "$13,290.90"
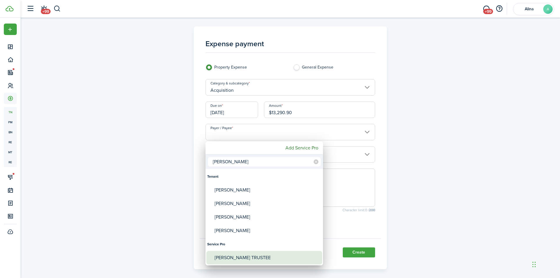
type input "luis"
click at [247, 259] on div "[PERSON_NAME] TRUSTEE" at bounding box center [267, 258] width 104 height 14
type input "[PERSON_NAME] TRUSTEE"
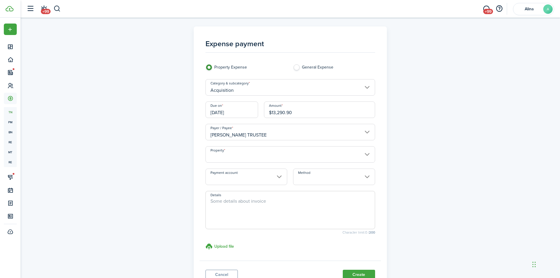
click at [260, 156] on input "Property" at bounding box center [291, 154] width 170 height 16
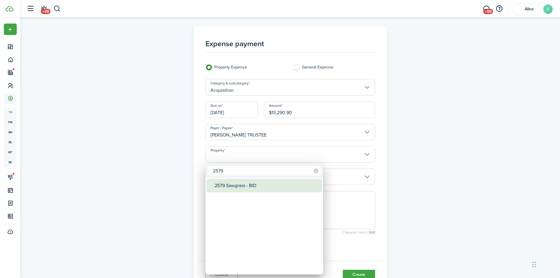
type input "2579"
click at [247, 183] on div "2579 Sawgrass - BID" at bounding box center [267, 186] width 104 height 14
type input "2579 Sawgrass - BID"
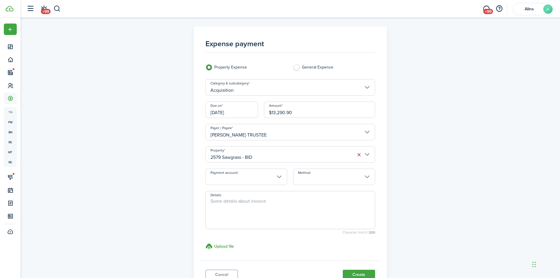
click at [321, 176] on input "Method" at bounding box center [334, 177] width 82 height 16
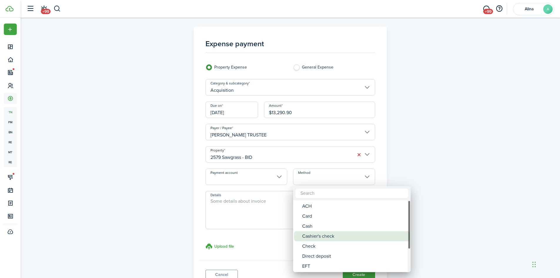
click at [327, 239] on div "Cashier's check" at bounding box center [354, 236] width 104 height 10
type input "Cashier's check"
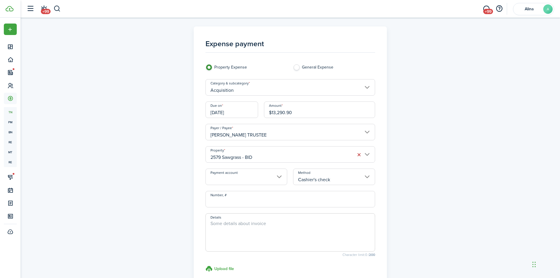
click at [273, 204] on input "Number, #" at bounding box center [291, 199] width 170 height 16
type input "6053403063"
click at [275, 225] on textarea "Details" at bounding box center [290, 234] width 169 height 28
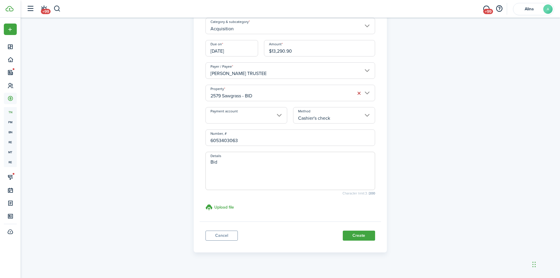
scroll to position [70, 0]
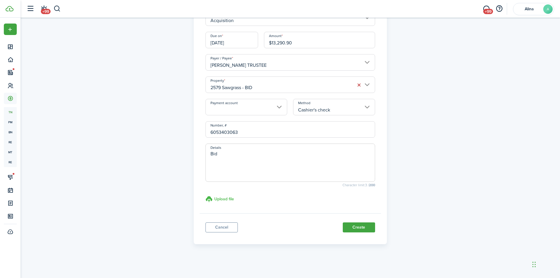
type textarea "Bid"
click at [223, 198] on h3 "Upload file" at bounding box center [224, 199] width 20 height 6
click at [206, 196] on input "Upload file store documents and templates Choose file" at bounding box center [206, 196] width 0 height 0
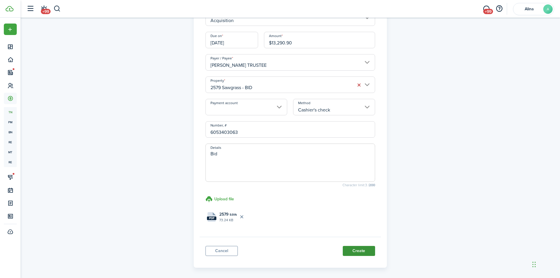
click at [362, 251] on button "Create" at bounding box center [359, 251] width 32 height 10
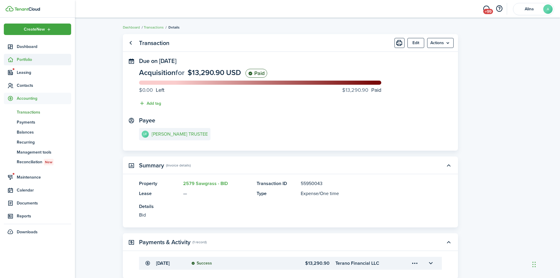
click at [19, 58] on span "Portfolio" at bounding box center [44, 59] width 54 height 6
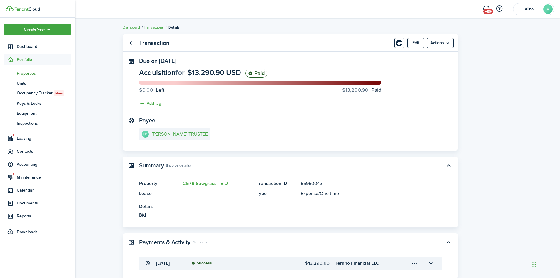
click at [26, 73] on span "Properties" at bounding box center [44, 73] width 54 height 6
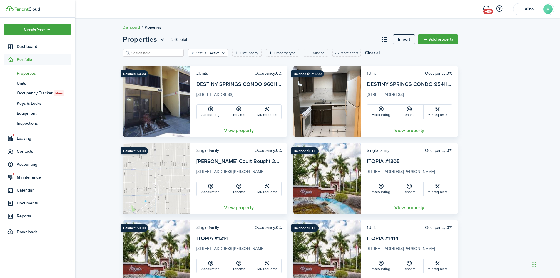
click at [28, 75] on span "Properties" at bounding box center [44, 73] width 54 height 6
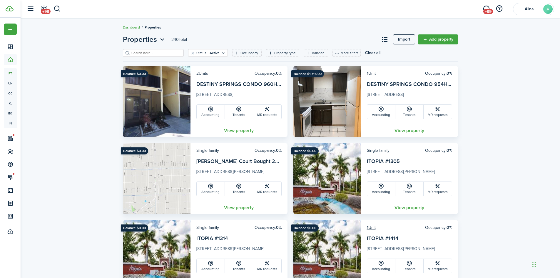
click at [146, 54] on input "search" at bounding box center [156, 53] width 52 height 6
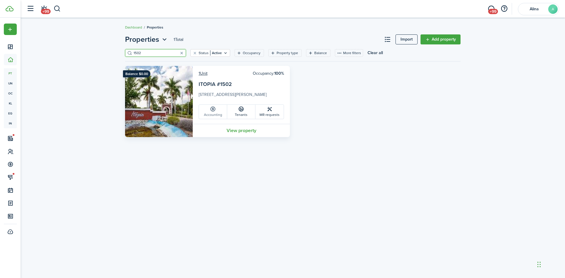
type input "1502"
click at [214, 106] on link "Accounting" at bounding box center [213, 112] width 28 height 14
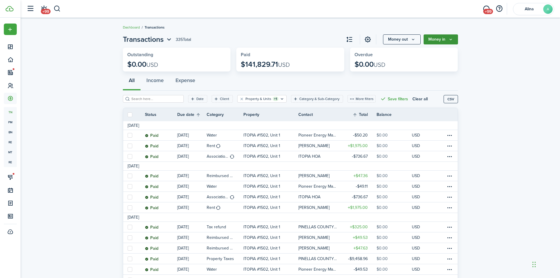
click at [439, 37] on button "Money in" at bounding box center [441, 39] width 34 height 10
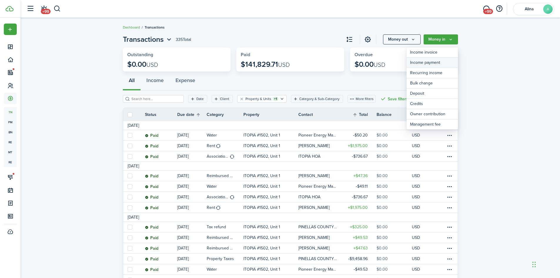
click at [439, 61] on link "Income payment" at bounding box center [432, 63] width 51 height 10
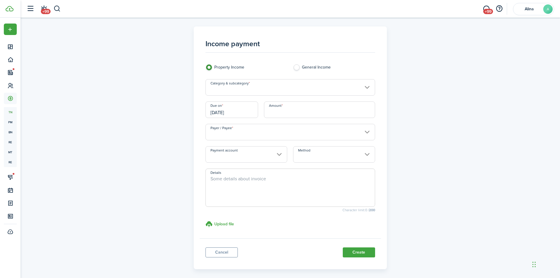
click at [267, 91] on input "Category & subcategory" at bounding box center [291, 87] width 170 height 16
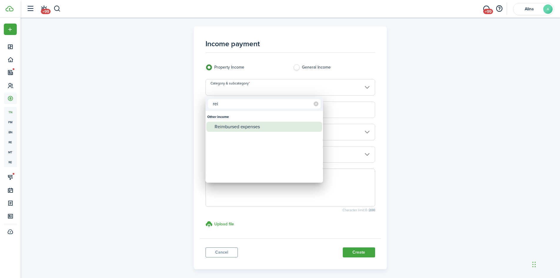
type input "rei"
click at [243, 124] on div "Reimbursed expenses" at bounding box center [267, 127] width 104 height 10
type input "Other income / Reimbursed expenses"
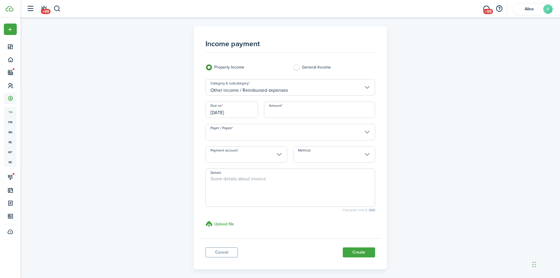
click at [299, 111] on input "Amount" at bounding box center [319, 109] width 111 height 16
click at [299, 134] on input "Payer / Payee" at bounding box center [291, 132] width 170 height 16
type input "$48.45"
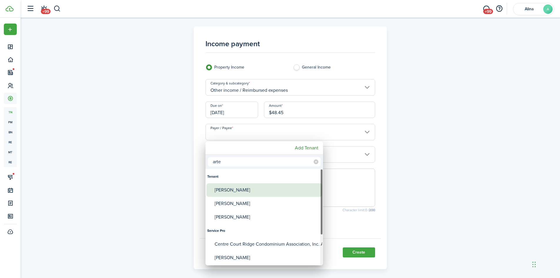
type input "arte"
click at [244, 189] on div "[PERSON_NAME]" at bounding box center [267, 190] width 104 height 14
type input "[PERSON_NAME]"
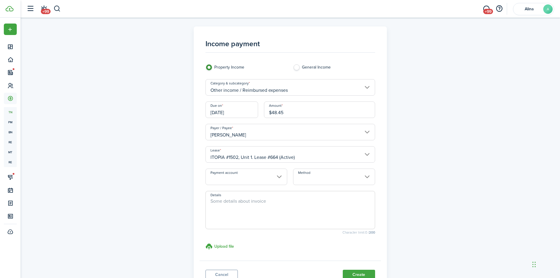
click at [325, 173] on input "Method" at bounding box center [334, 177] width 82 height 16
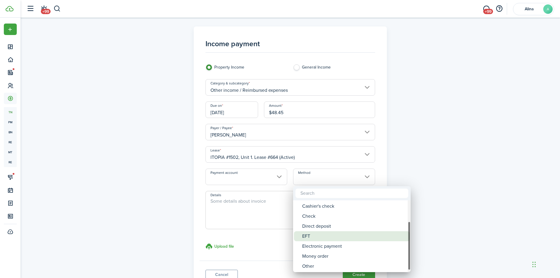
click at [320, 242] on div "Electronic payment" at bounding box center [354, 246] width 104 height 10
type input "Electronic payment"
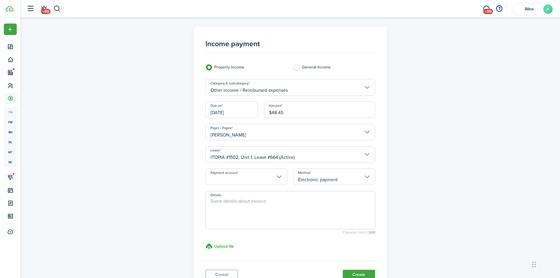
click at [236, 206] on textarea "Details" at bounding box center [290, 212] width 169 height 28
click at [233, 205] on textarea "Reimbursed July water bill Zelle to CHase 2561" at bounding box center [290, 212] width 169 height 28
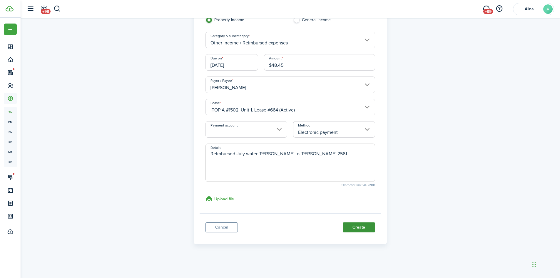
type textarea "Reimbursed July water bill Zelle to Chase 2561"
click at [365, 225] on button "Create" at bounding box center [359, 227] width 32 height 10
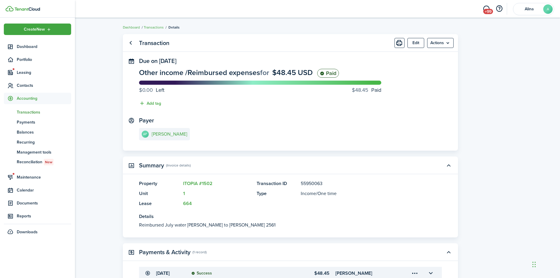
click at [32, 112] on span "Transactions" at bounding box center [44, 112] width 54 height 6
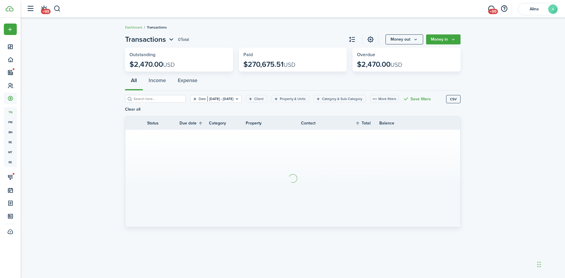
click at [192, 99] on button "Clear filter" at bounding box center [194, 98] width 5 height 5
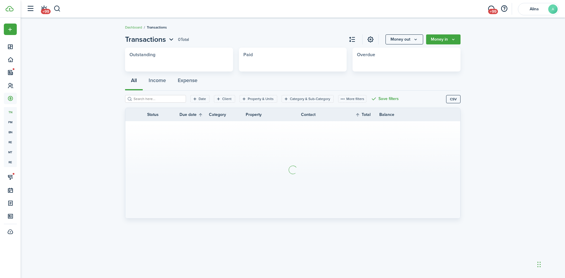
click at [168, 99] on input "search" at bounding box center [158, 99] width 52 height 6
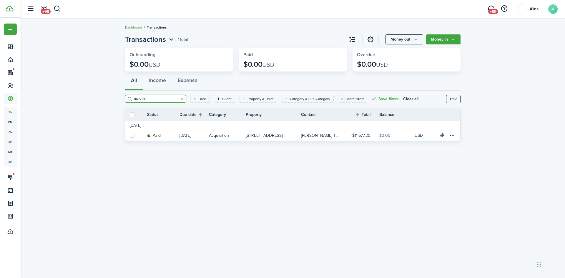
drag, startPoint x: 156, startPoint y: 99, endPoint x: 116, endPoint y: 101, distance: 40.3
click at [116, 101] on invoice-list "Transactions 1 Total Money out Money in Outstanding $0.00 USD Paid $0.00 USD Ov…" at bounding box center [293, 89] width 544 height 116
drag, startPoint x: 150, startPoint y: 100, endPoint x: 125, endPoint y: 101, distance: 25.6
click at [125, 101] on filter-search "8329.90" at bounding box center [155, 99] width 61 height 8
type input "7550.70"
